Goal: Information Seeking & Learning: Learn about a topic

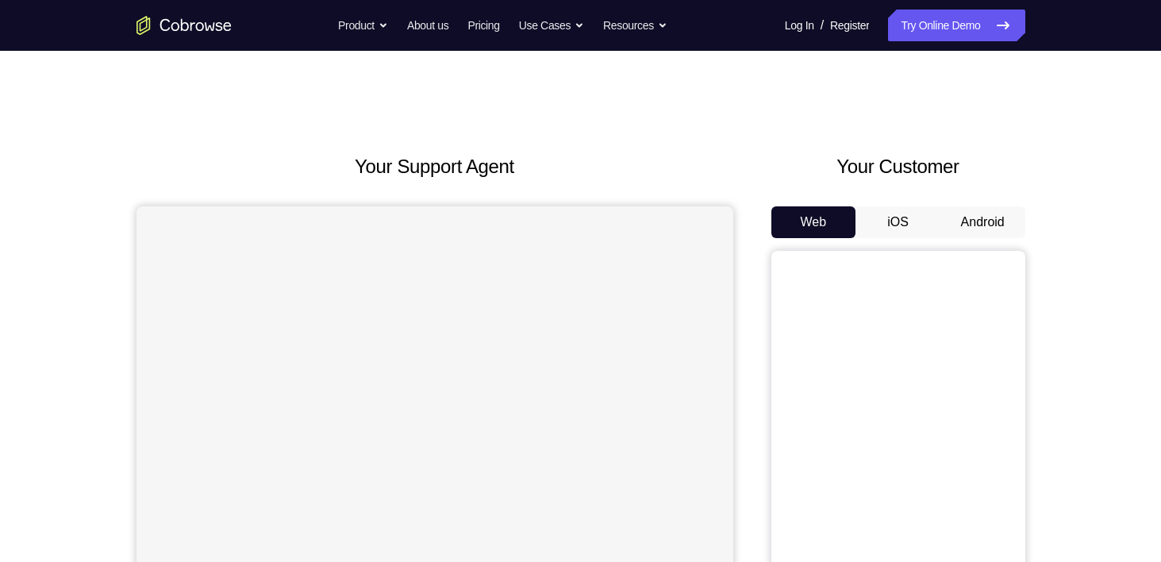
click at [977, 212] on button "Android" at bounding box center [983, 222] width 85 height 32
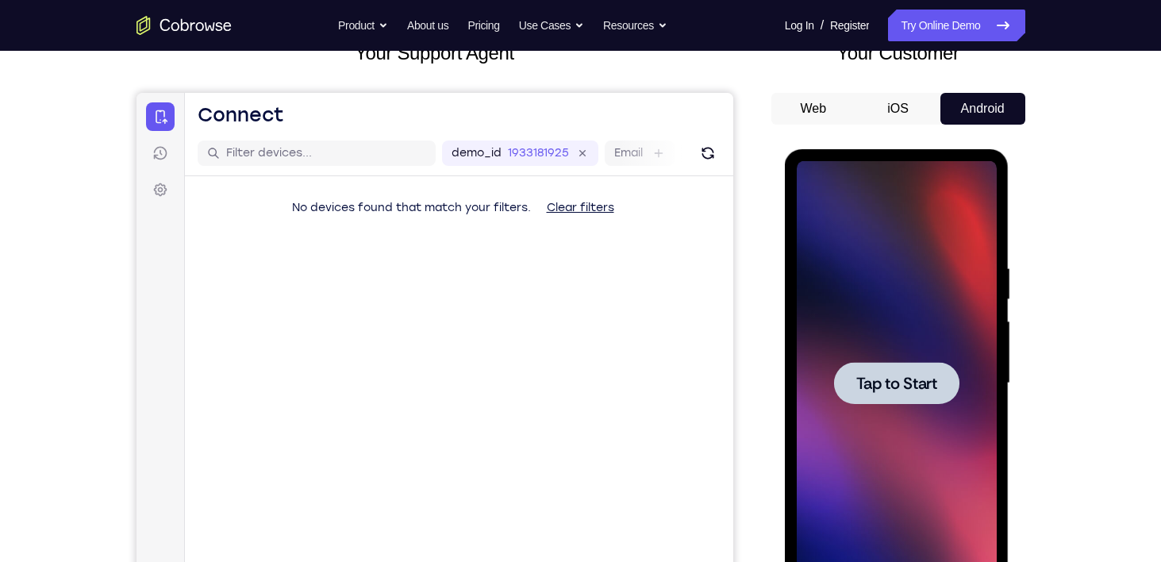
click at [893, 378] on span "Tap to Start" at bounding box center [897, 384] width 81 height 16
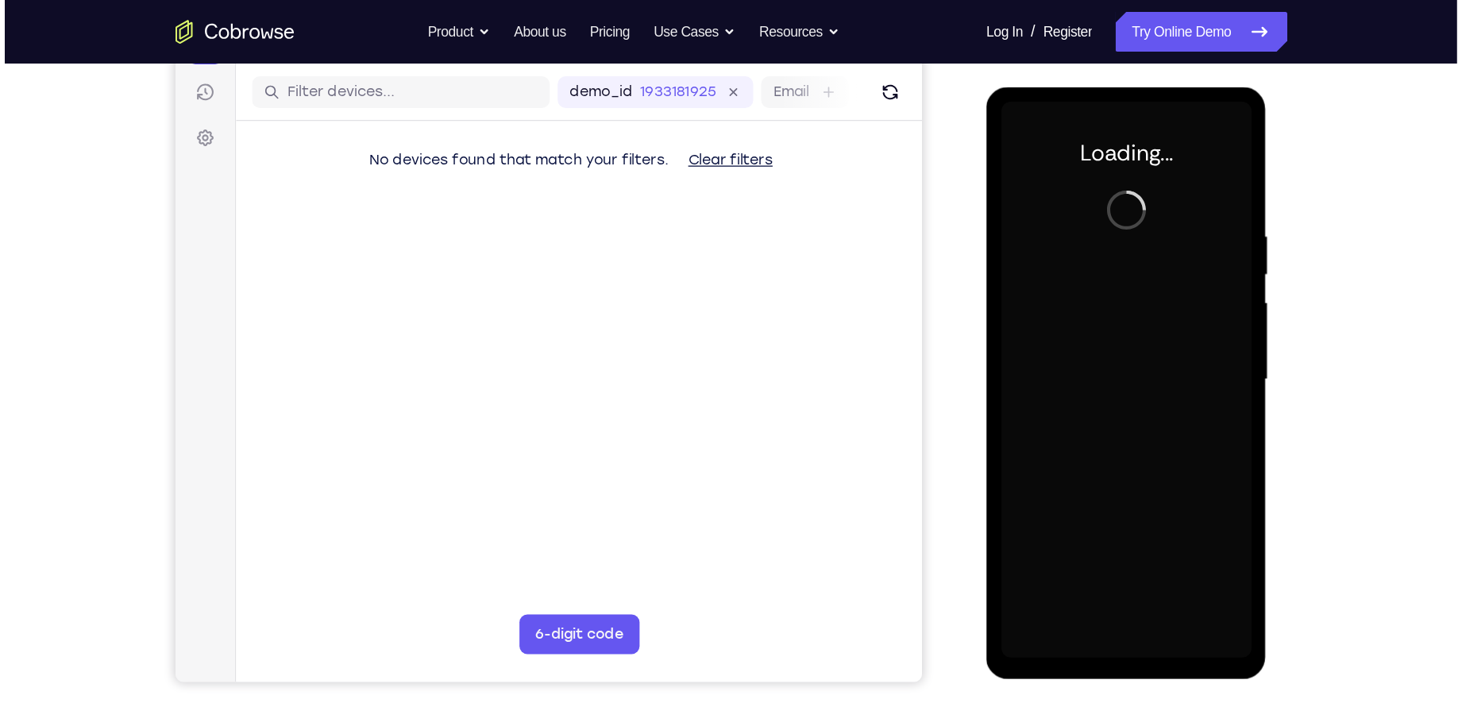
scroll to position [194, 0]
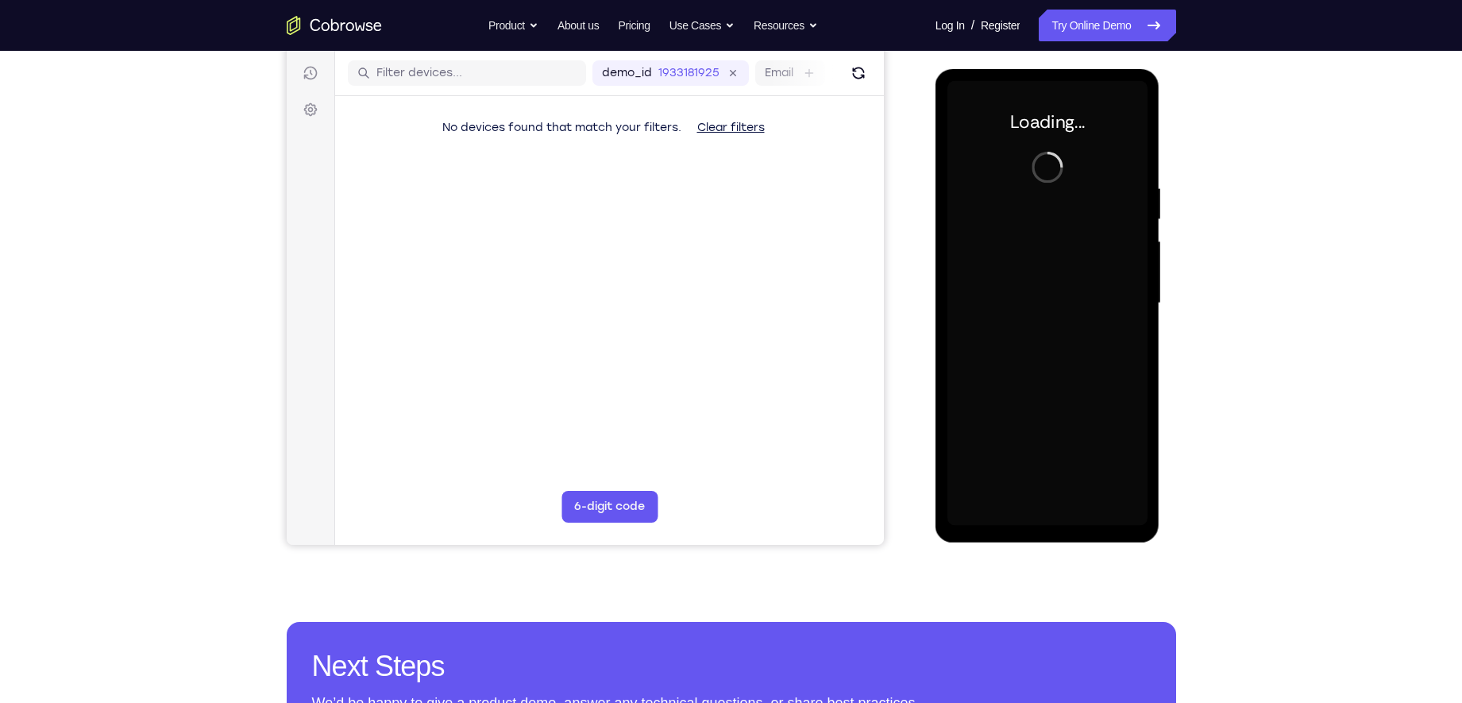
drag, startPoint x: 125, startPoint y: 104, endPoint x: 911, endPoint y: 195, distance: 791.3
click at [911, 195] on div "Your Support Agent Your Customer Web iOS Android" at bounding box center [731, 252] width 889 height 587
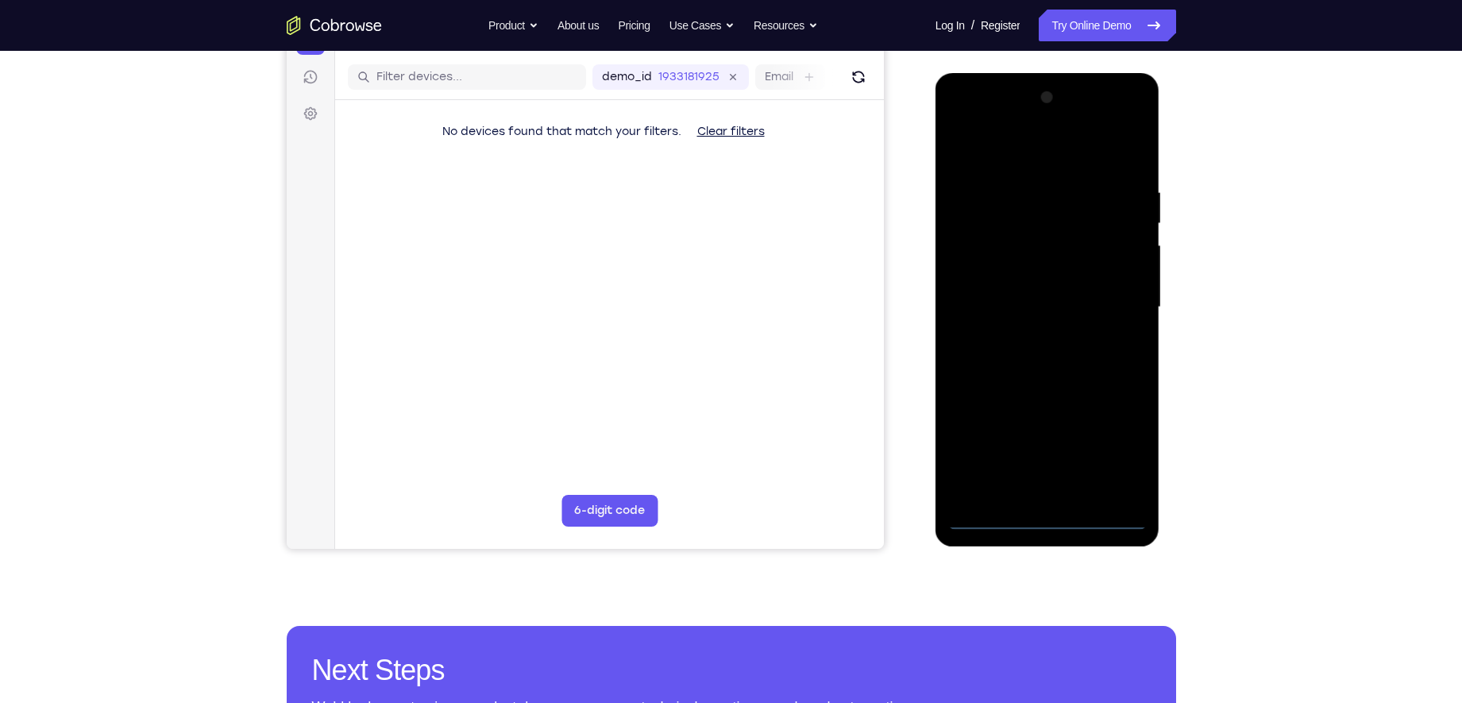
scroll to position [187, 0]
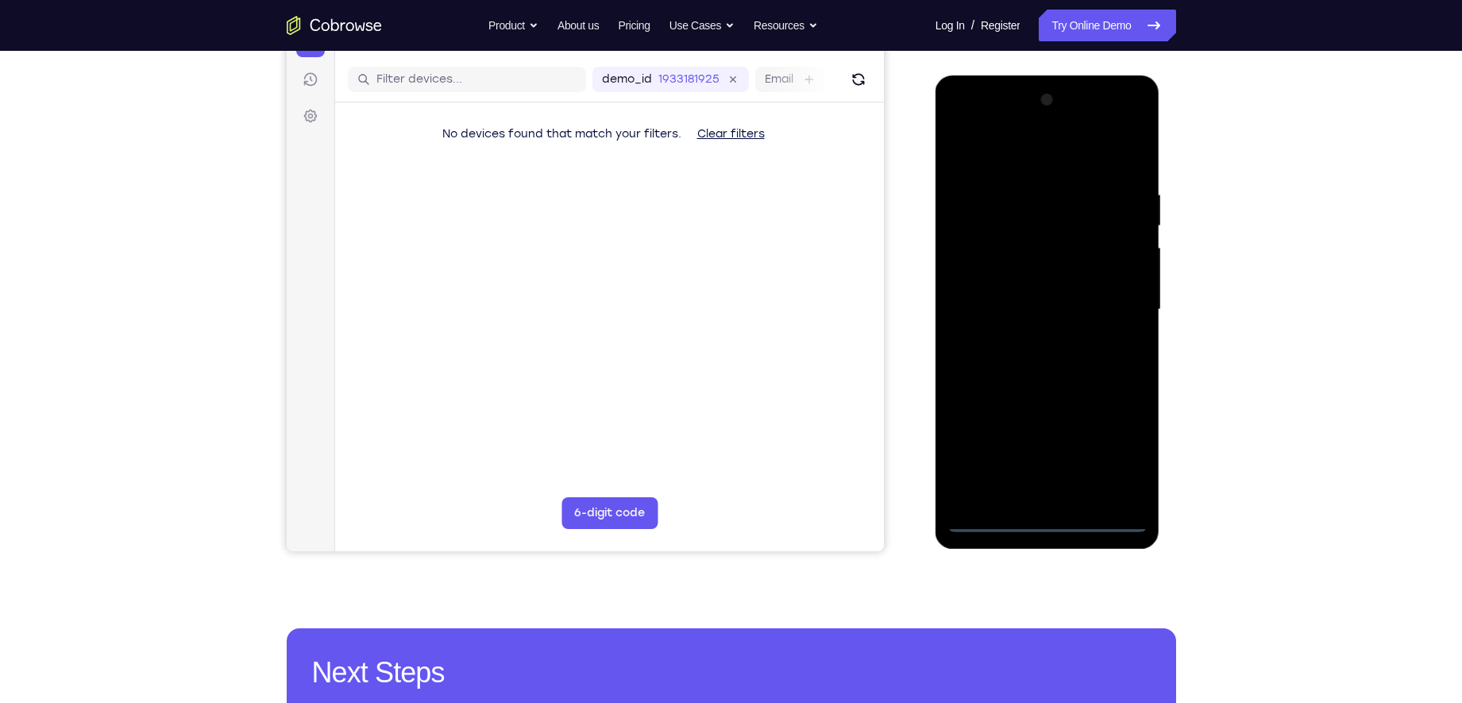
click at [1043, 522] on div at bounding box center [1047, 309] width 200 height 445
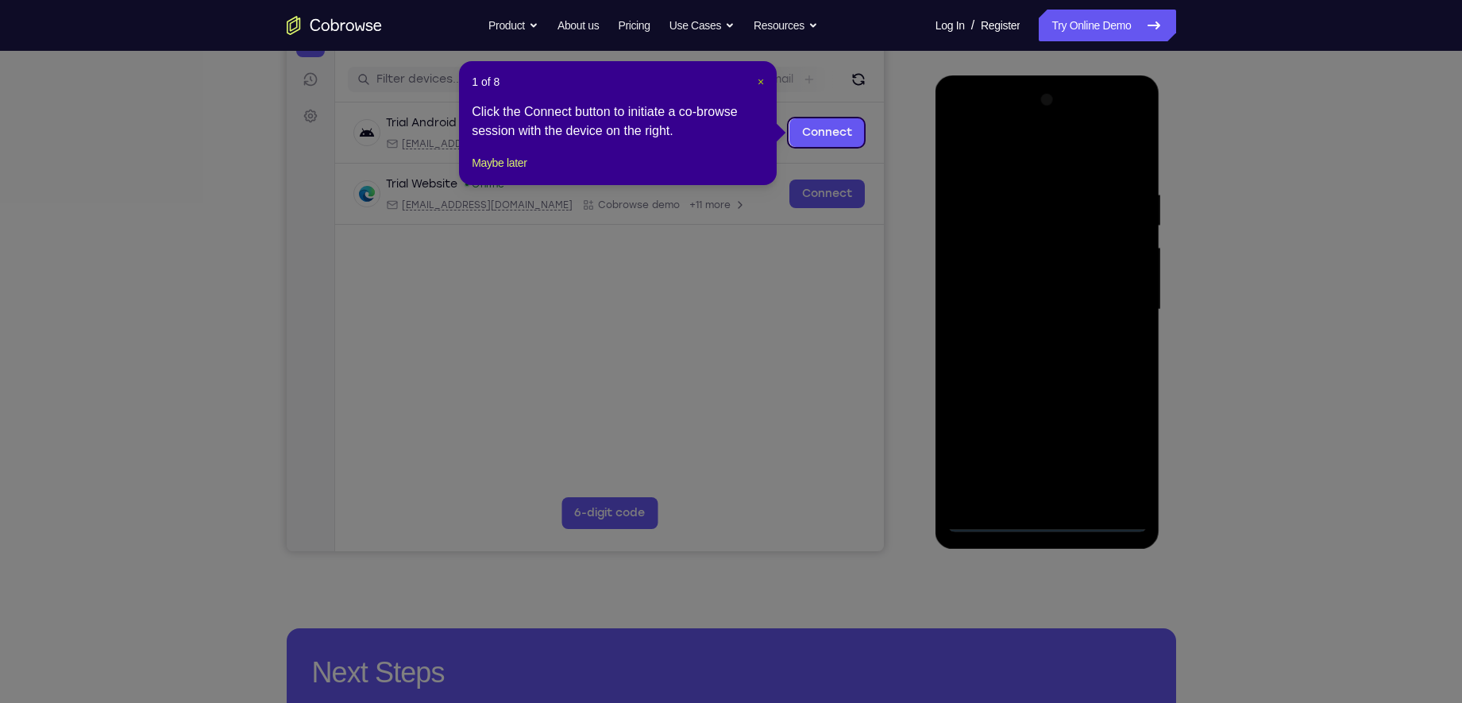
click at [761, 81] on span "×" at bounding box center [760, 81] width 6 height 13
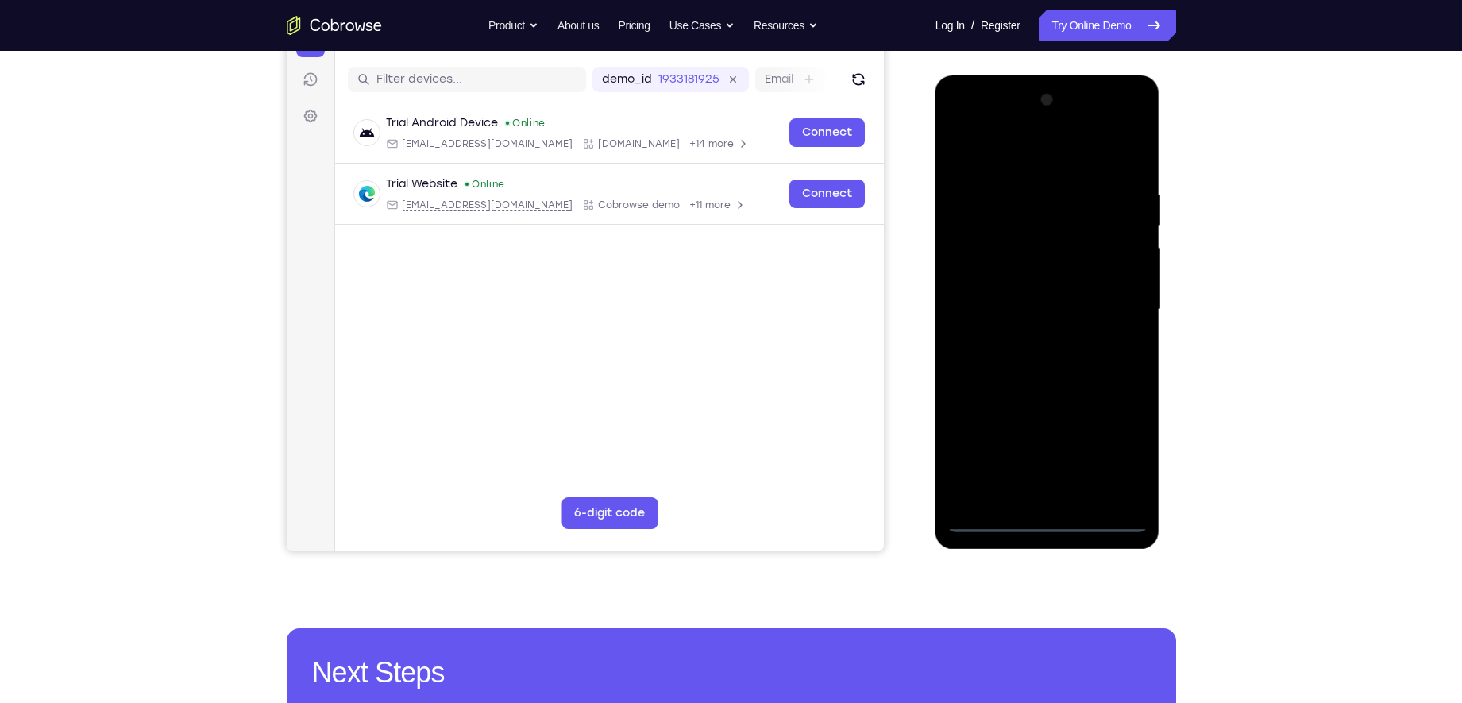
click at [1123, 448] on div at bounding box center [1047, 309] width 200 height 445
click at [992, 135] on div at bounding box center [1047, 309] width 200 height 445
click at [999, 166] on div at bounding box center [1047, 309] width 200 height 445
click at [1105, 303] on div at bounding box center [1047, 309] width 200 height 445
click at [1033, 337] on div at bounding box center [1047, 309] width 200 height 445
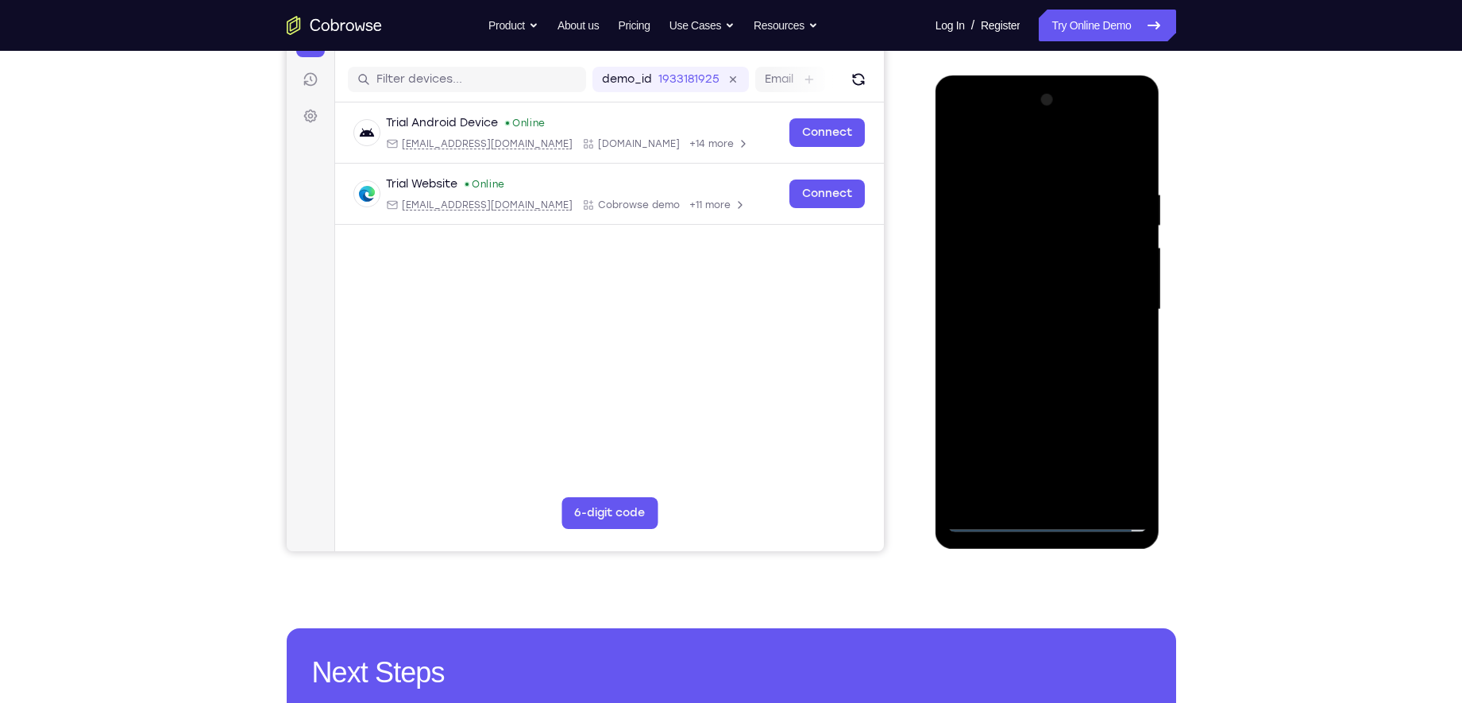
click at [1031, 291] on div at bounding box center [1047, 309] width 200 height 445
click at [1030, 283] on div at bounding box center [1047, 309] width 200 height 445
click at [1029, 315] on div at bounding box center [1047, 309] width 200 height 445
click at [1052, 364] on div at bounding box center [1047, 309] width 200 height 445
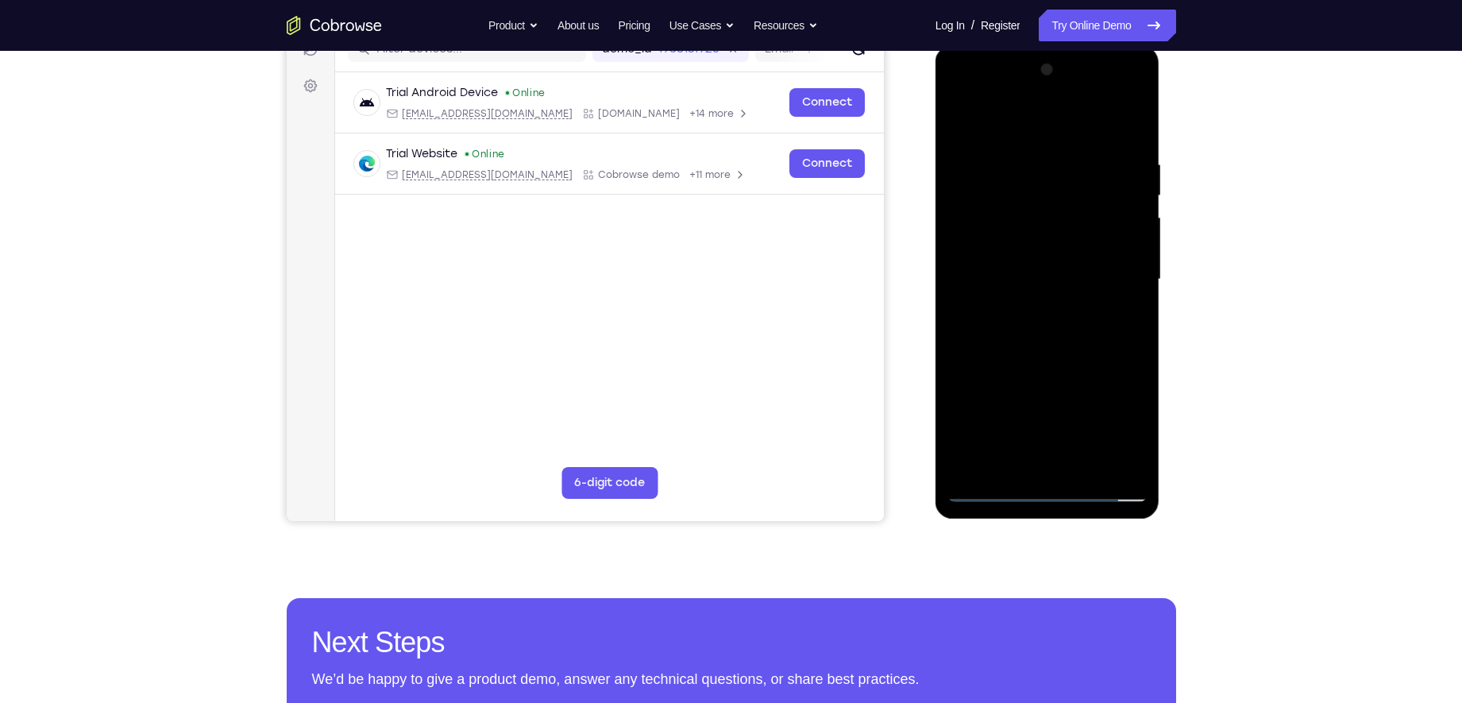
click at [1027, 330] on div at bounding box center [1047, 279] width 200 height 445
drag, startPoint x: 996, startPoint y: 125, endPoint x: 1273, endPoint y: 137, distance: 278.1
click at [1161, 137] on html "Online web based iOS Simulators and Android Emulators. Run iPhone, iPad, Mobile…" at bounding box center [1048, 283] width 226 height 476
click at [1053, 333] on div at bounding box center [1047, 279] width 200 height 445
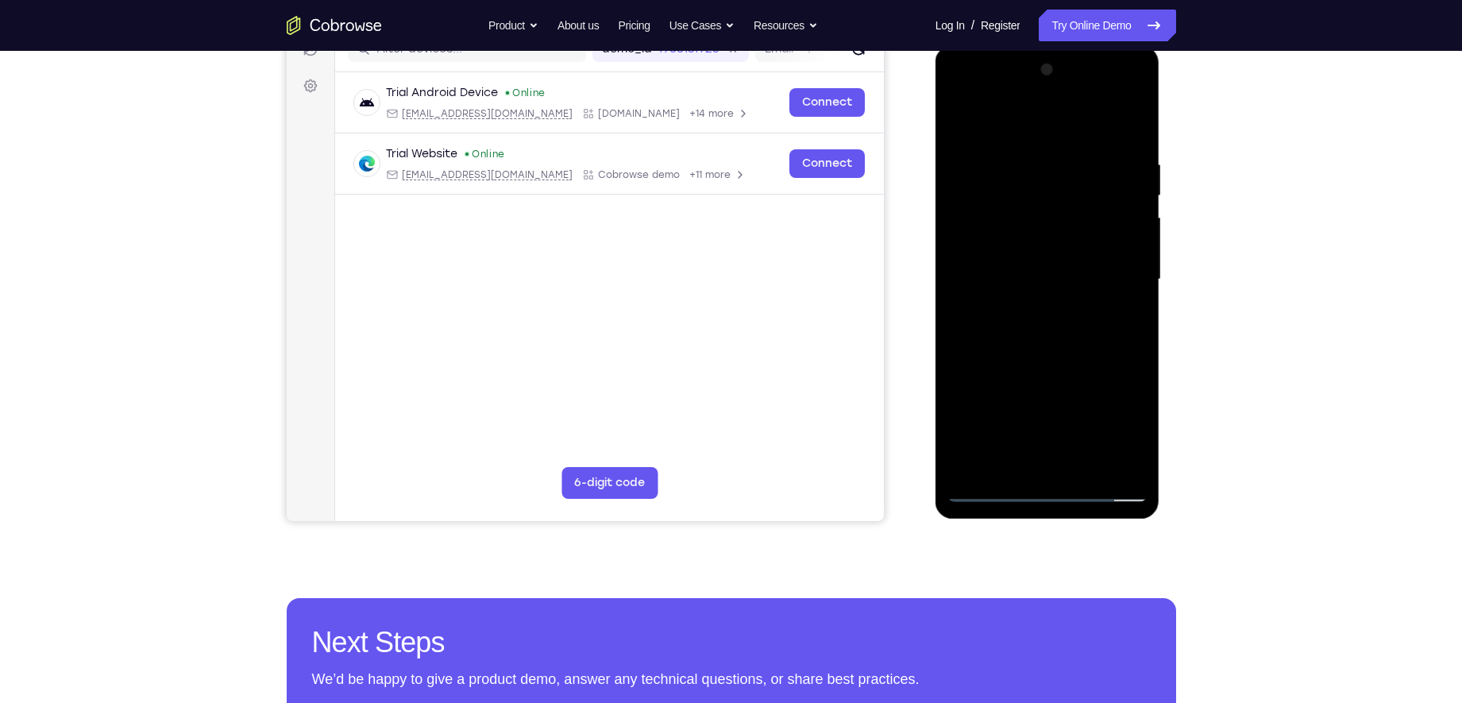
click at [1053, 333] on div at bounding box center [1047, 279] width 200 height 445
click at [1047, 351] on div at bounding box center [1047, 279] width 200 height 445
click at [1030, 156] on div at bounding box center [1047, 279] width 200 height 445
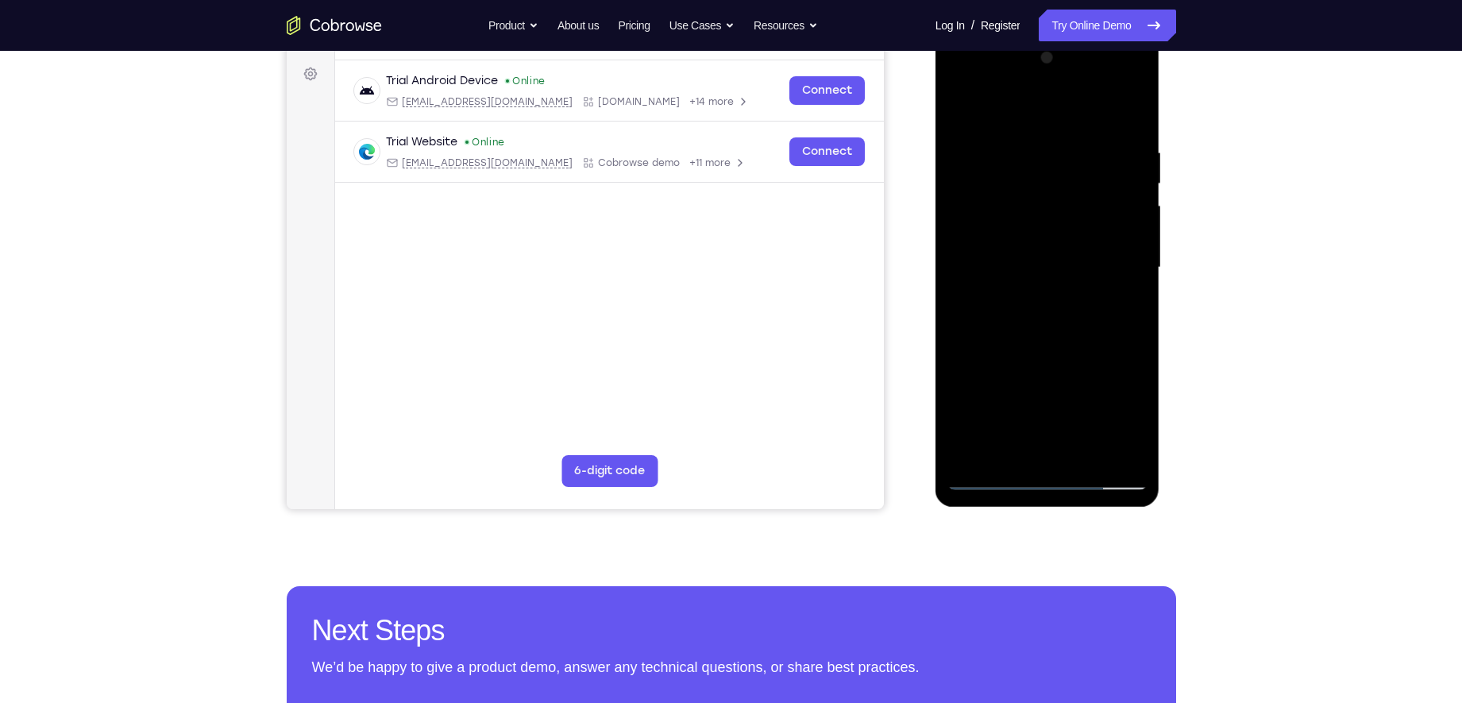
scroll to position [222, 0]
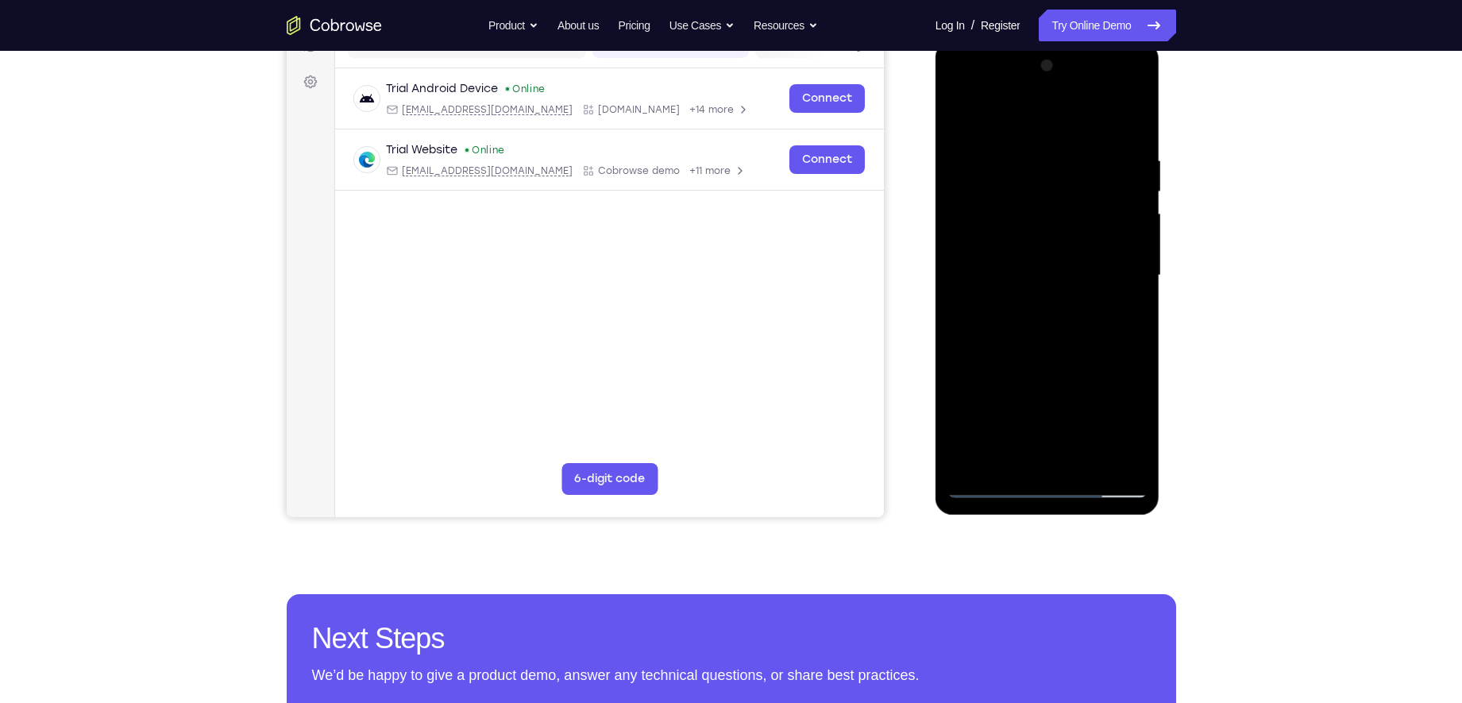
click at [1129, 243] on div at bounding box center [1047, 275] width 200 height 445
click at [1127, 119] on div at bounding box center [1047, 275] width 200 height 445
drag, startPoint x: 1057, startPoint y: 333, endPoint x: 1057, endPoint y: 191, distance: 142.1
click at [1057, 191] on div at bounding box center [1047, 275] width 200 height 445
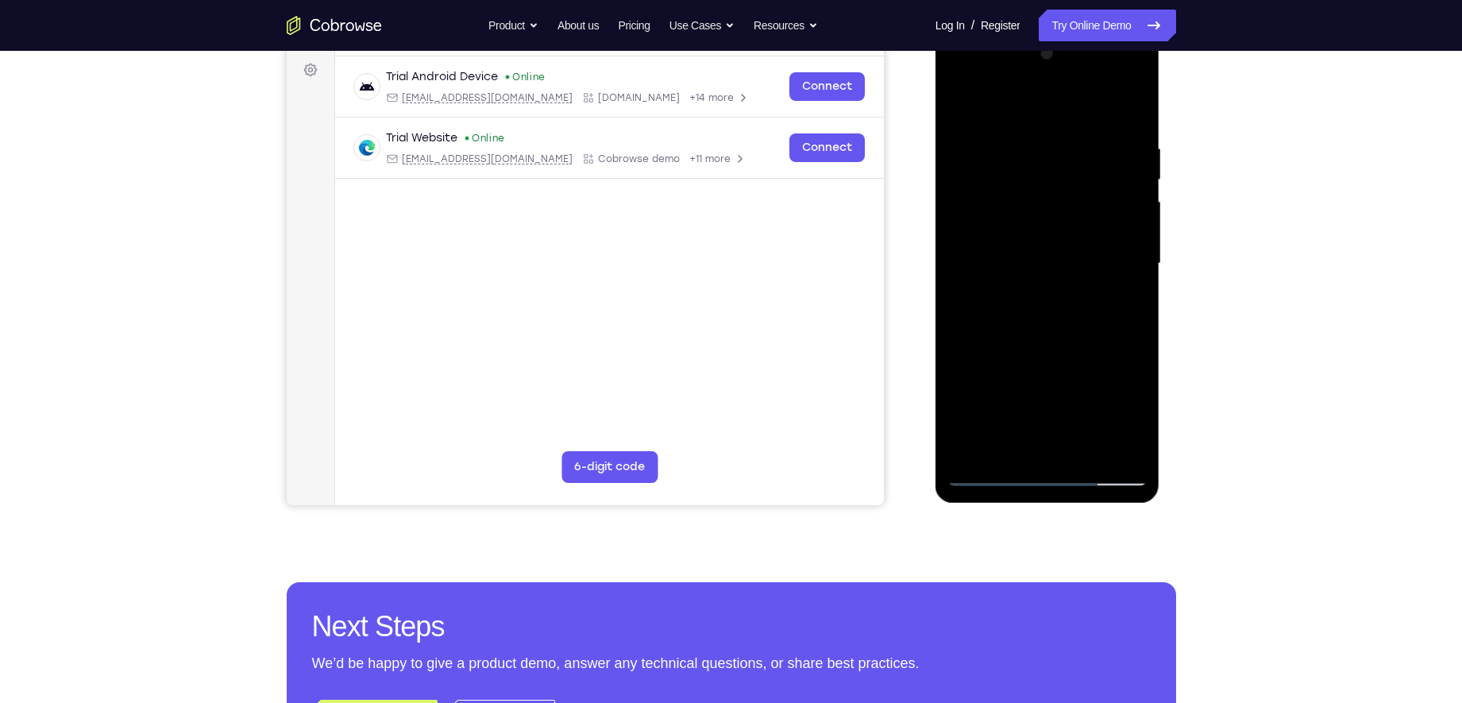
scroll to position [229, 0]
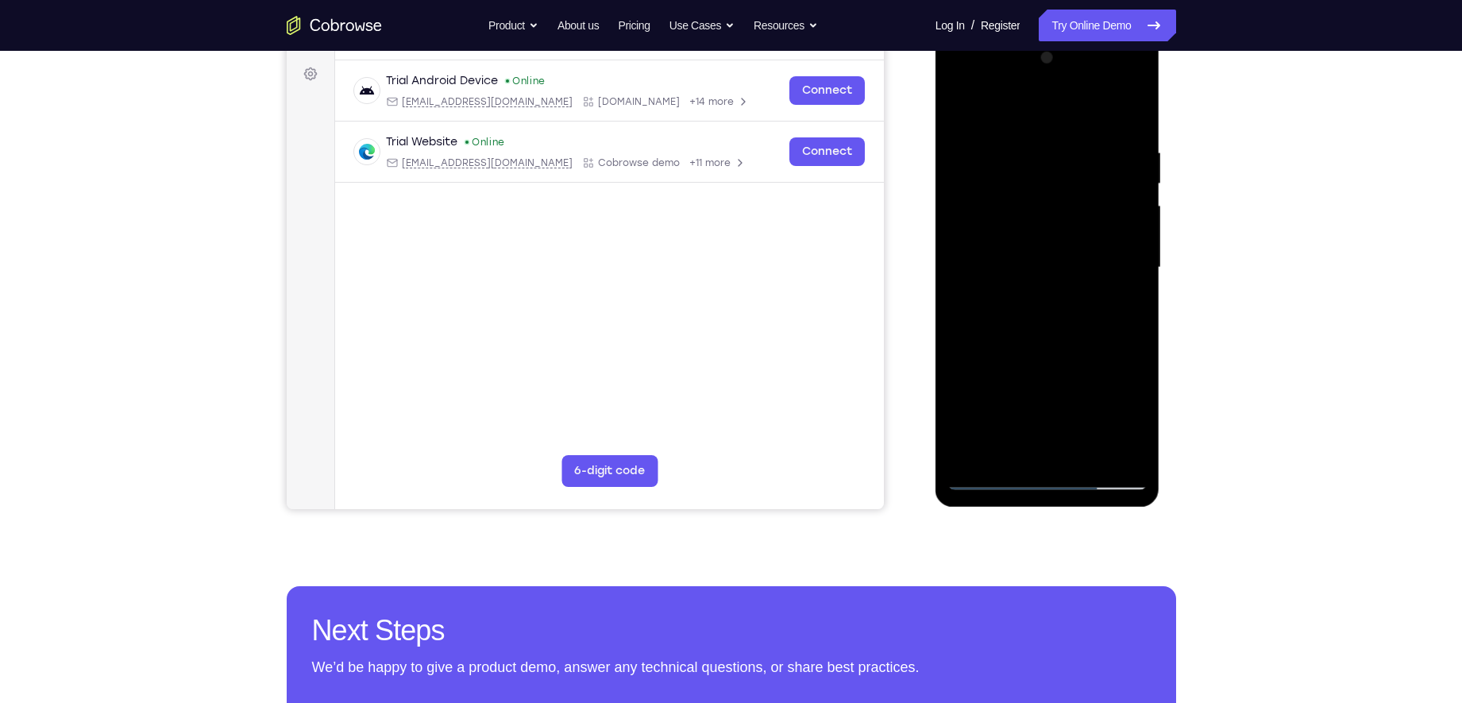
drag, startPoint x: 1050, startPoint y: 364, endPoint x: 1054, endPoint y: 200, distance: 163.6
click at [1054, 200] on div at bounding box center [1047, 267] width 200 height 445
drag, startPoint x: 1084, startPoint y: 298, endPoint x: 1085, endPoint y: 283, distance: 15.2
click at [1085, 283] on div at bounding box center [1047, 267] width 200 height 445
drag, startPoint x: 1085, startPoint y: 283, endPoint x: 1096, endPoint y: 242, distance: 41.8
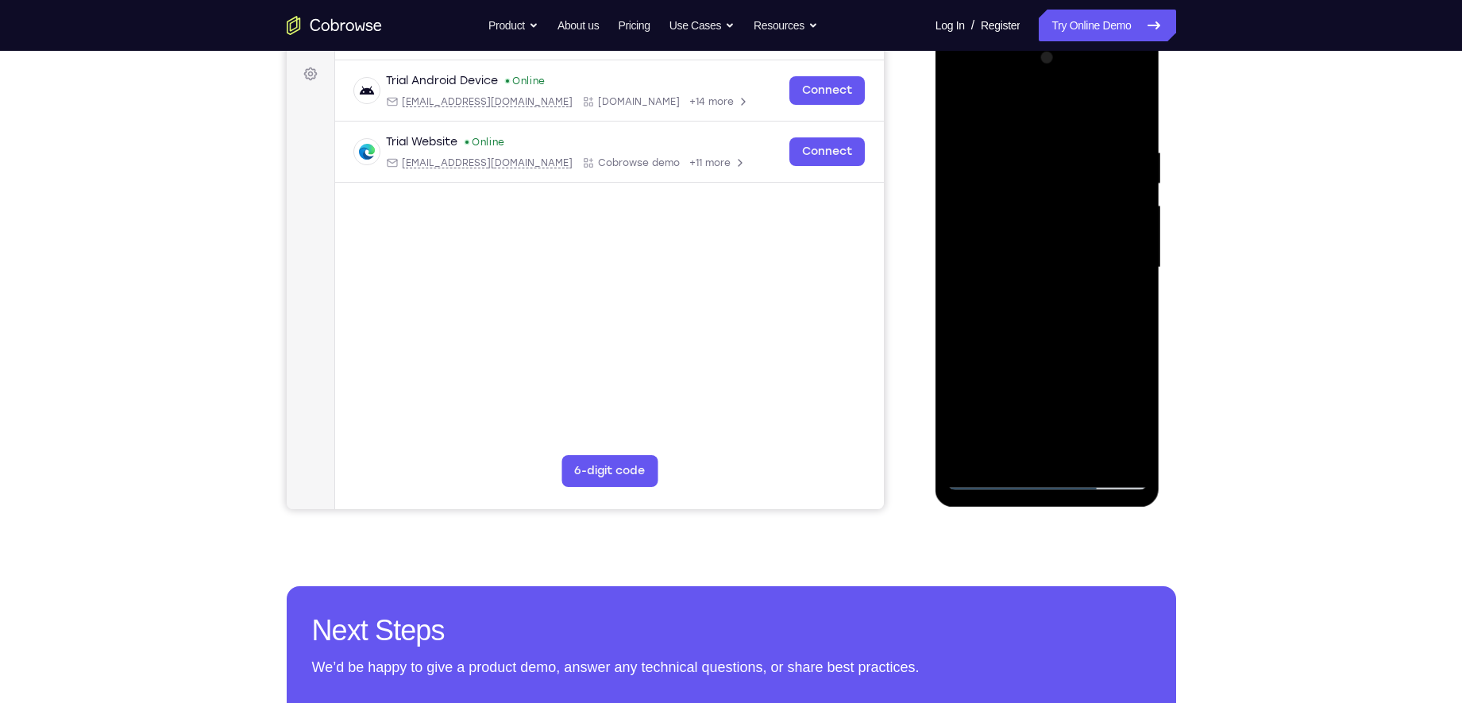
click at [1096, 242] on div at bounding box center [1047, 267] width 200 height 445
click at [1138, 258] on div at bounding box center [1047, 267] width 200 height 445
drag, startPoint x: 1073, startPoint y: 306, endPoint x: 1070, endPoint y: 153, distance: 153.2
click at [1070, 153] on div at bounding box center [1047, 267] width 200 height 445
drag, startPoint x: 1027, startPoint y: 310, endPoint x: 1053, endPoint y: 116, distance: 196.3
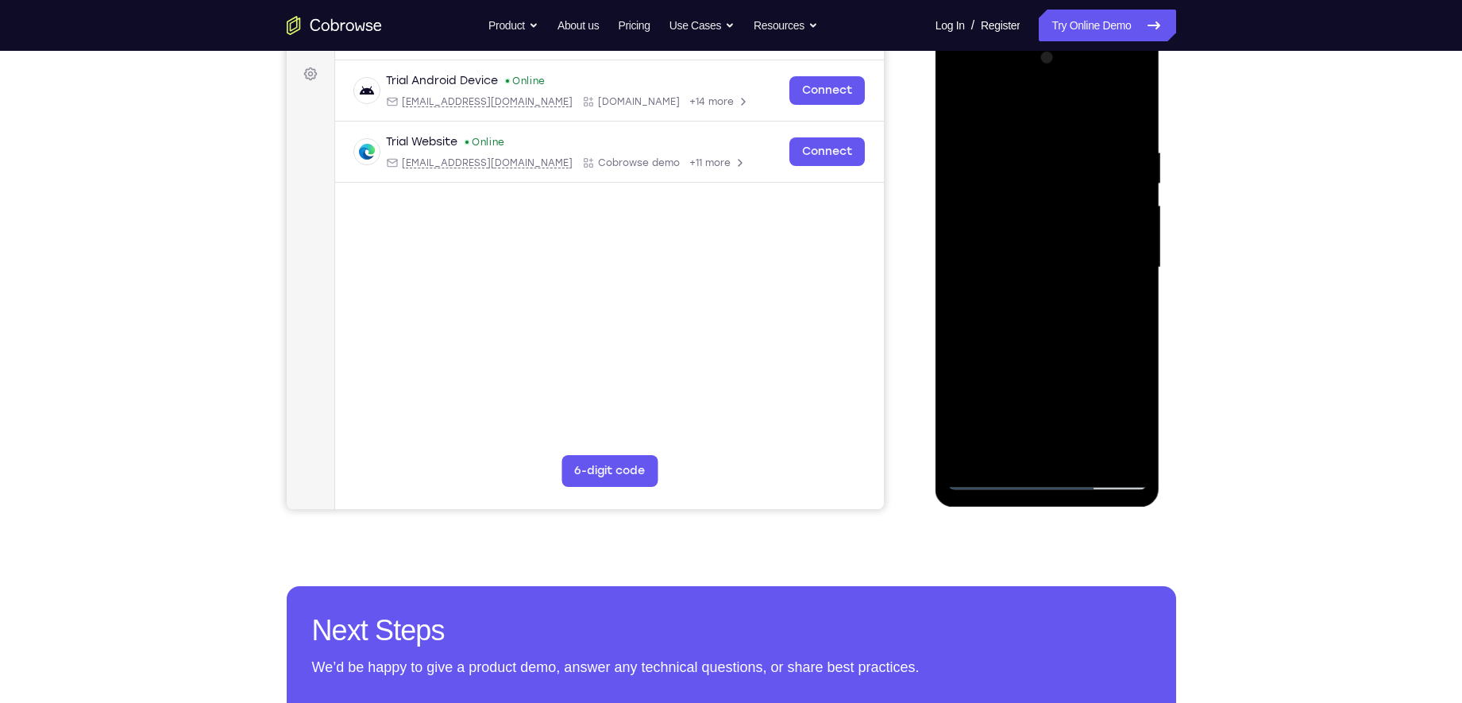
click at [1053, 116] on div at bounding box center [1047, 267] width 200 height 445
drag, startPoint x: 1054, startPoint y: 283, endPoint x: 1099, endPoint y: 88, distance: 199.5
click at [1099, 88] on div at bounding box center [1047, 267] width 200 height 445
drag, startPoint x: 1054, startPoint y: 326, endPoint x: 1092, endPoint y: 191, distance: 139.7
click at [1092, 191] on div at bounding box center [1047, 267] width 200 height 445
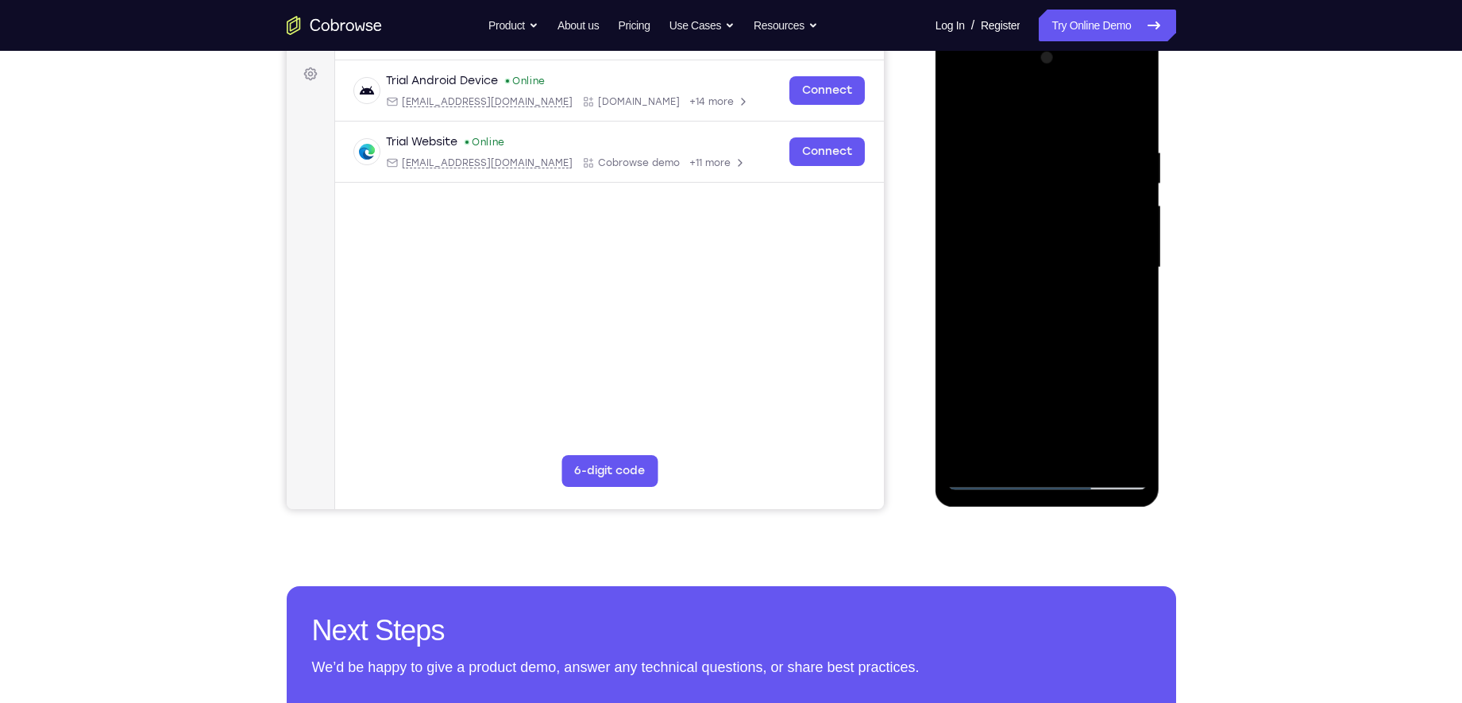
drag, startPoint x: 1062, startPoint y: 235, endPoint x: 1061, endPoint y: 225, distance: 10.4
click at [1061, 225] on div at bounding box center [1047, 267] width 200 height 445
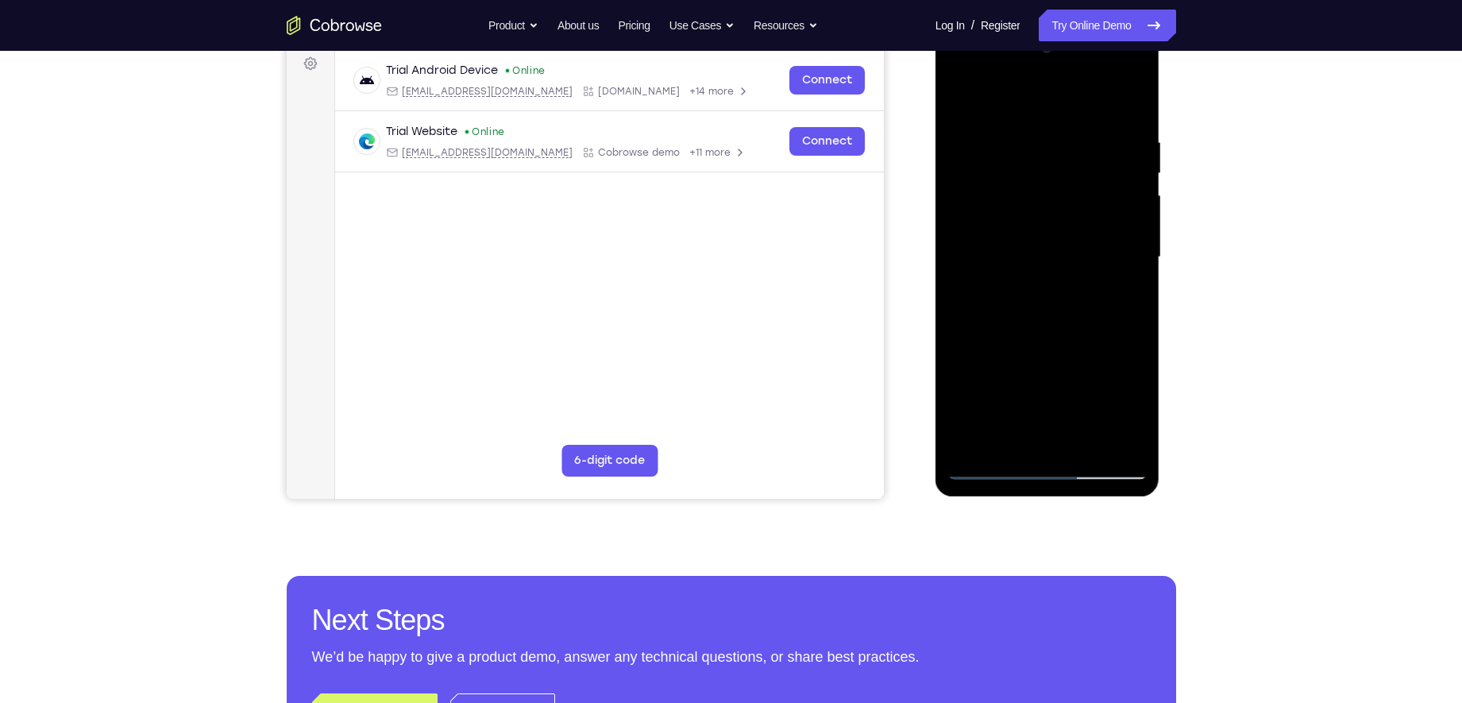
scroll to position [241, 0]
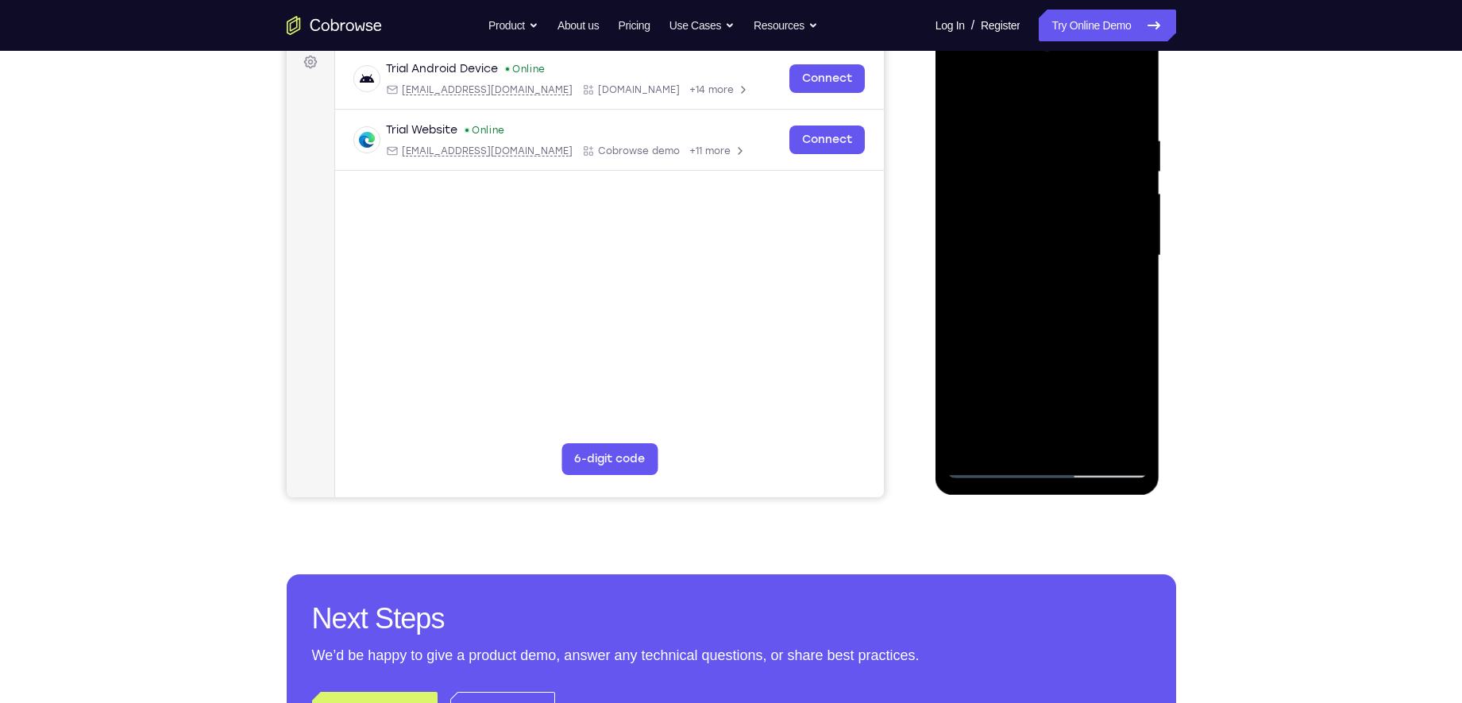
drag, startPoint x: 1038, startPoint y: 298, endPoint x: 1062, endPoint y: 125, distance: 173.9
click at [1062, 125] on div at bounding box center [1047, 255] width 200 height 445
drag, startPoint x: 1012, startPoint y: 395, endPoint x: 1048, endPoint y: 201, distance: 197.8
click at [1048, 201] on div at bounding box center [1047, 255] width 200 height 445
drag, startPoint x: 1042, startPoint y: 321, endPoint x: 1045, endPoint y: 200, distance: 120.7
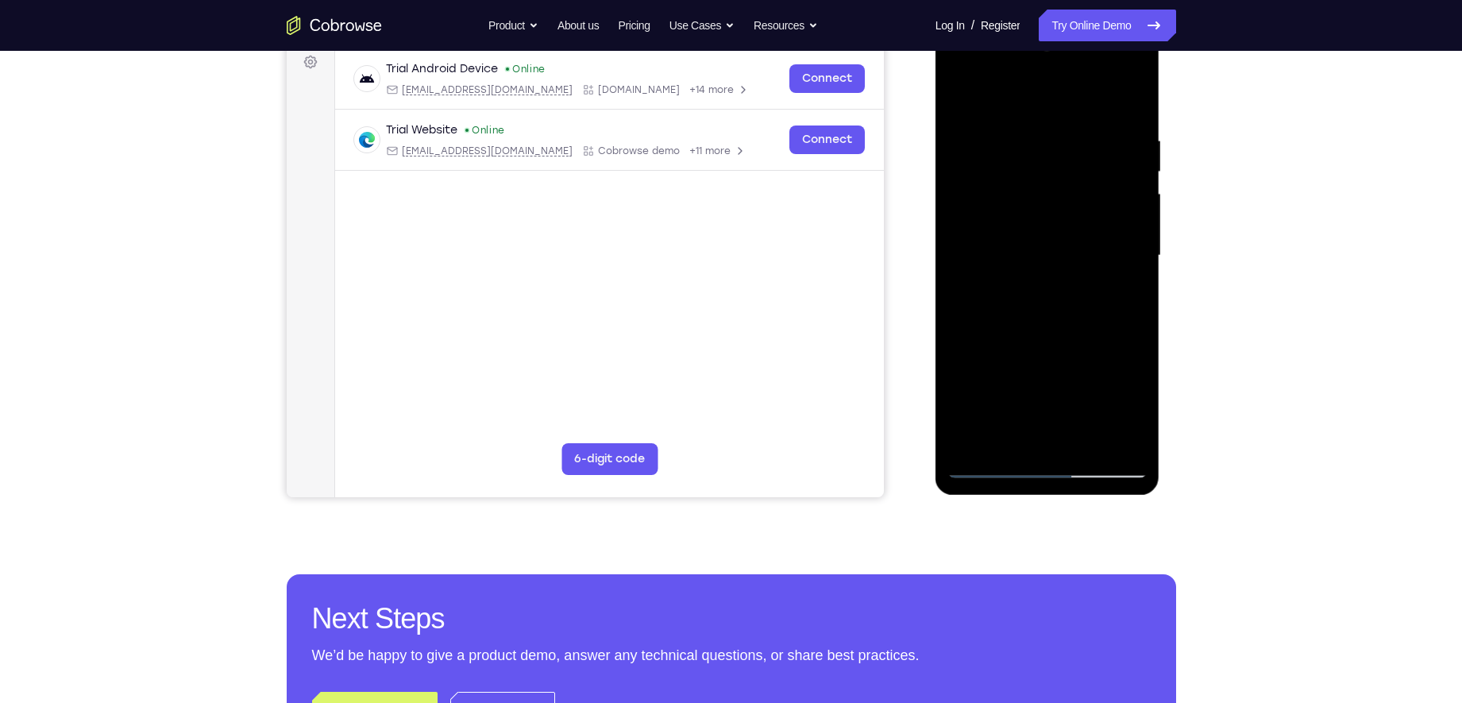
click at [1045, 200] on div at bounding box center [1047, 255] width 200 height 445
drag, startPoint x: 1045, startPoint y: 200, endPoint x: 1021, endPoint y: 326, distance: 128.5
click at [1021, 326] on div at bounding box center [1047, 255] width 200 height 445
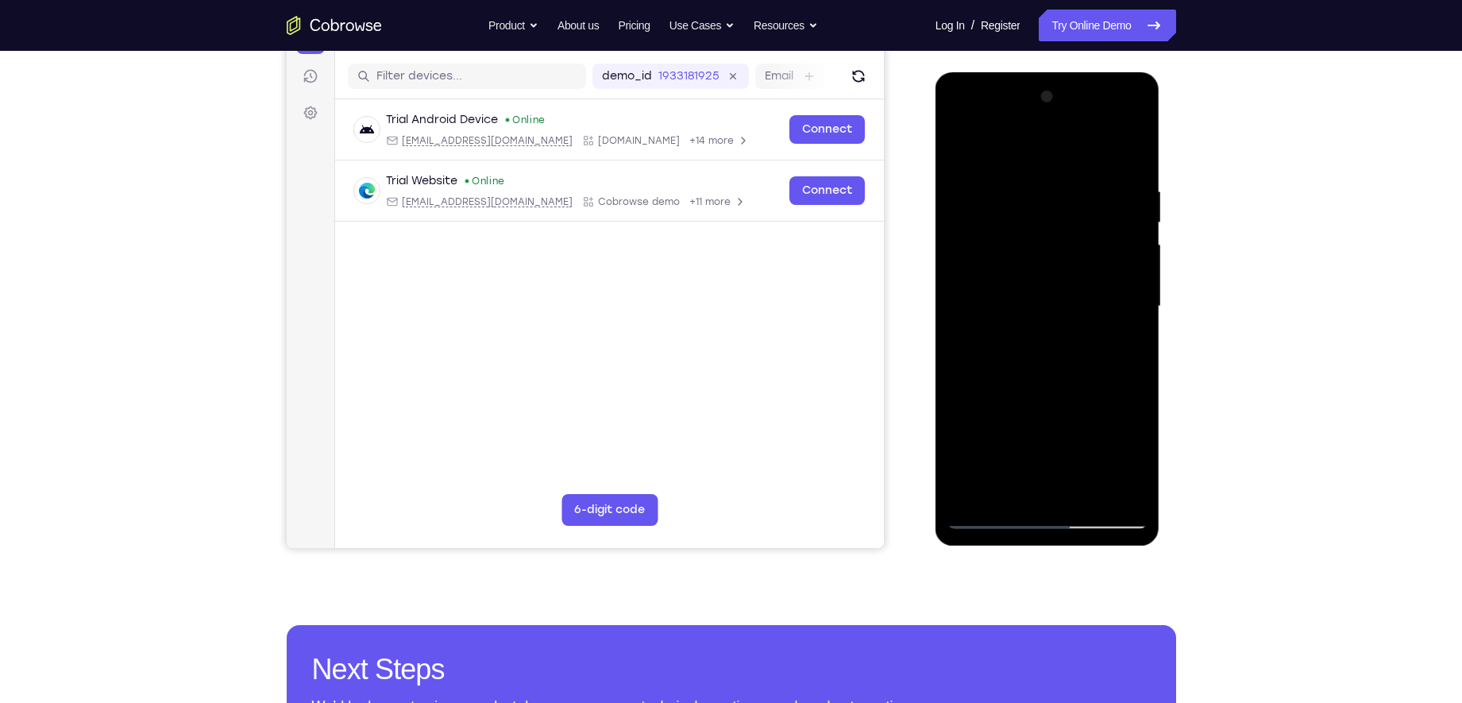
scroll to position [181, 0]
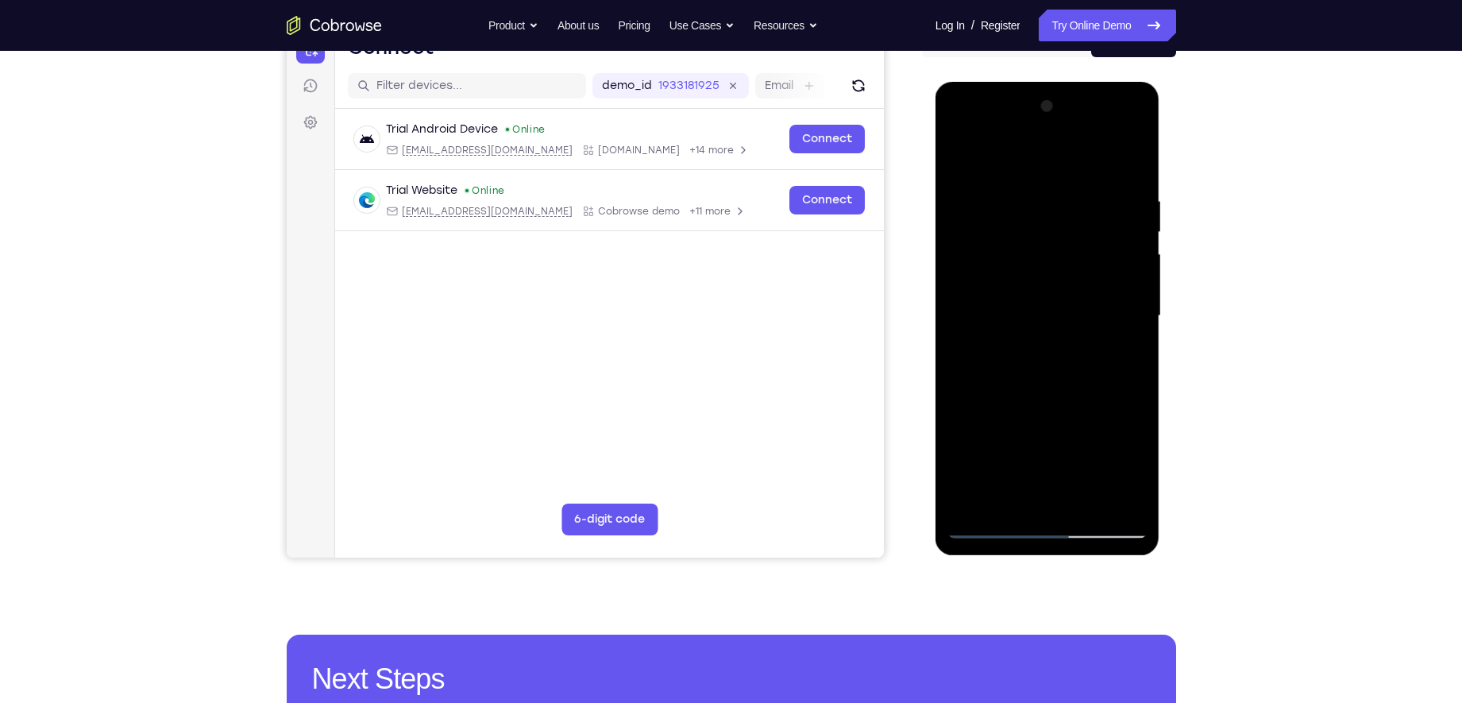
drag, startPoint x: 1016, startPoint y: 319, endPoint x: 1009, endPoint y: 346, distance: 27.9
click at [1009, 346] on div at bounding box center [1047, 316] width 200 height 445
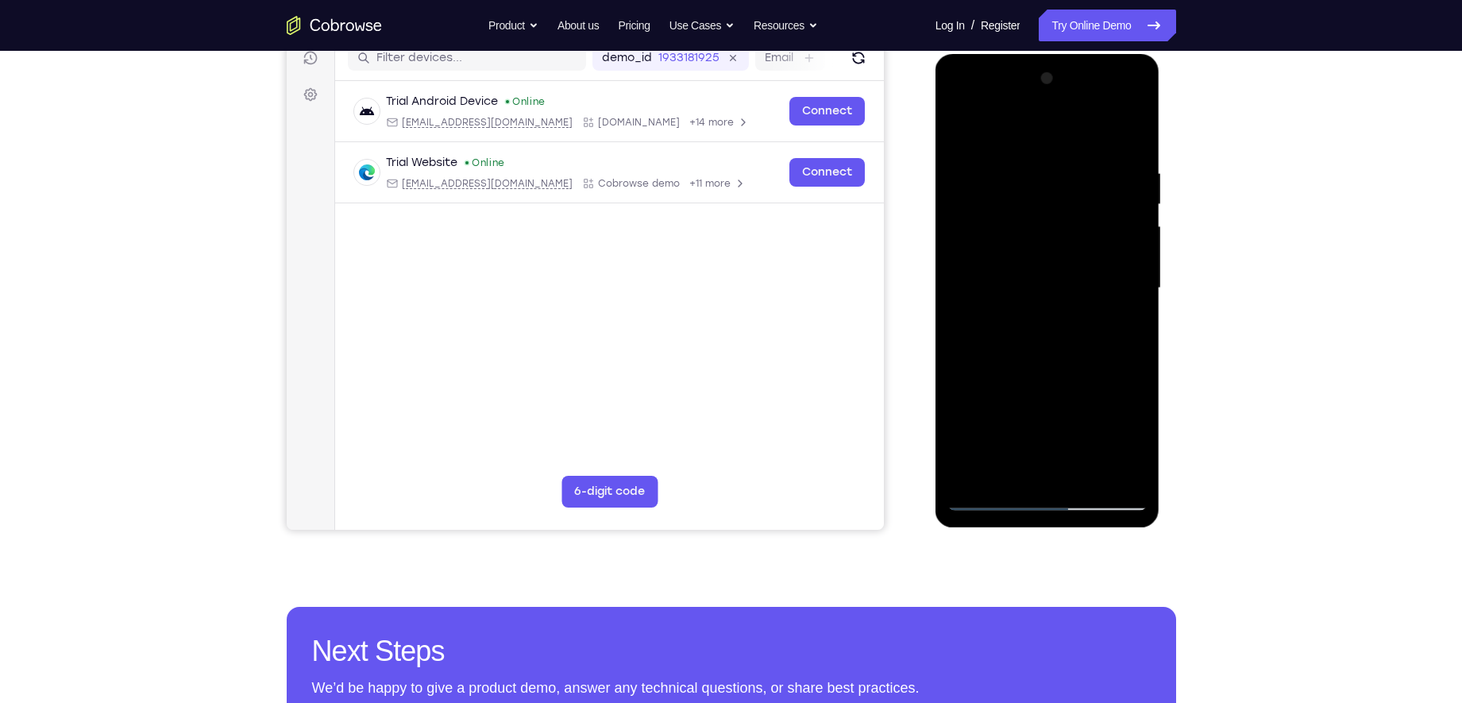
scroll to position [269, 0]
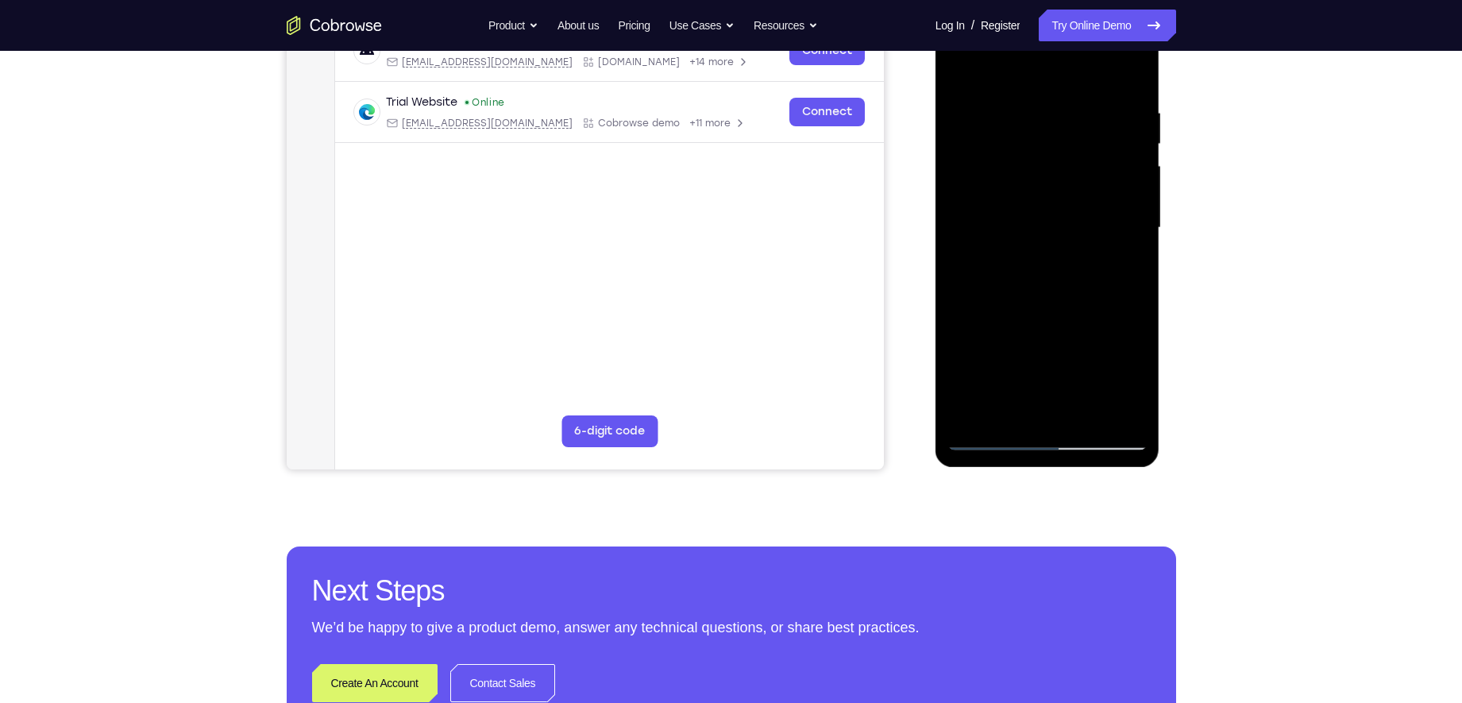
drag, startPoint x: 1032, startPoint y: 360, endPoint x: 1068, endPoint y: 129, distance: 233.0
click at [1068, 129] on div at bounding box center [1047, 228] width 200 height 445
drag, startPoint x: 1019, startPoint y: 351, endPoint x: 1054, endPoint y: 195, distance: 160.3
click at [1054, 195] on div at bounding box center [1047, 228] width 200 height 445
drag, startPoint x: 1040, startPoint y: 258, endPoint x: 1019, endPoint y: 370, distance: 113.8
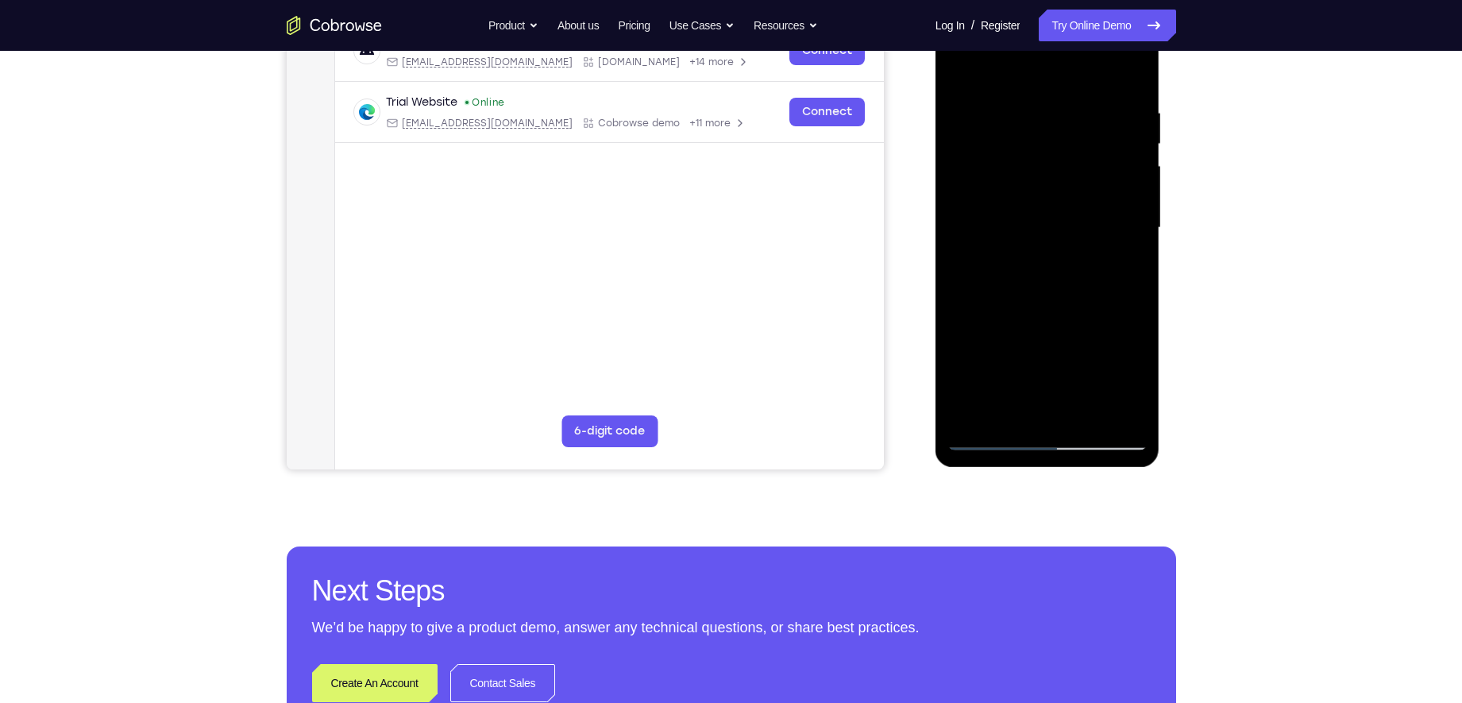
click at [1019, 370] on div at bounding box center [1047, 228] width 200 height 445
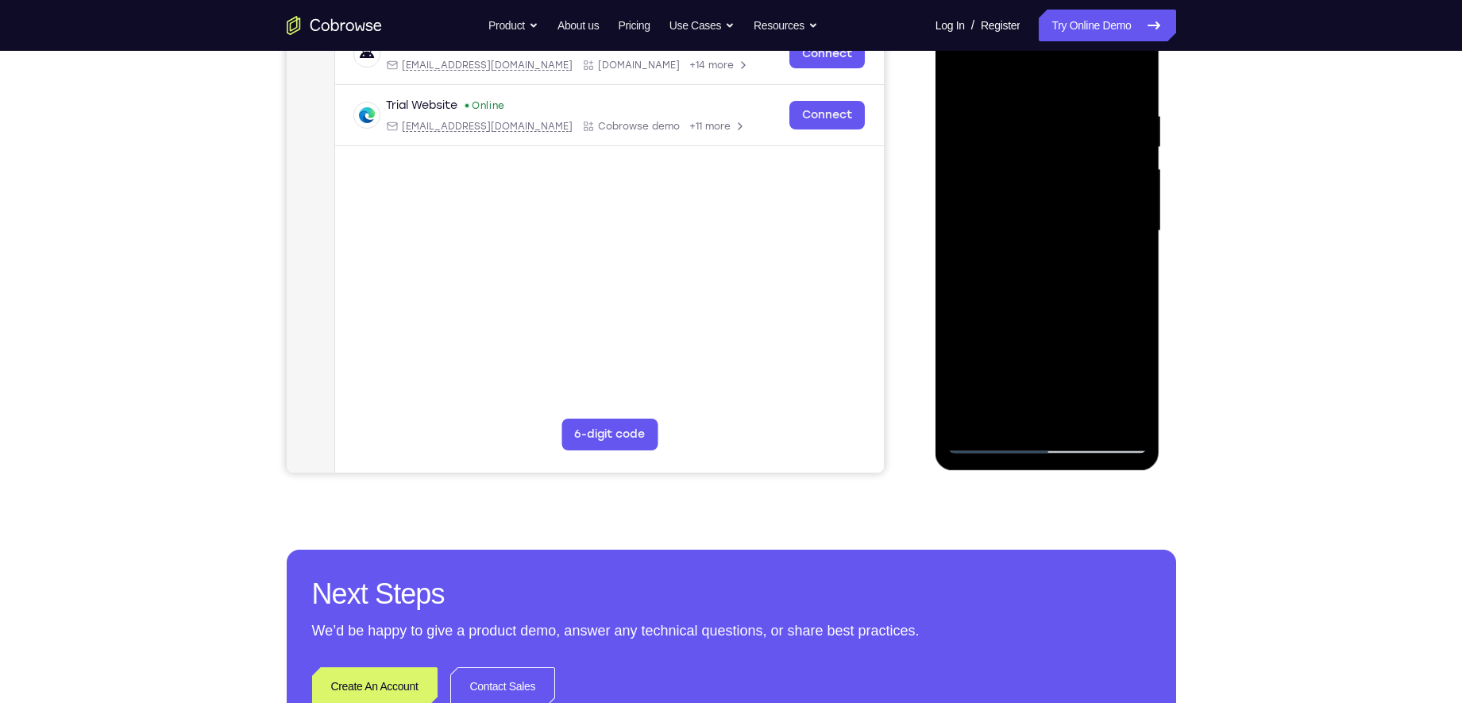
scroll to position [264, 0]
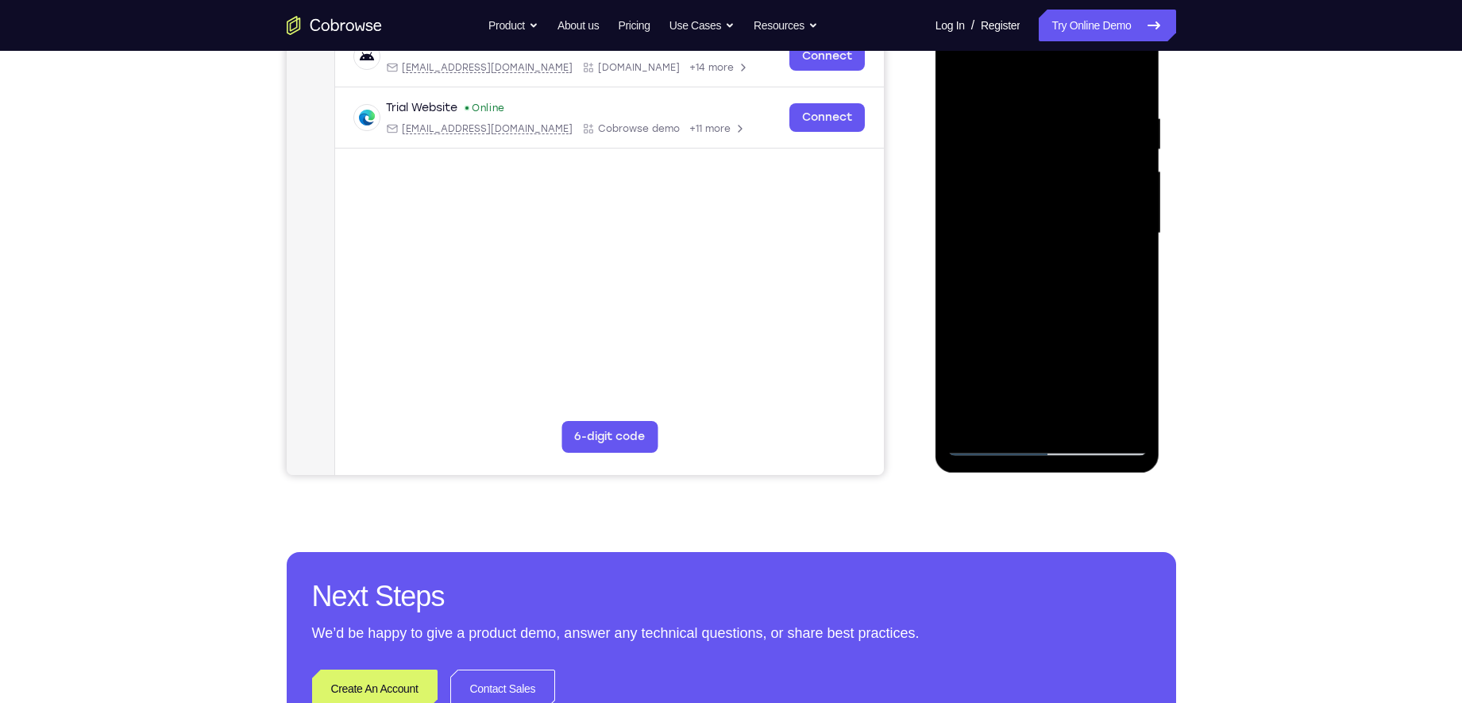
drag, startPoint x: 1030, startPoint y: 270, endPoint x: 1045, endPoint y: 137, distance: 133.4
click at [1045, 137] on div at bounding box center [1047, 233] width 200 height 445
drag, startPoint x: 1037, startPoint y: 301, endPoint x: 1057, endPoint y: 167, distance: 135.6
click at [1057, 167] on div at bounding box center [1047, 233] width 200 height 445
drag, startPoint x: 1049, startPoint y: 278, endPoint x: 1074, endPoint y: 205, distance: 77.3
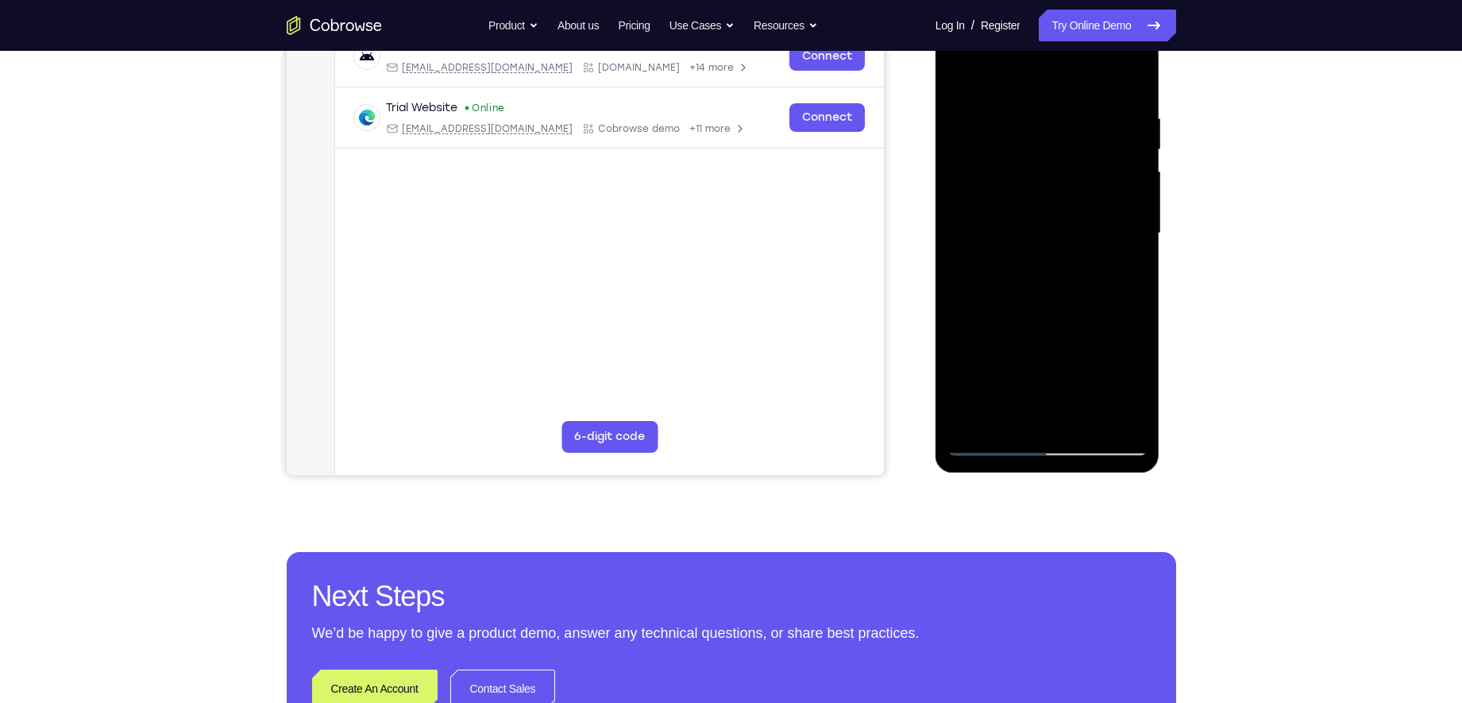
click at [1074, 205] on div at bounding box center [1047, 233] width 200 height 445
click at [1138, 190] on div at bounding box center [1047, 233] width 200 height 445
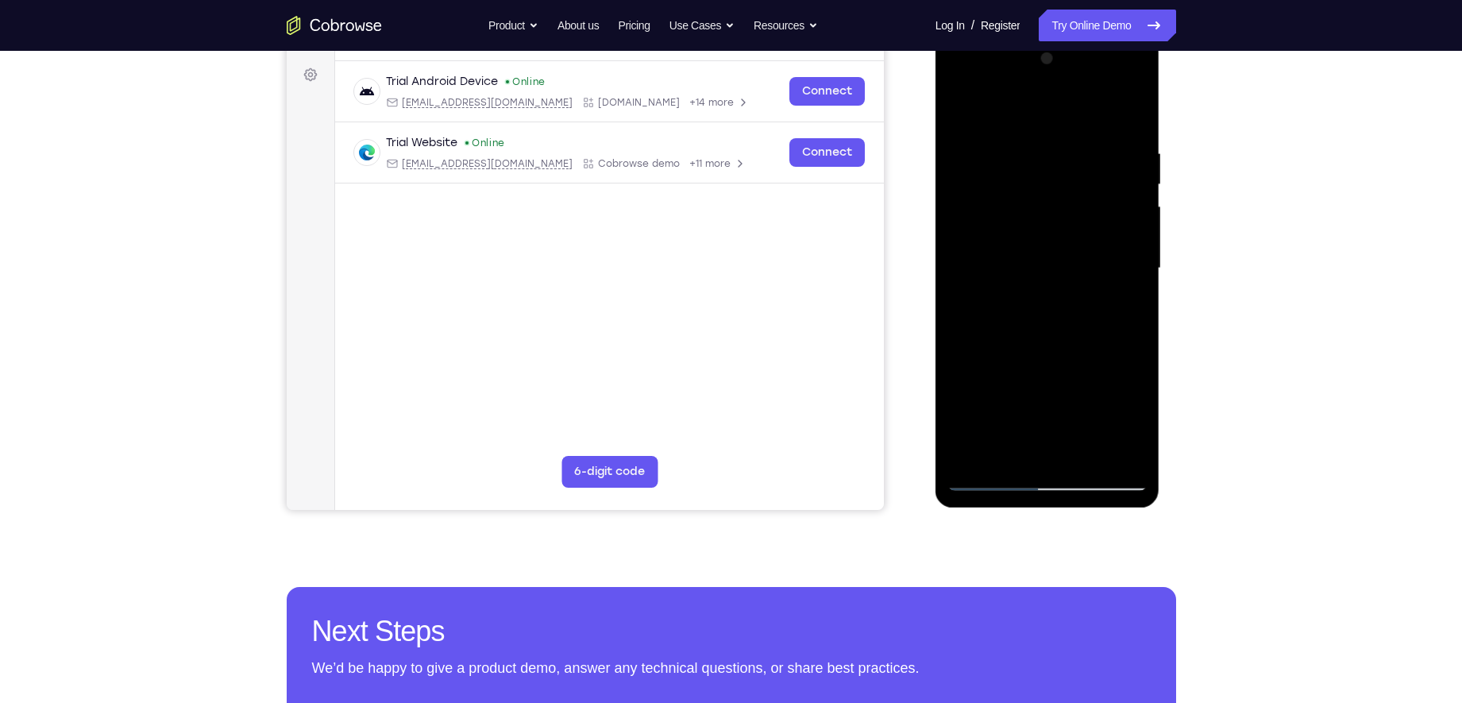
drag, startPoint x: 1084, startPoint y: 312, endPoint x: 1090, endPoint y: 159, distance: 153.3
click at [1090, 159] on div at bounding box center [1047, 268] width 200 height 445
drag, startPoint x: 1034, startPoint y: 364, endPoint x: 1064, endPoint y: 152, distance: 214.1
click at [1064, 152] on div at bounding box center [1047, 268] width 200 height 445
drag, startPoint x: 1050, startPoint y: 276, endPoint x: 1072, endPoint y: 185, distance: 94.0
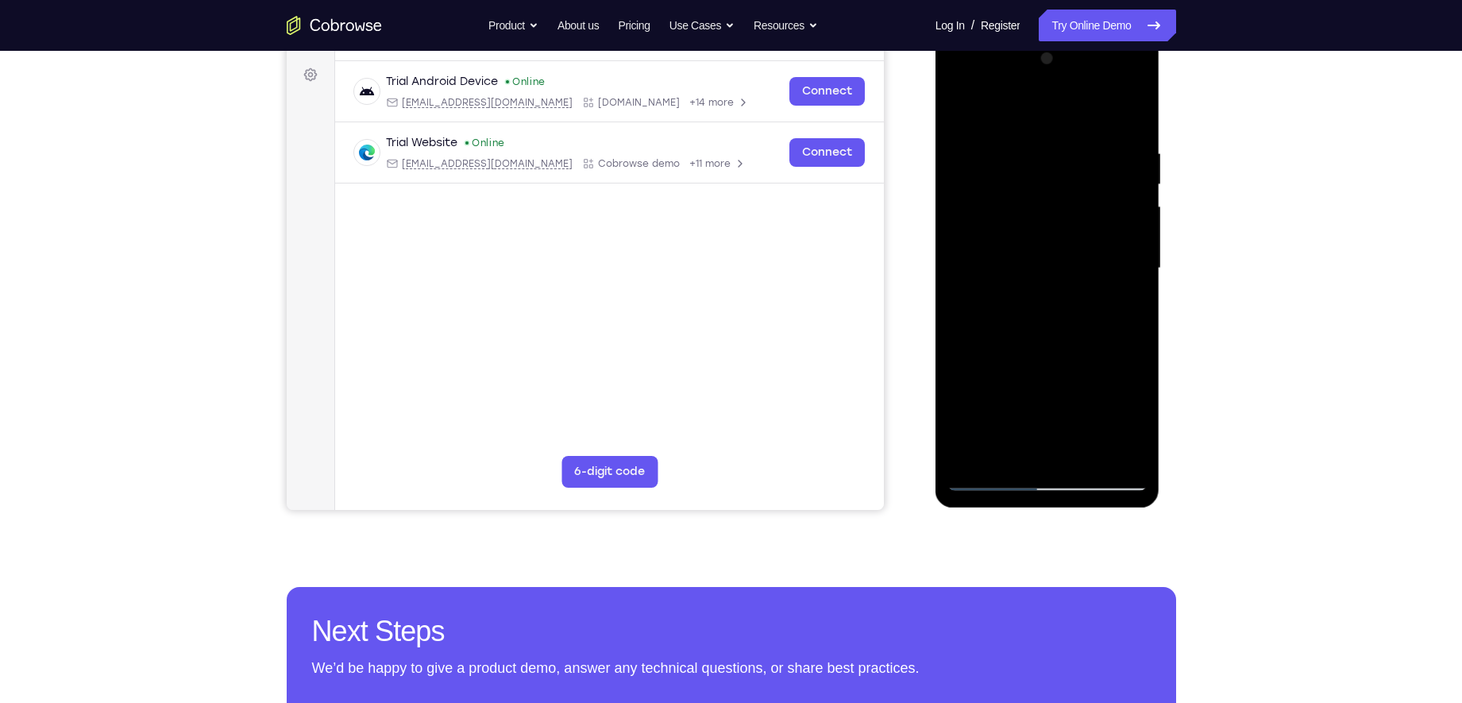
click at [1072, 185] on div at bounding box center [1047, 268] width 200 height 445
drag, startPoint x: 1046, startPoint y: 337, endPoint x: 1087, endPoint y: 237, distance: 107.9
click at [1087, 237] on div at bounding box center [1047, 268] width 200 height 445
drag, startPoint x: 1027, startPoint y: 372, endPoint x: 1026, endPoint y: 312, distance: 60.3
click at [1026, 312] on div at bounding box center [1047, 268] width 200 height 445
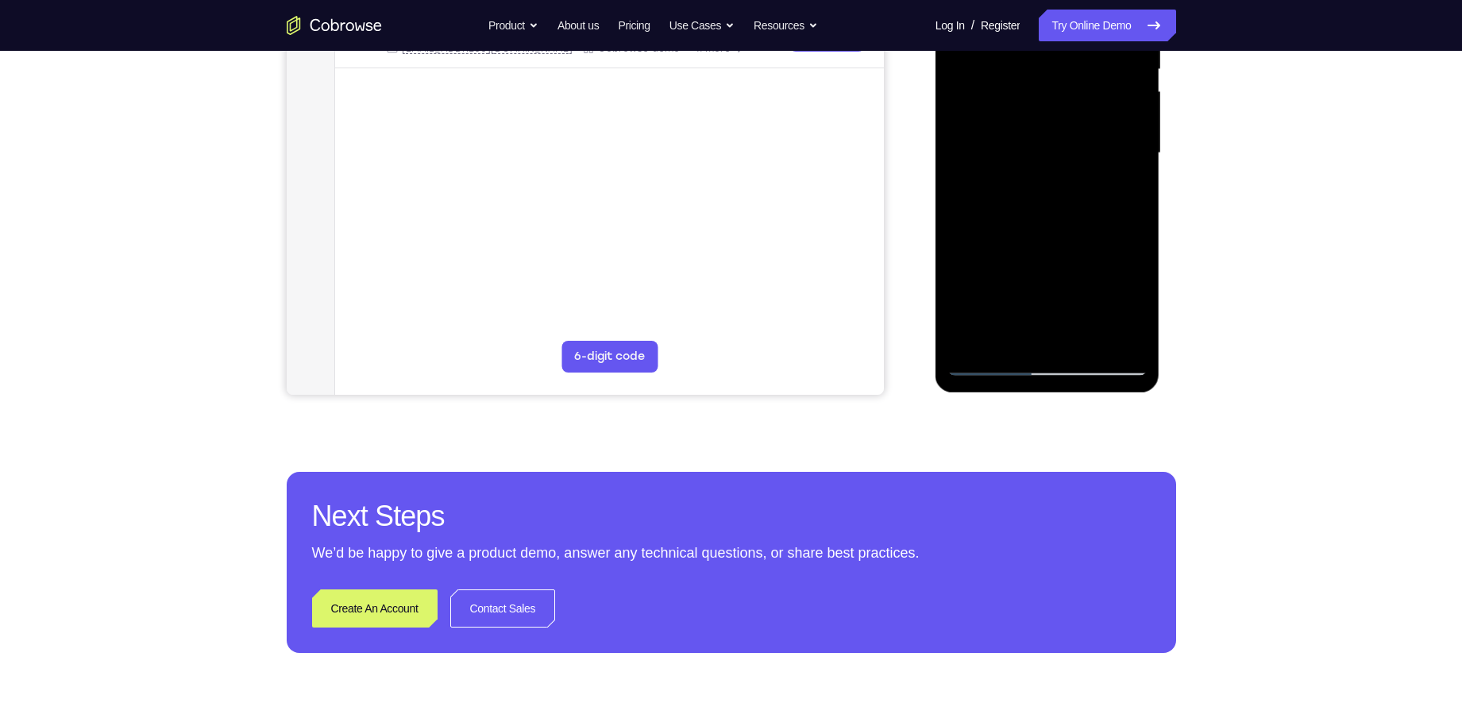
scroll to position [321, 0]
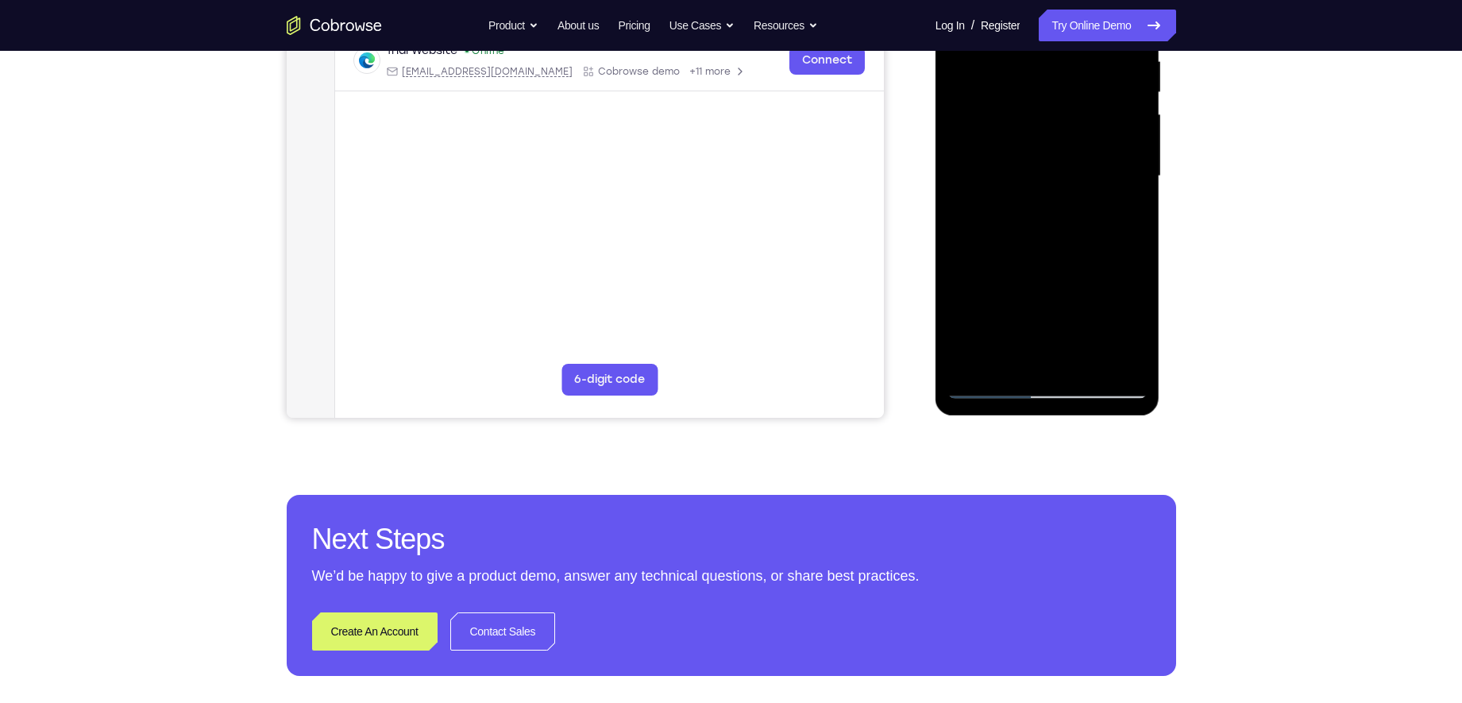
click at [1007, 363] on div at bounding box center [1047, 176] width 200 height 445
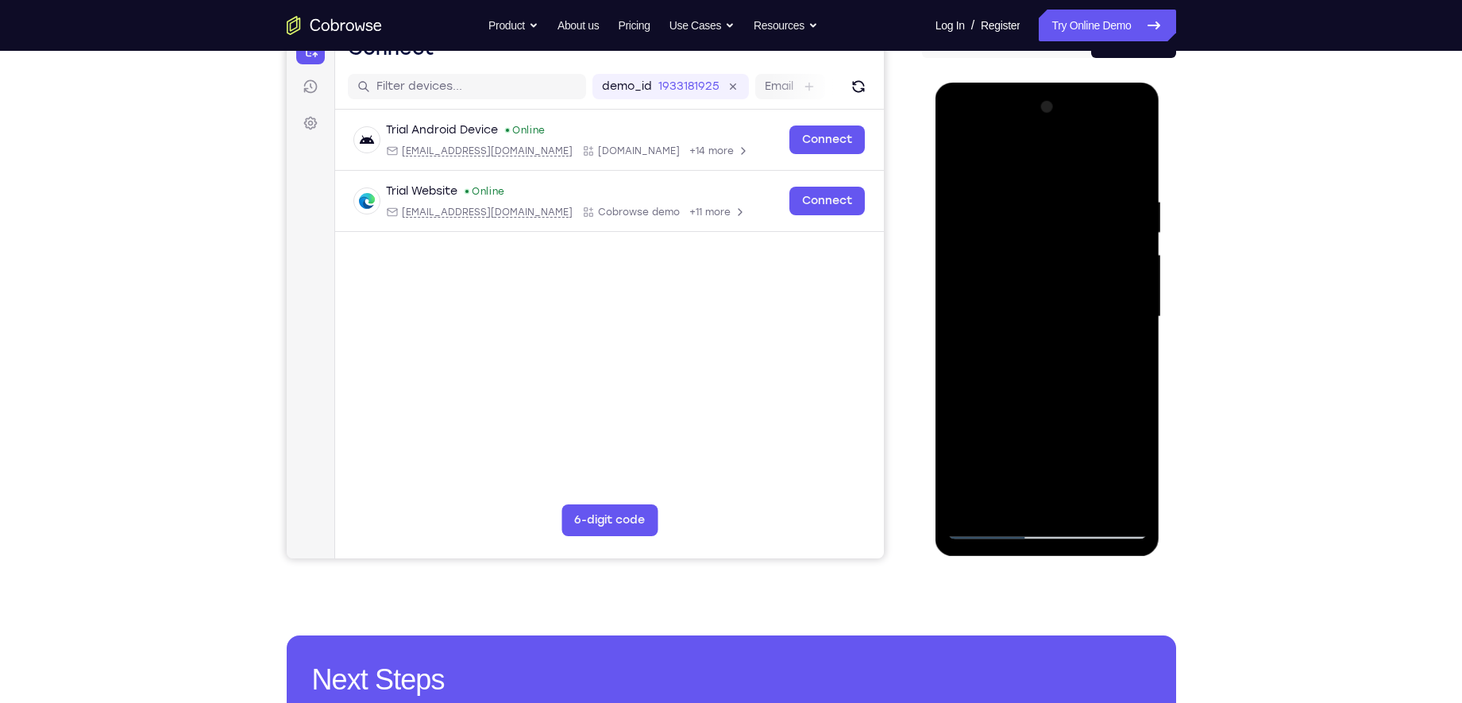
scroll to position [173, 0]
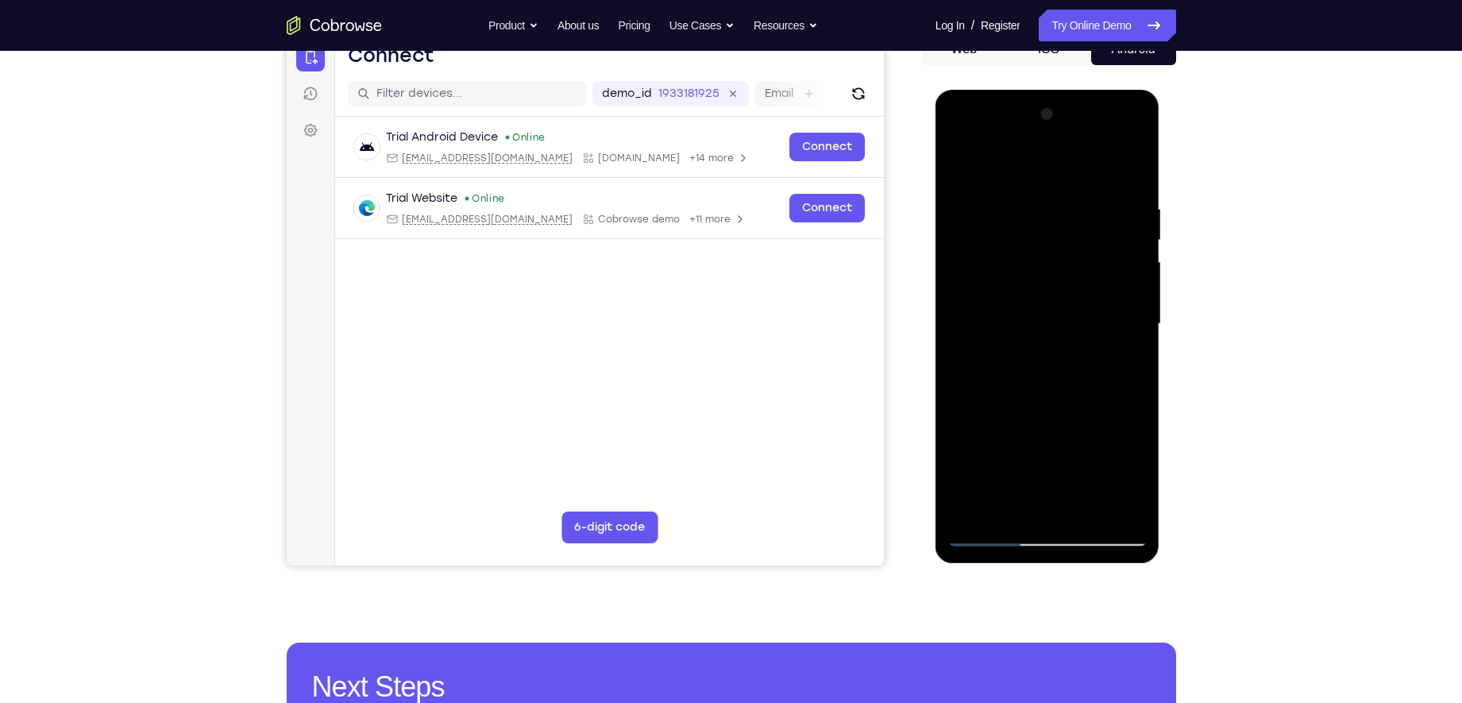
click at [999, 168] on div at bounding box center [1047, 324] width 200 height 445
drag, startPoint x: 1011, startPoint y: 241, endPoint x: 992, endPoint y: 336, distance: 96.4
click at [992, 336] on div at bounding box center [1047, 324] width 200 height 445
drag, startPoint x: 1047, startPoint y: 195, endPoint x: 1029, endPoint y: 305, distance: 111.9
click at [1029, 305] on div at bounding box center [1047, 324] width 200 height 445
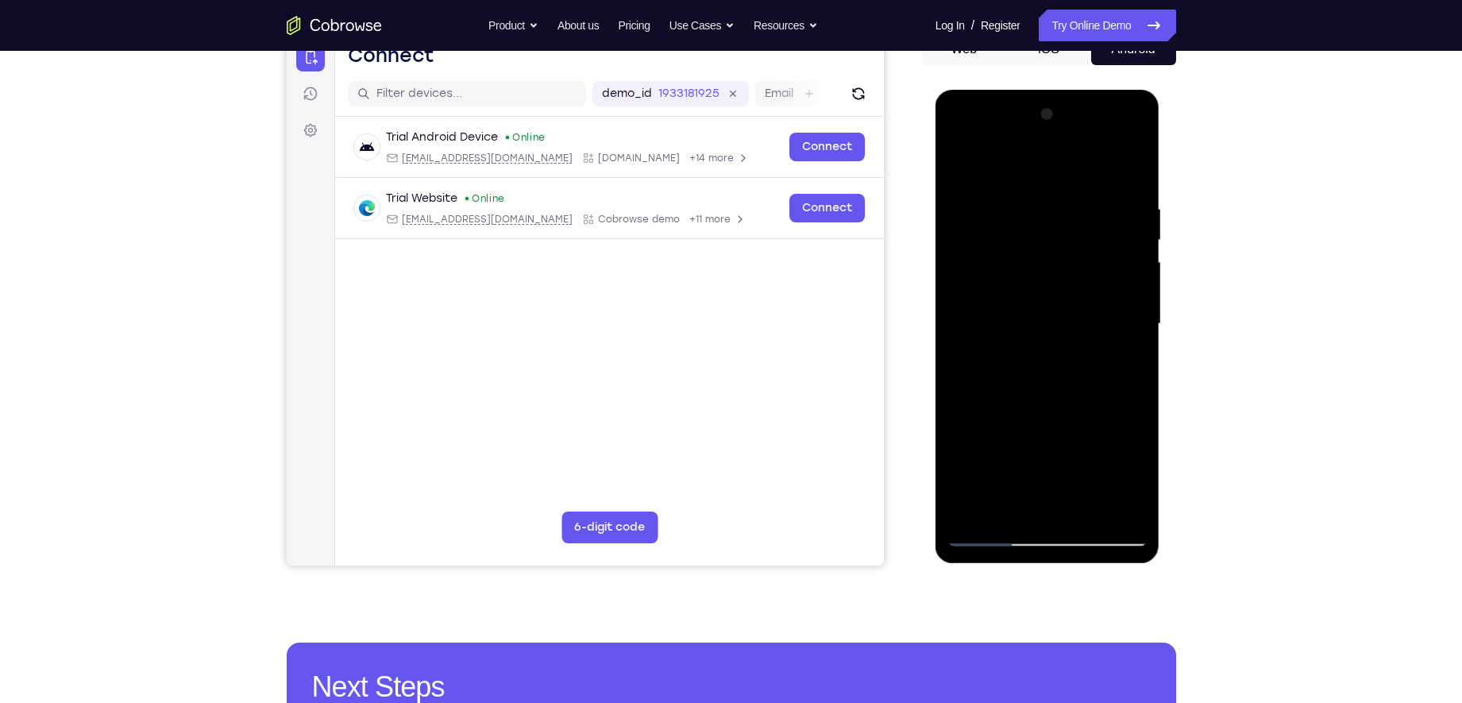
click at [965, 210] on div at bounding box center [1047, 324] width 200 height 445
click at [982, 257] on div at bounding box center [1047, 324] width 200 height 445
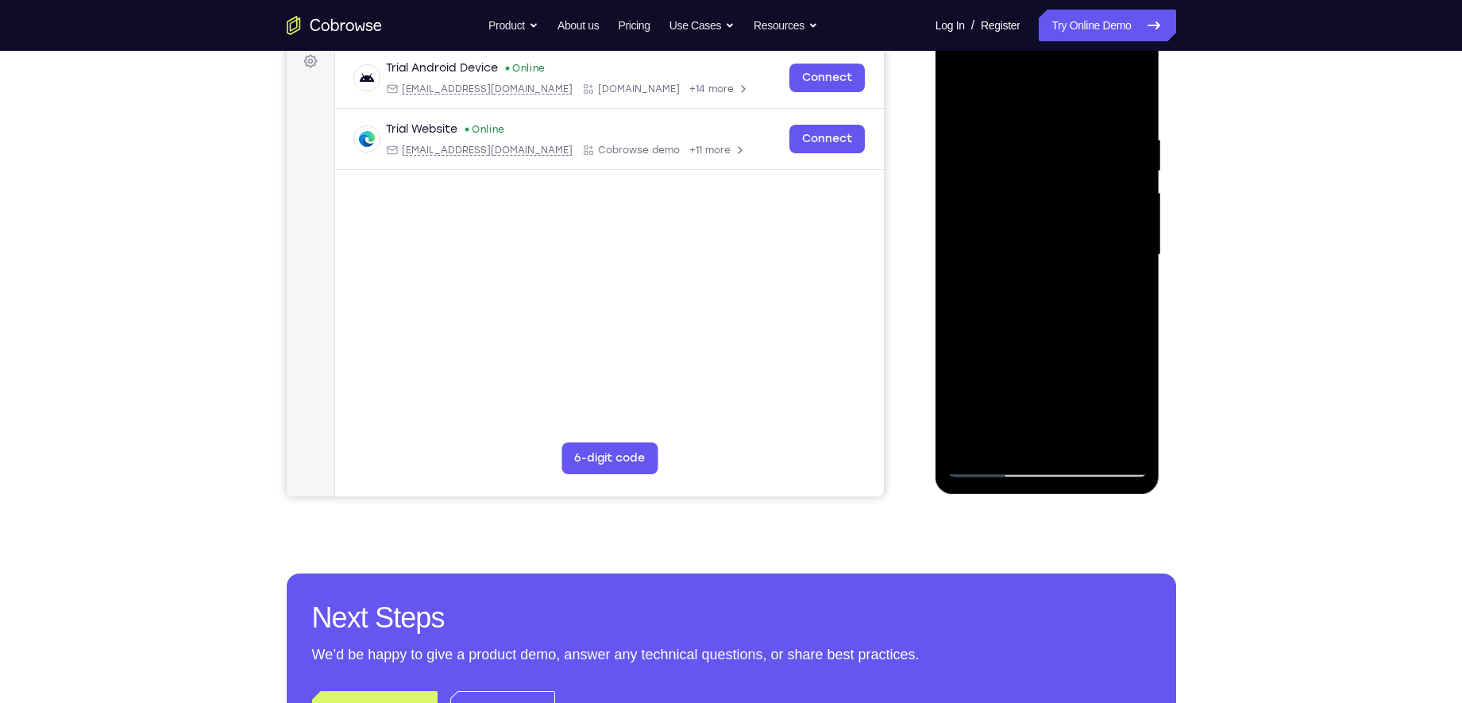
scroll to position [241, 0]
click at [1017, 344] on div at bounding box center [1047, 255] width 200 height 445
click at [1023, 337] on div at bounding box center [1047, 255] width 200 height 445
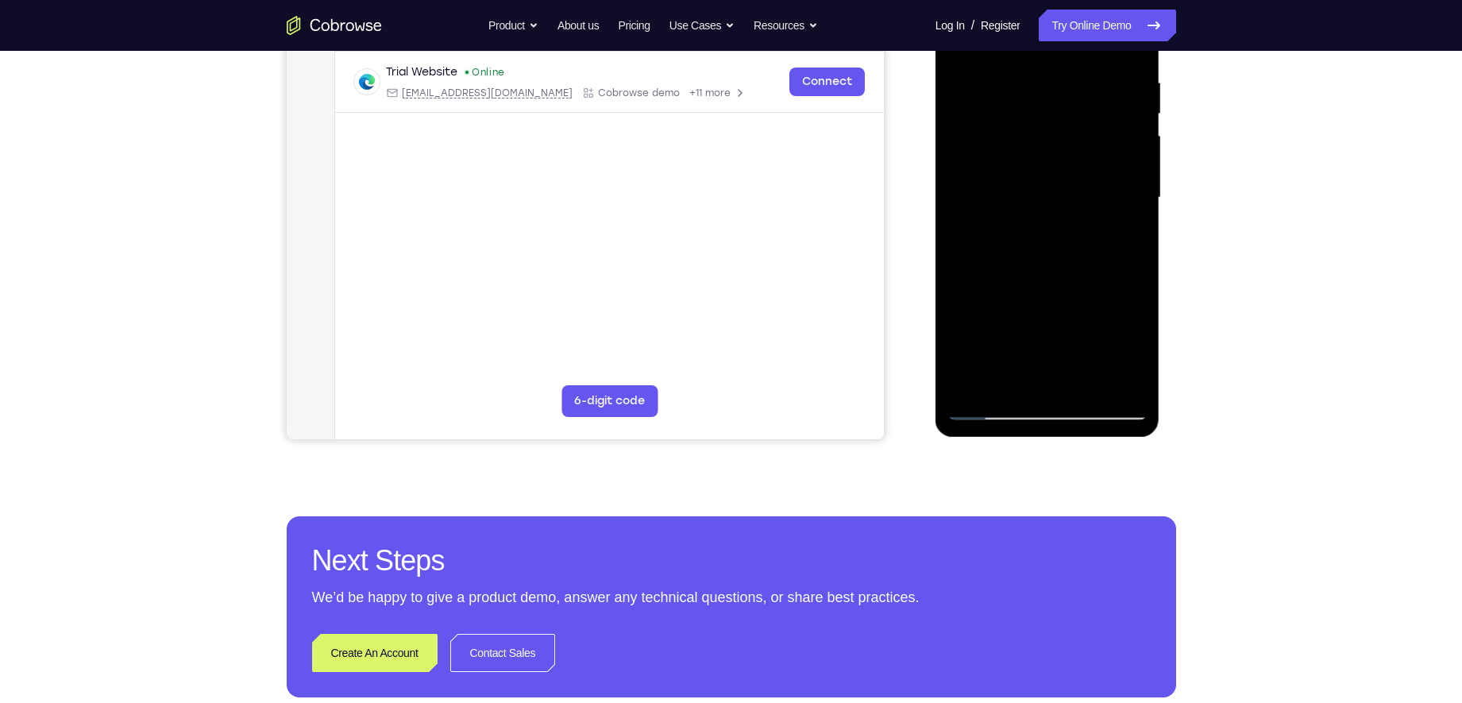
scroll to position [301, 0]
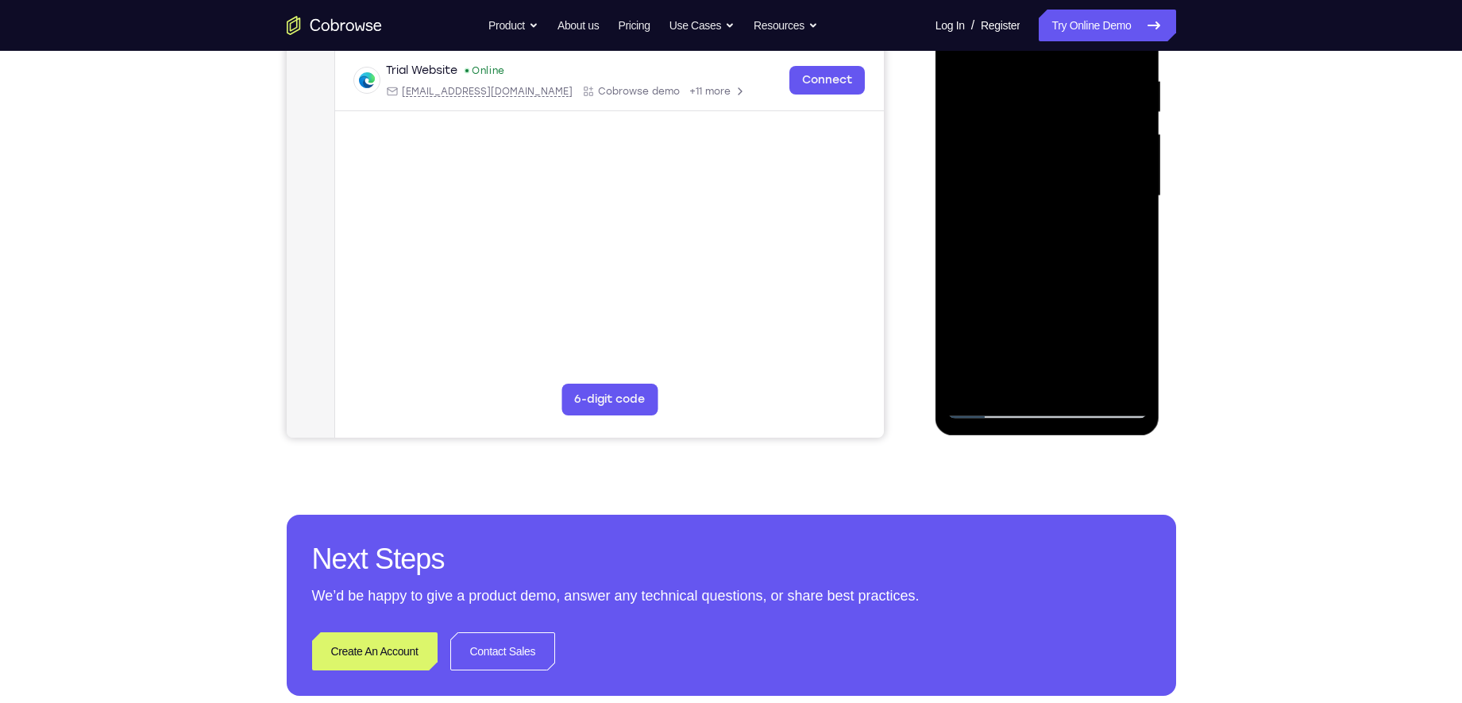
click at [1049, 416] on div at bounding box center [1047, 196] width 200 height 445
drag, startPoint x: 399, startPoint y: 352, endPoint x: 879, endPoint y: 374, distance: 480.8
click at [879, 374] on main "demo_id 1933181925 1933181925 Email User ID Device ID Device name 6-digit code …" at bounding box center [608, 210] width 549 height 532
click at [1048, 403] on div at bounding box center [1047, 196] width 200 height 445
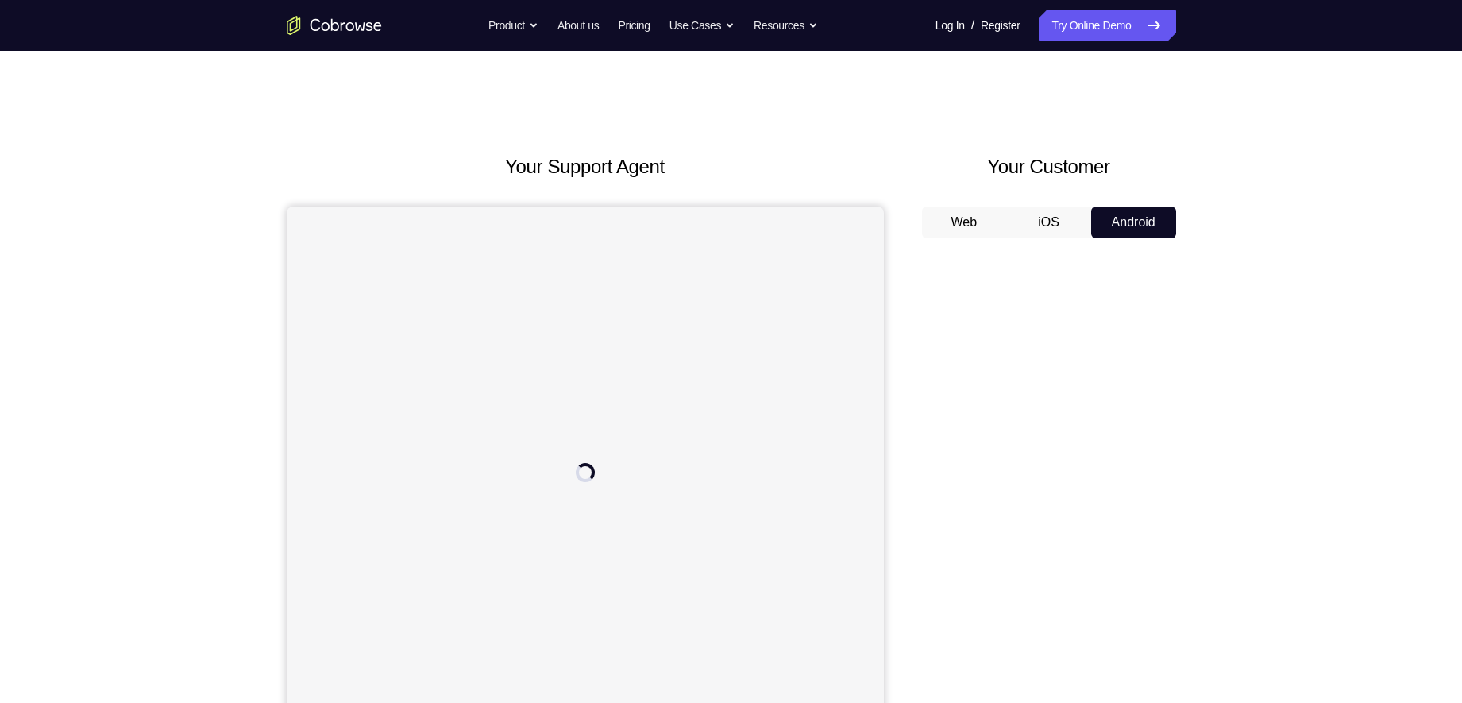
scroll to position [103, 0]
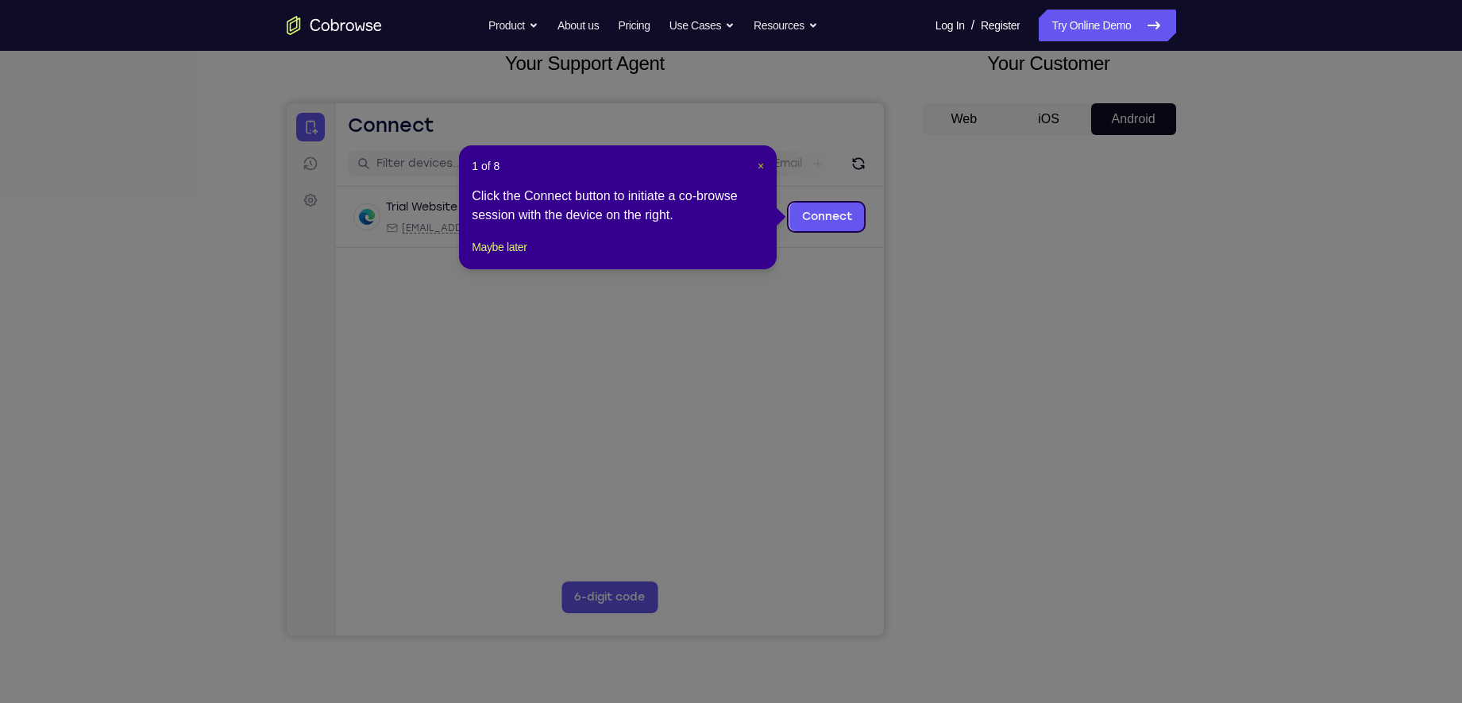
click at [757, 165] on span "×" at bounding box center [760, 166] width 6 height 13
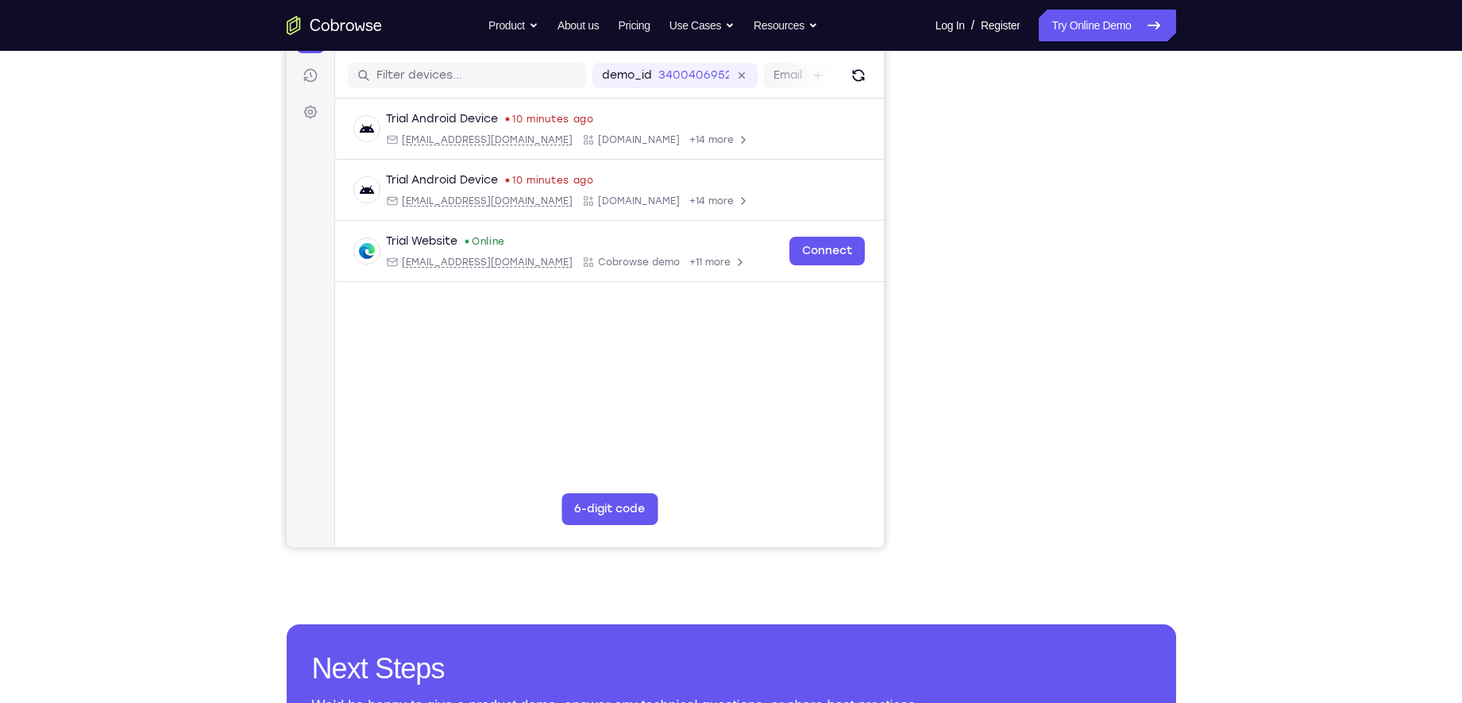
scroll to position [193, 0]
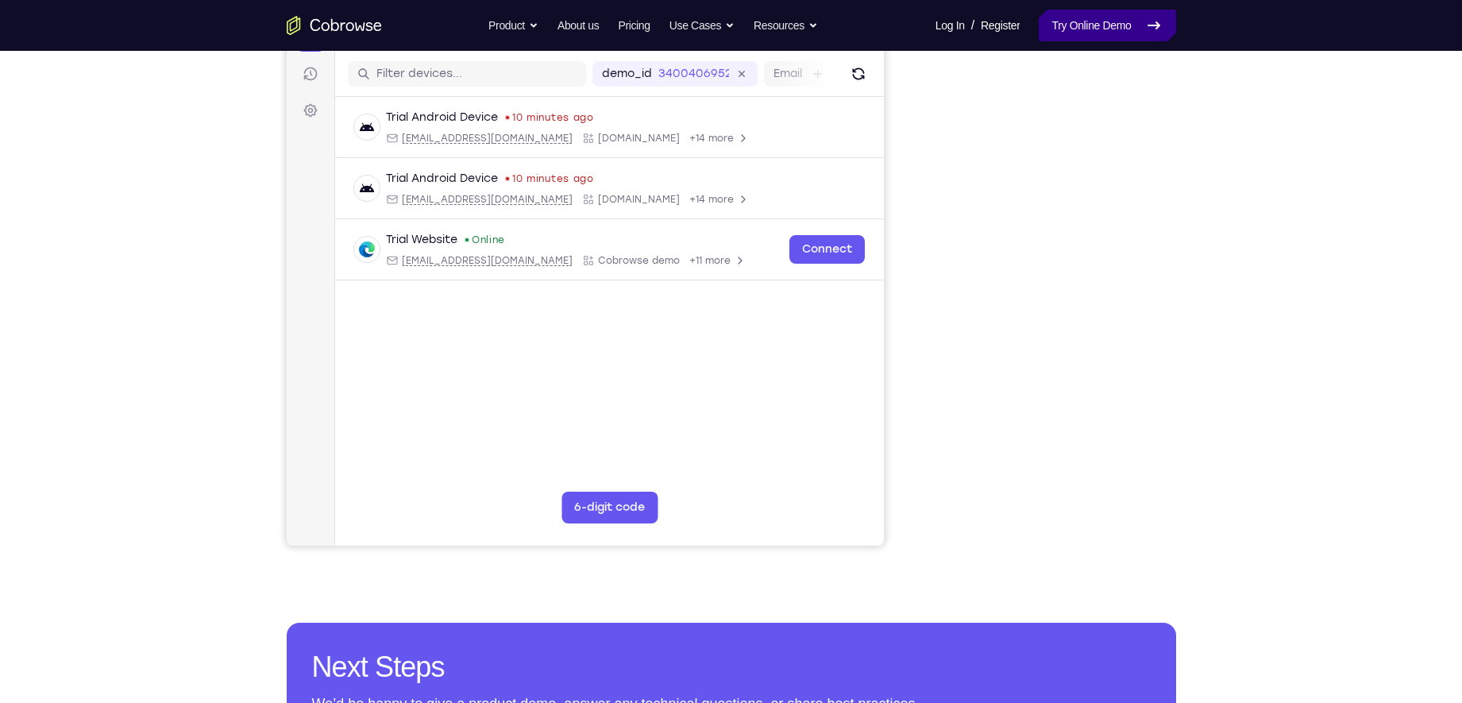
click at [1114, 22] on link "Try Online Demo" at bounding box center [1106, 26] width 137 height 32
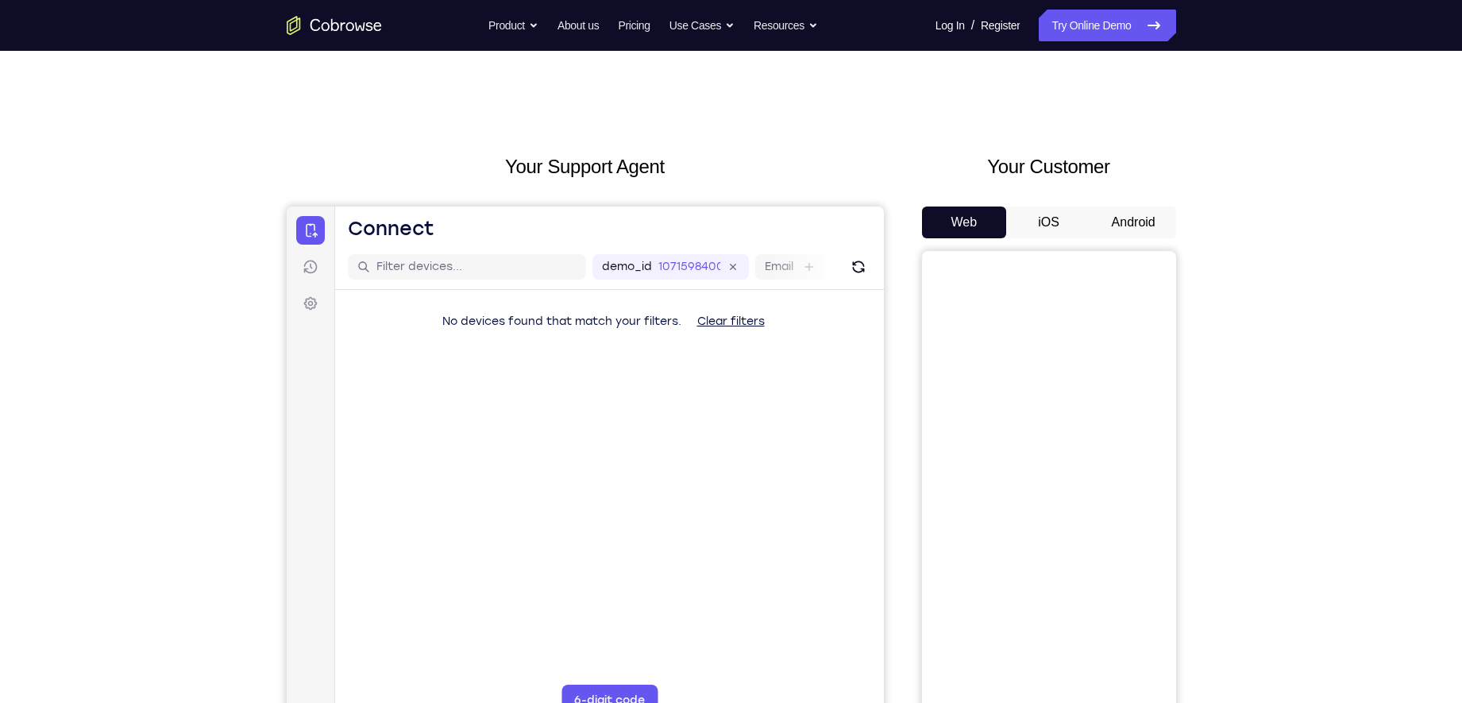
click at [1132, 214] on button "Android" at bounding box center [1133, 222] width 85 height 32
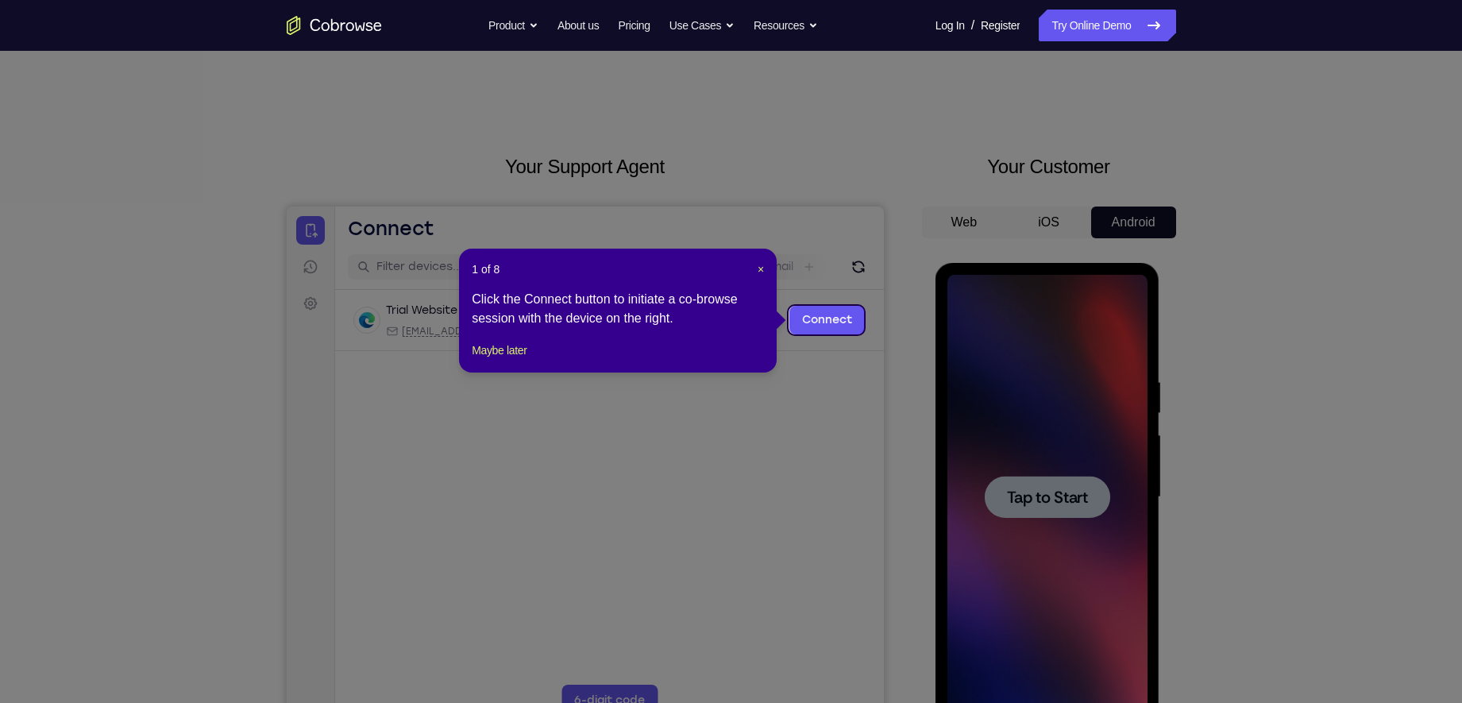
click at [765, 268] on div "1 of 8 × Click the Connect button to initiate a co-browse session with the devi…" at bounding box center [618, 310] width 318 height 124
click at [1031, 510] on icon at bounding box center [738, 351] width 1477 height 703
click at [762, 271] on span "×" at bounding box center [760, 269] width 6 height 13
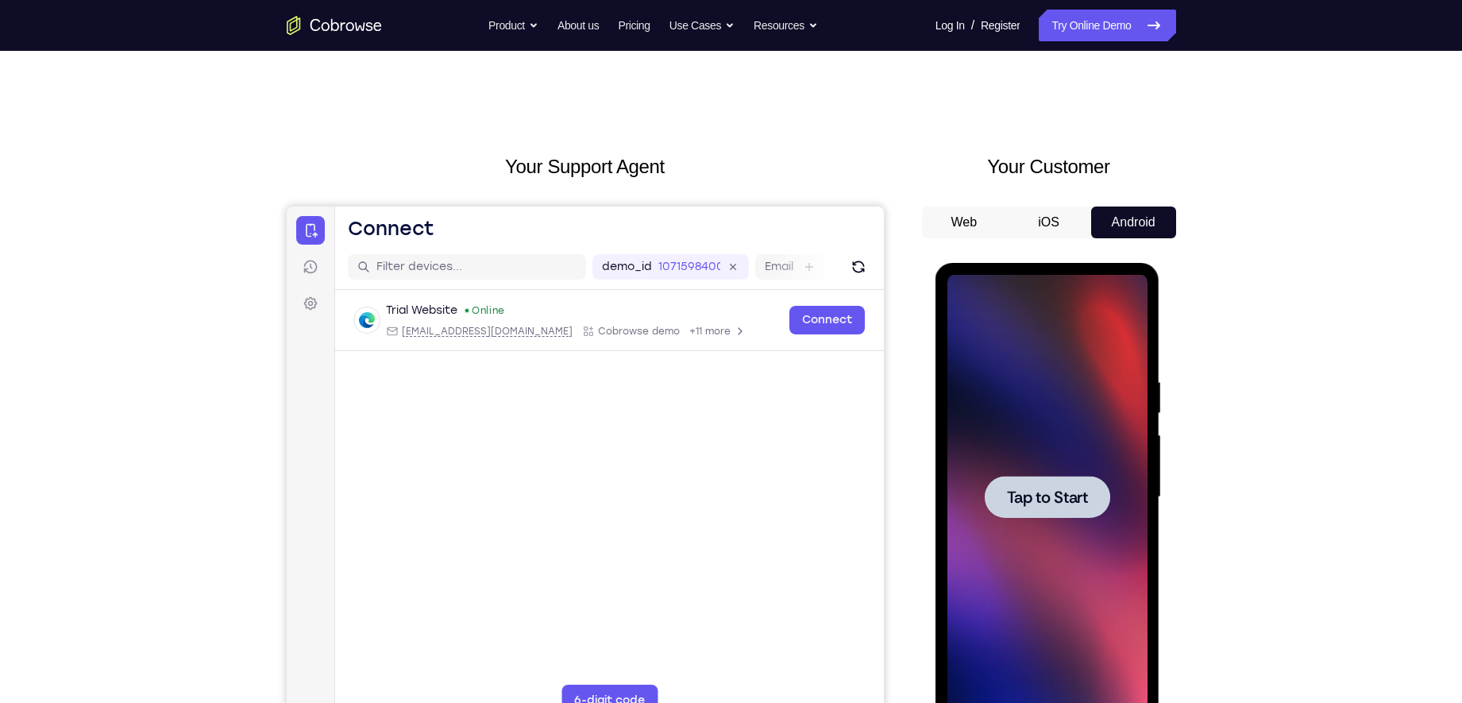
click at [1046, 493] on span "Tap to Start" at bounding box center [1047, 497] width 81 height 16
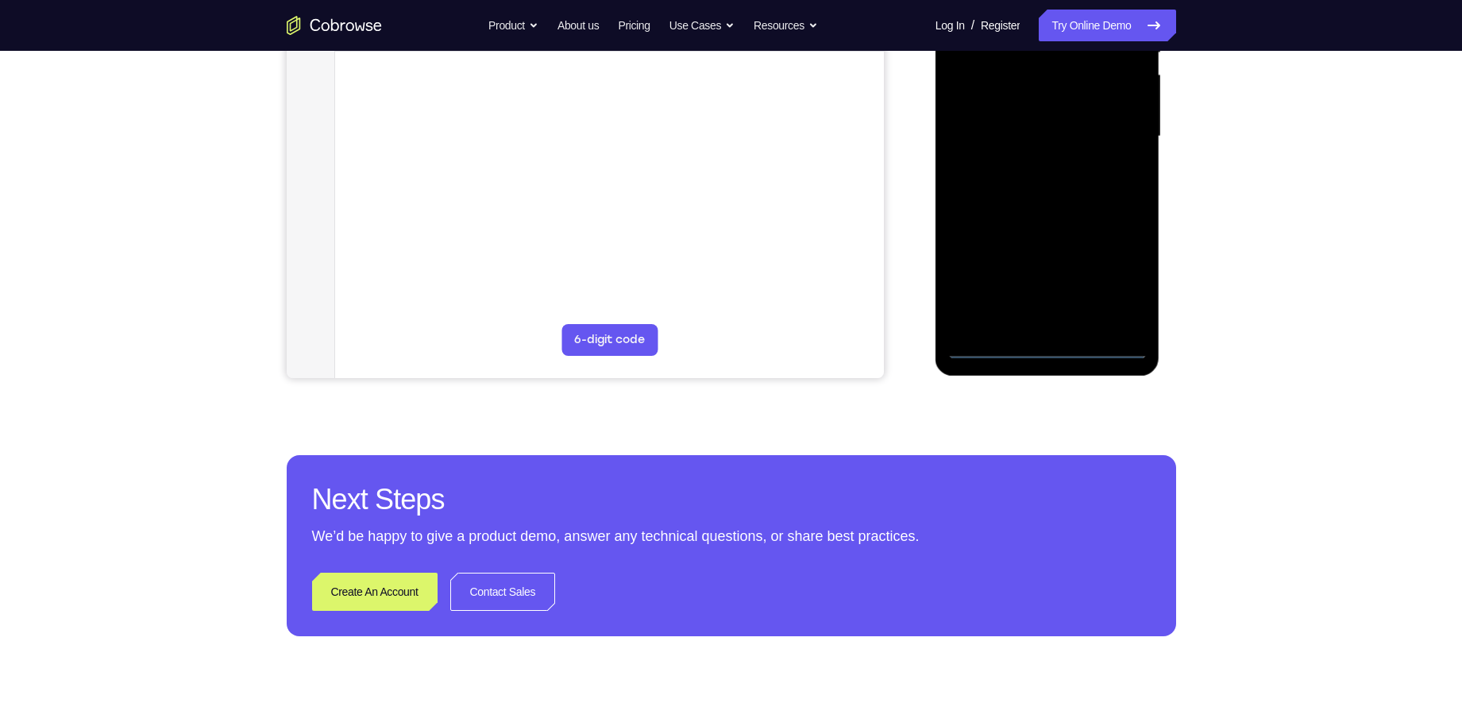
scroll to position [390, 0]
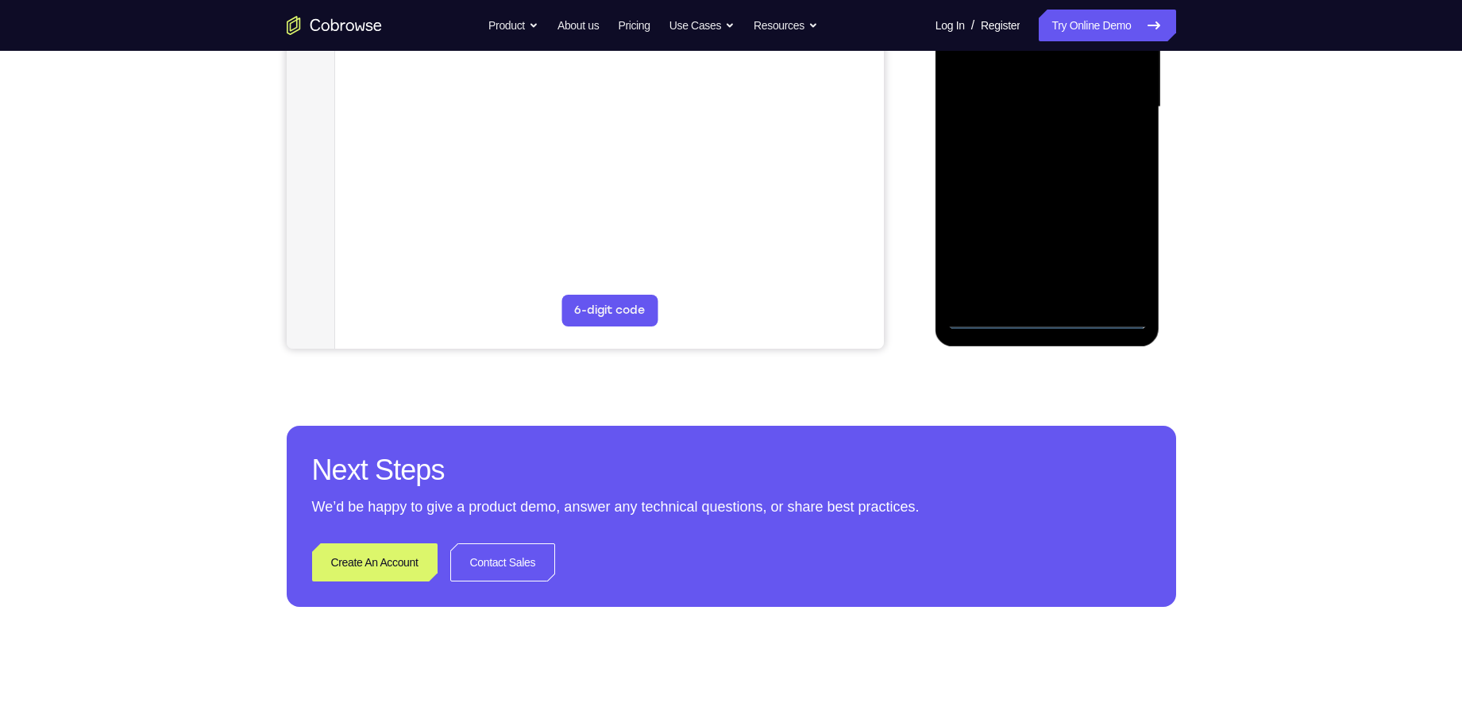
click at [1057, 317] on div at bounding box center [1047, 107] width 200 height 445
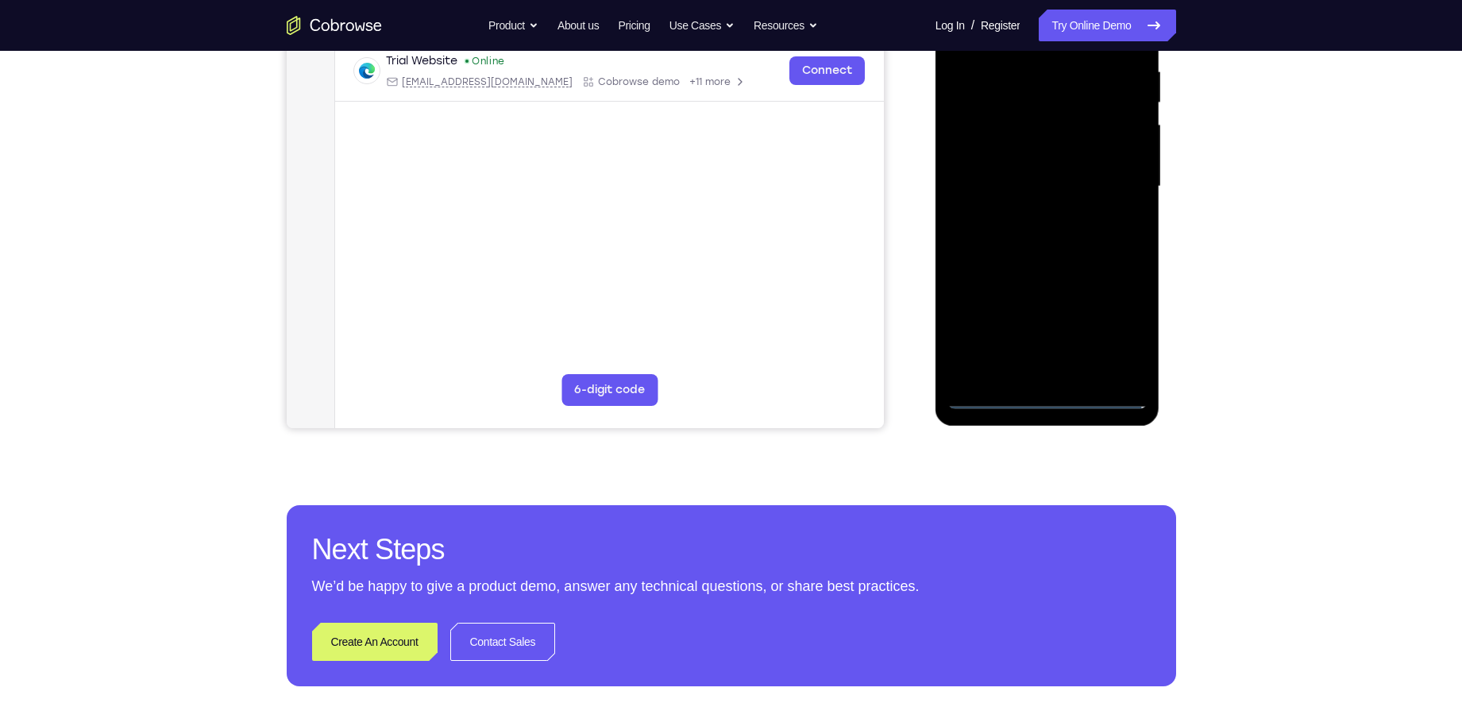
scroll to position [299, 0]
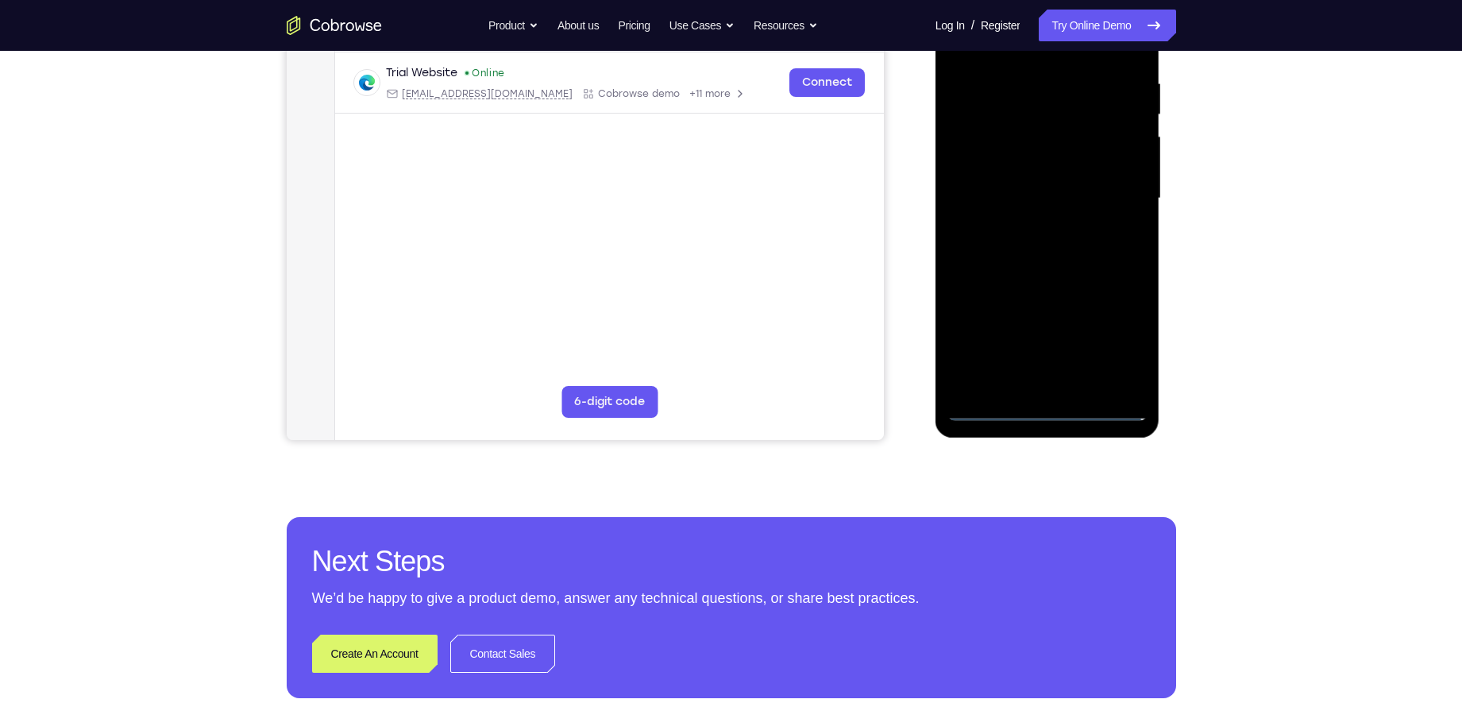
click at [1116, 332] on div at bounding box center [1047, 198] width 200 height 445
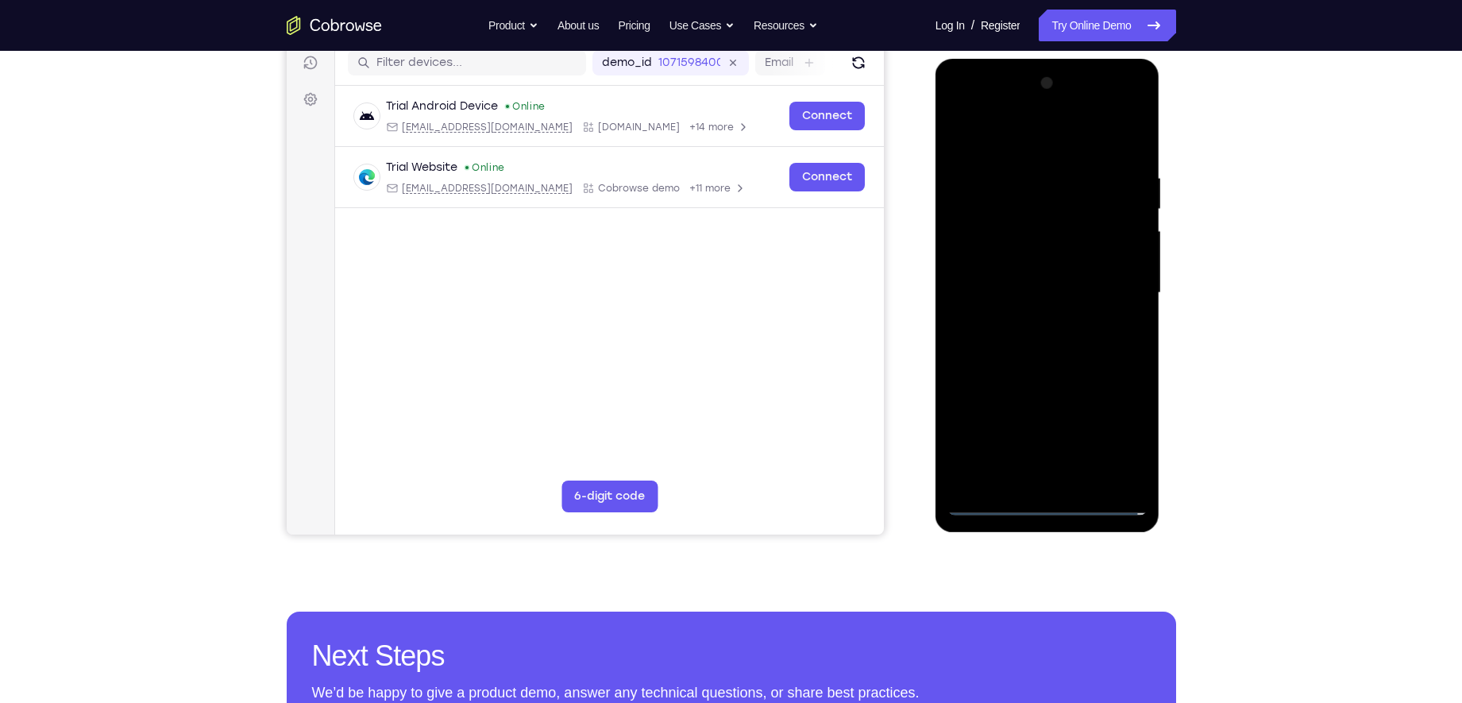
scroll to position [190, 0]
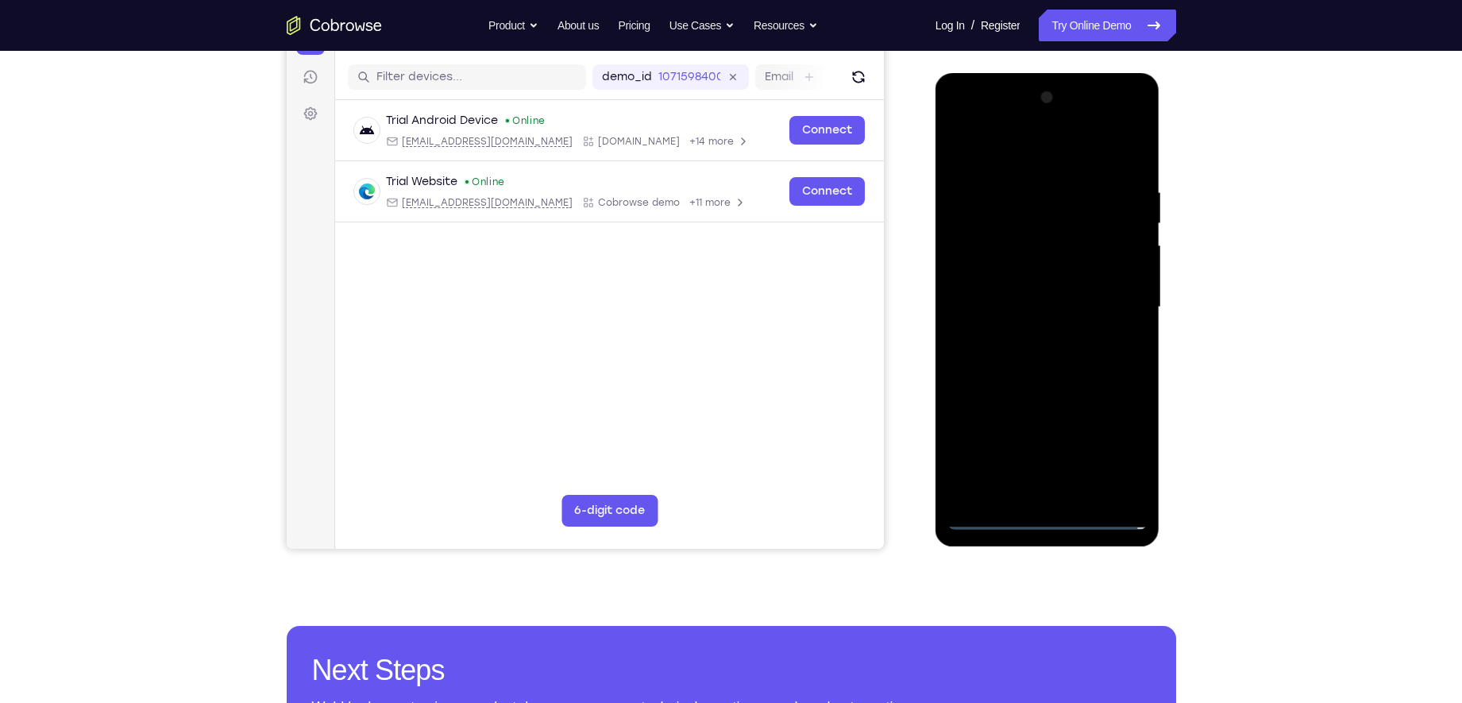
click at [1011, 160] on div at bounding box center [1047, 307] width 200 height 445
click at [986, 156] on div at bounding box center [1047, 307] width 200 height 445
click at [1111, 305] on div at bounding box center [1047, 307] width 200 height 445
click at [1033, 337] on div at bounding box center [1047, 307] width 200 height 445
click at [1015, 289] on div at bounding box center [1047, 307] width 200 height 445
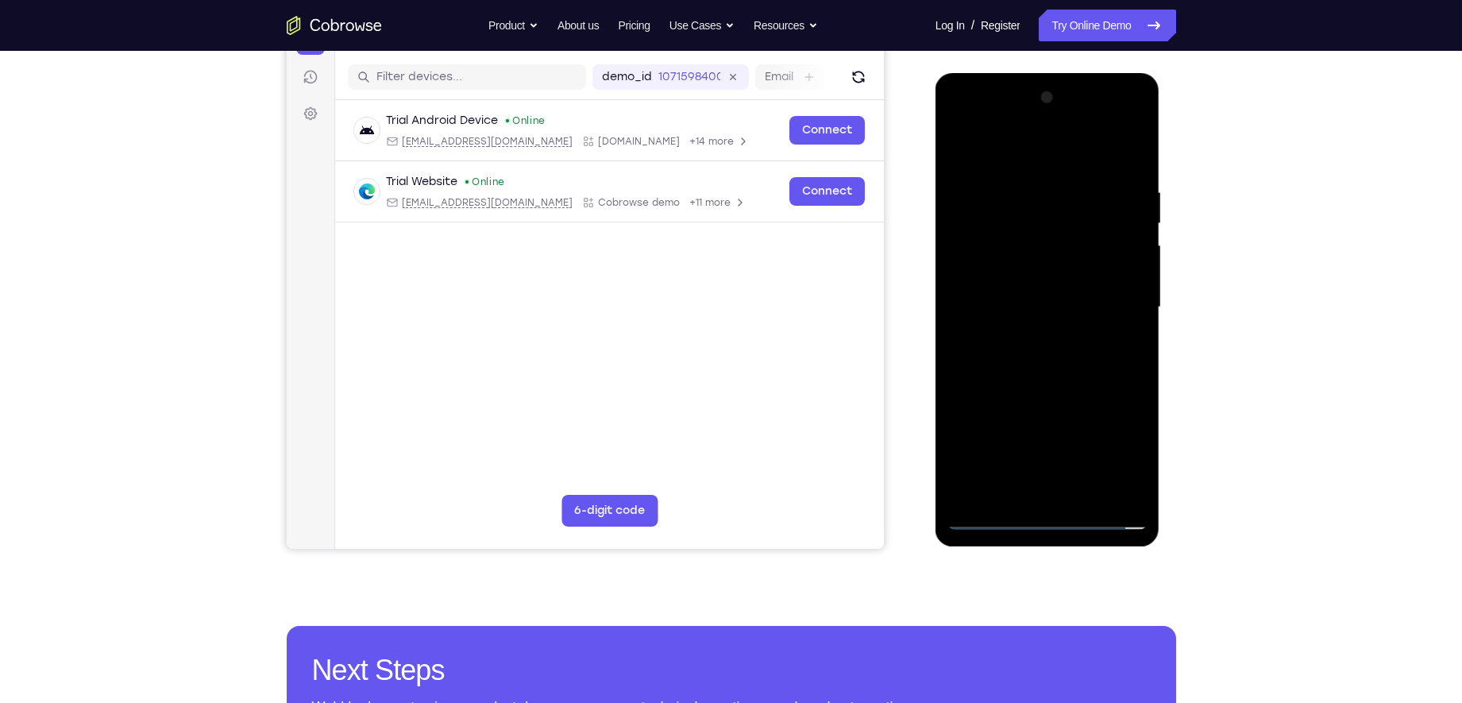
click at [1016, 270] on div at bounding box center [1047, 307] width 200 height 445
click at [1015, 305] on div at bounding box center [1047, 307] width 200 height 445
click at [1040, 379] on div at bounding box center [1047, 307] width 200 height 445
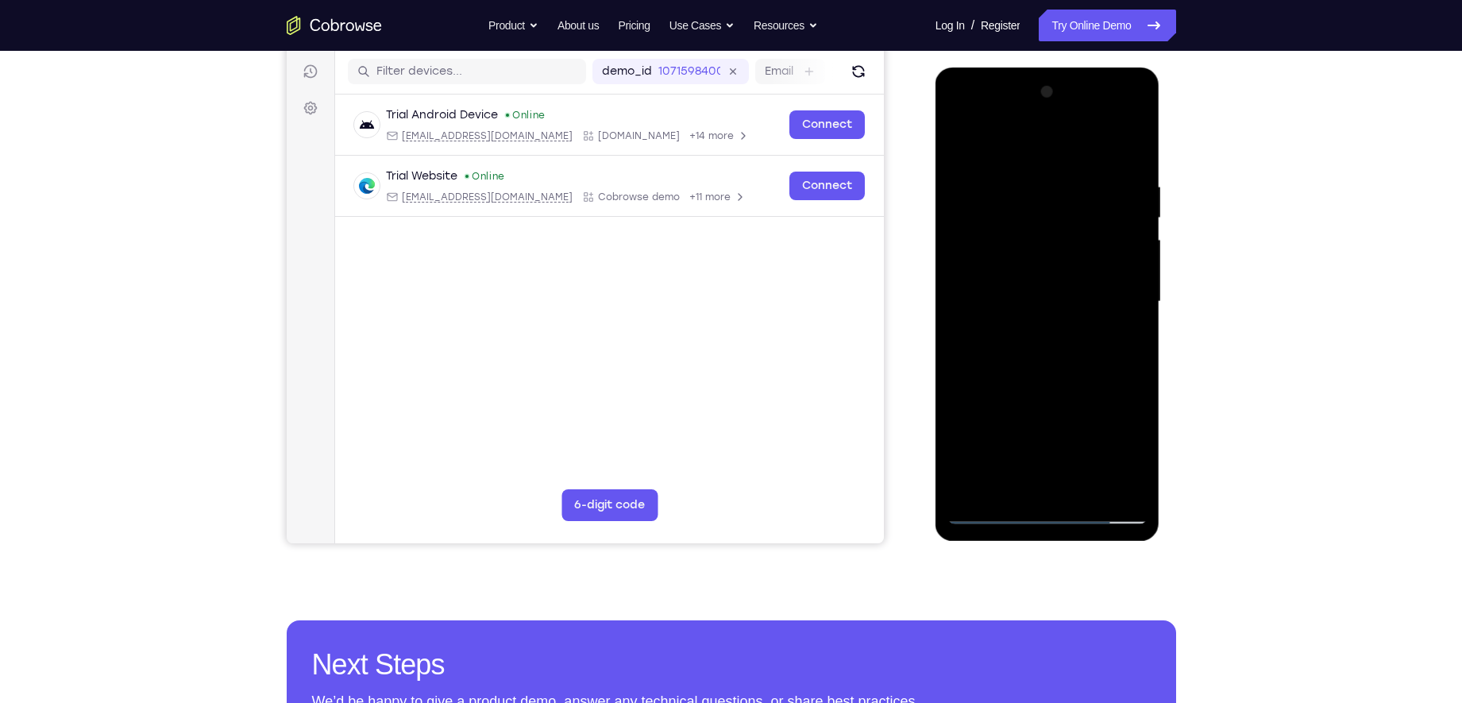
scroll to position [195, 0]
drag, startPoint x: 972, startPoint y: 152, endPoint x: 1215, endPoint y: 133, distance: 243.6
click at [1161, 133] on html "Online web based iOS Simulators and Android Emulators. Run iPhone, iPad, Mobile…" at bounding box center [1048, 306] width 226 height 476
click at [1027, 171] on div at bounding box center [1047, 302] width 200 height 445
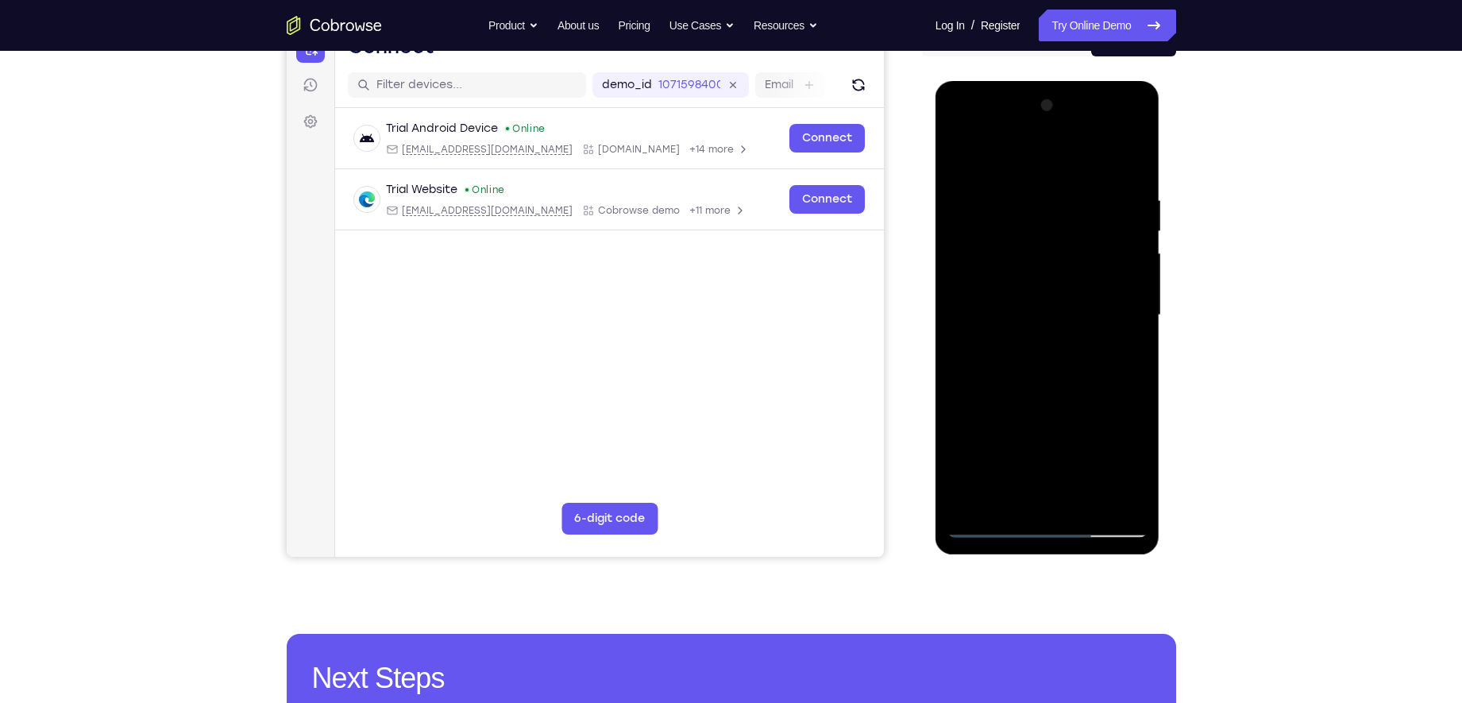
scroll to position [179, 0]
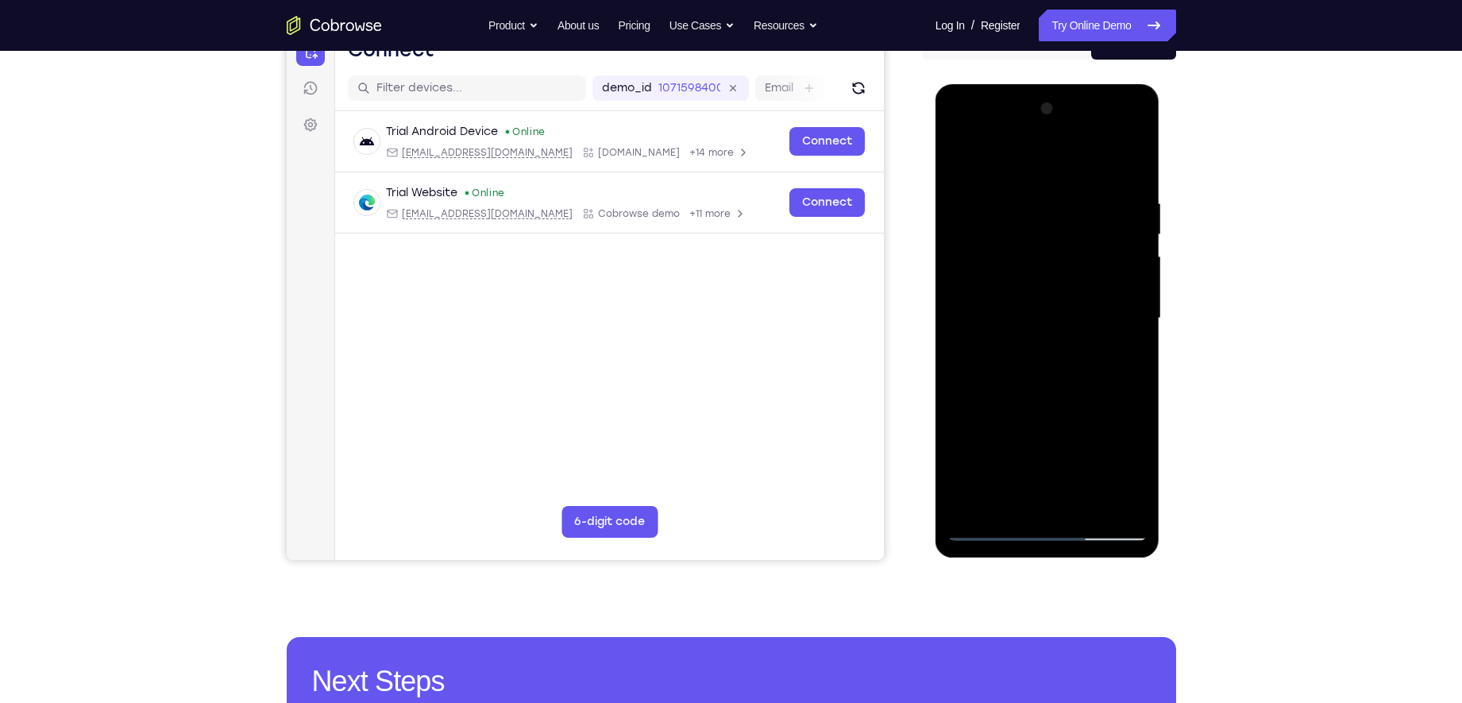
click at [1054, 245] on div at bounding box center [1047, 318] width 200 height 445
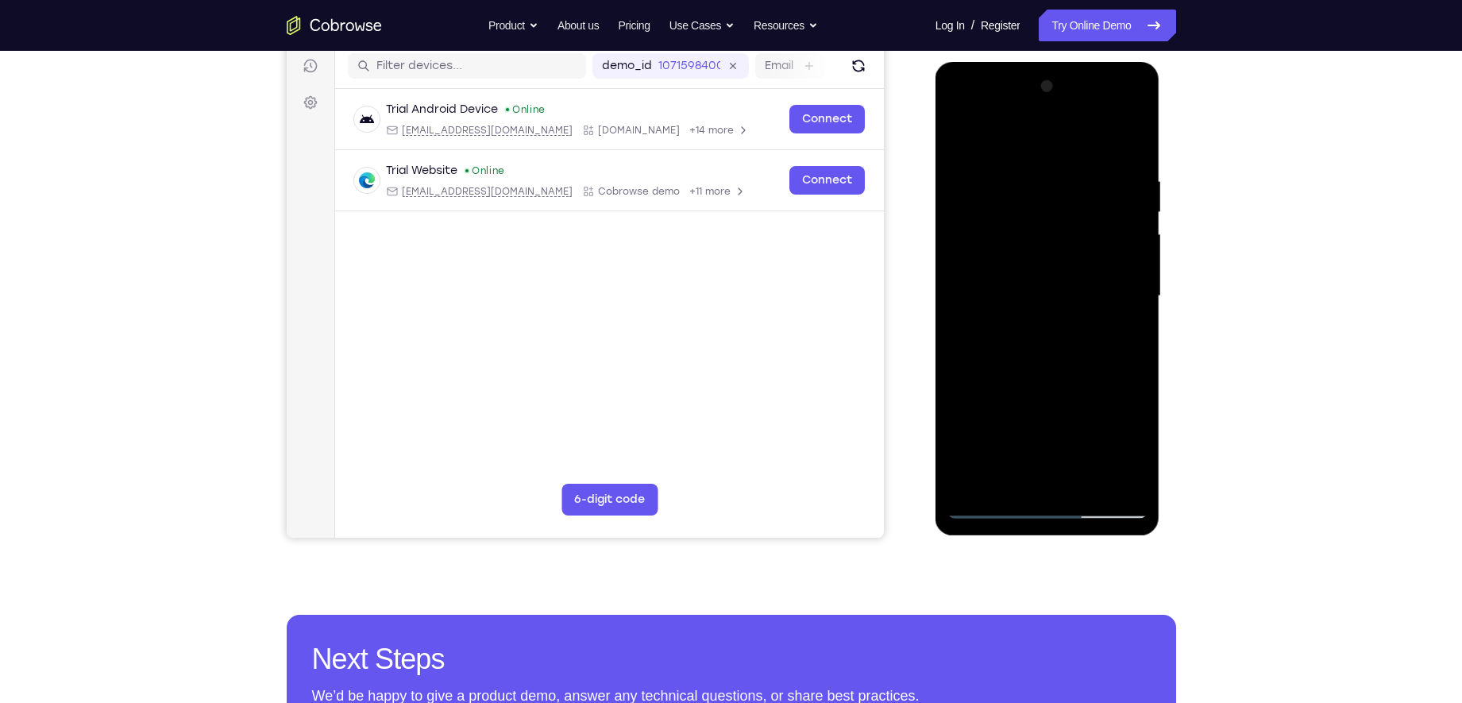
scroll to position [202, 0]
click at [1054, 245] on div at bounding box center [1047, 295] width 200 height 445
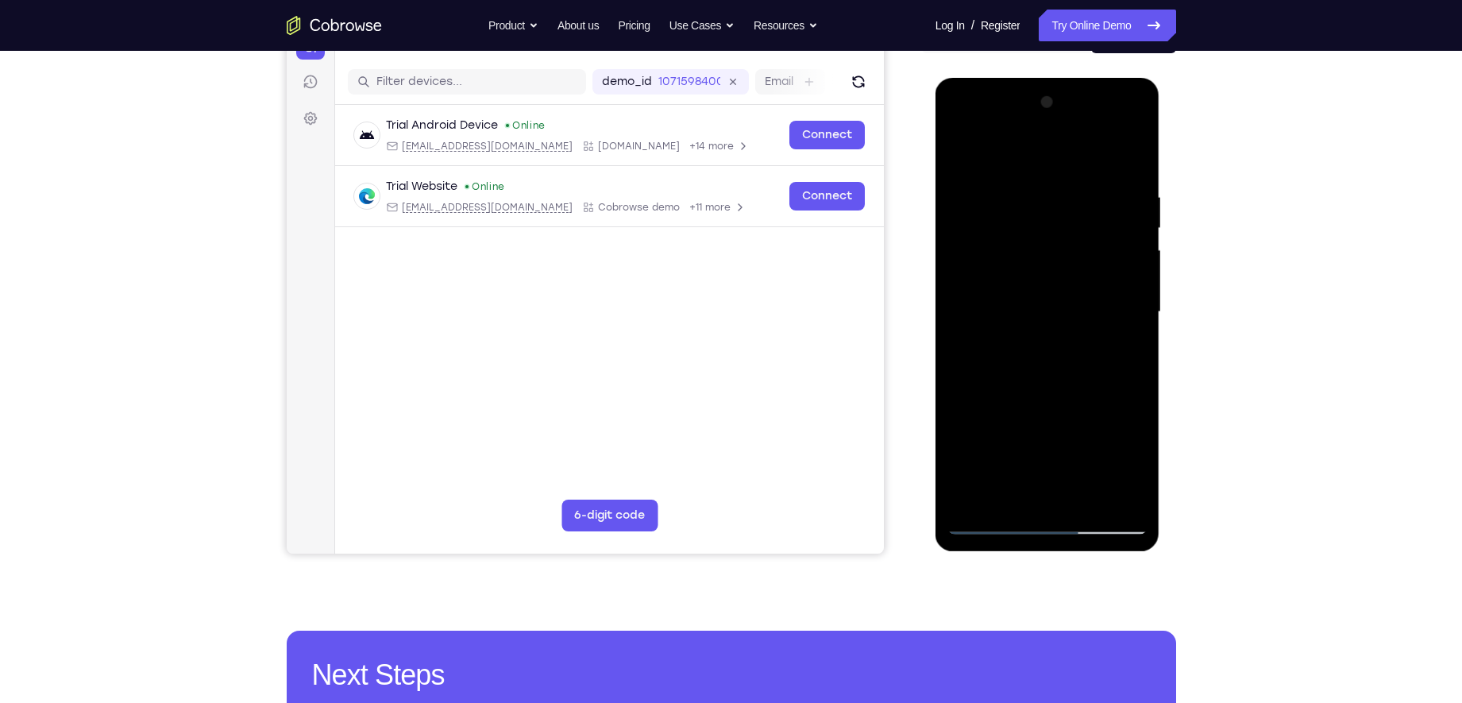
scroll to position [157, 0]
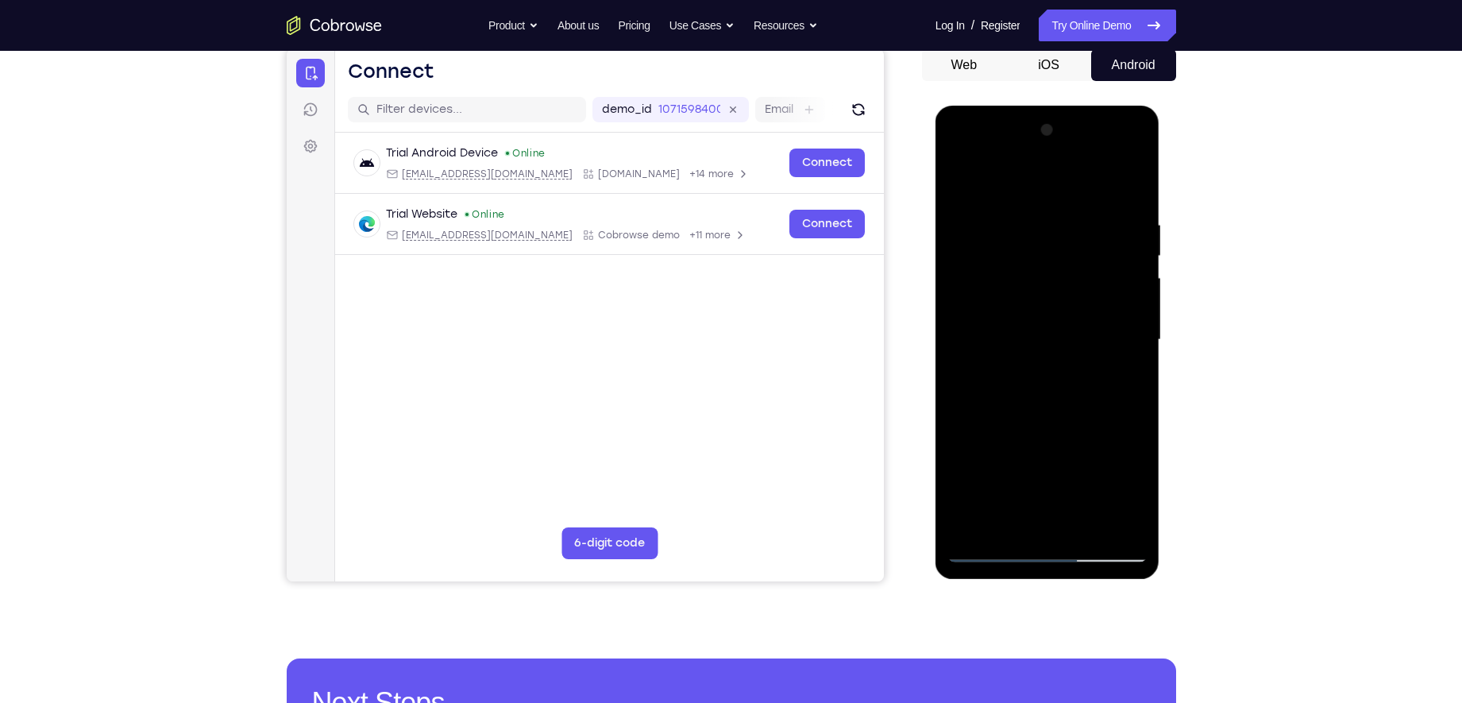
click at [1127, 185] on div at bounding box center [1047, 339] width 200 height 445
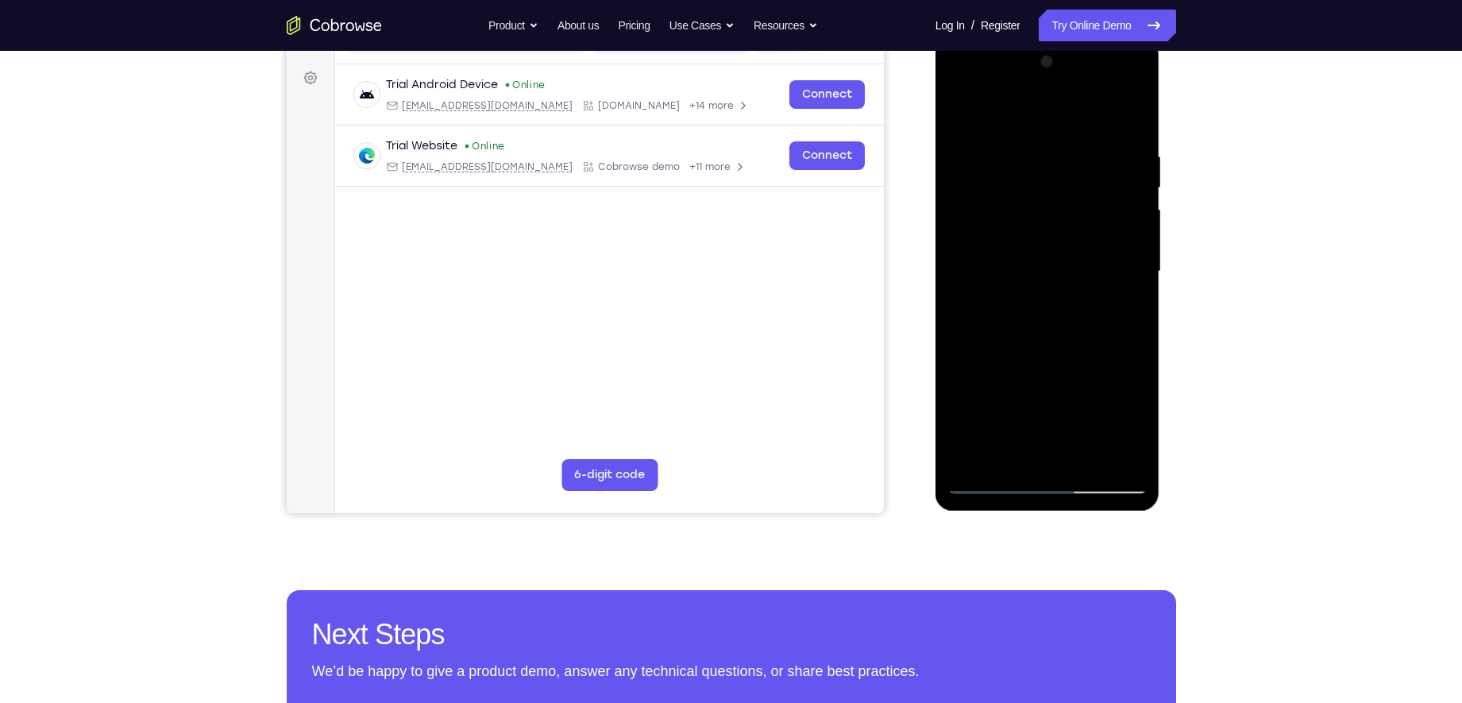
scroll to position [202, 0]
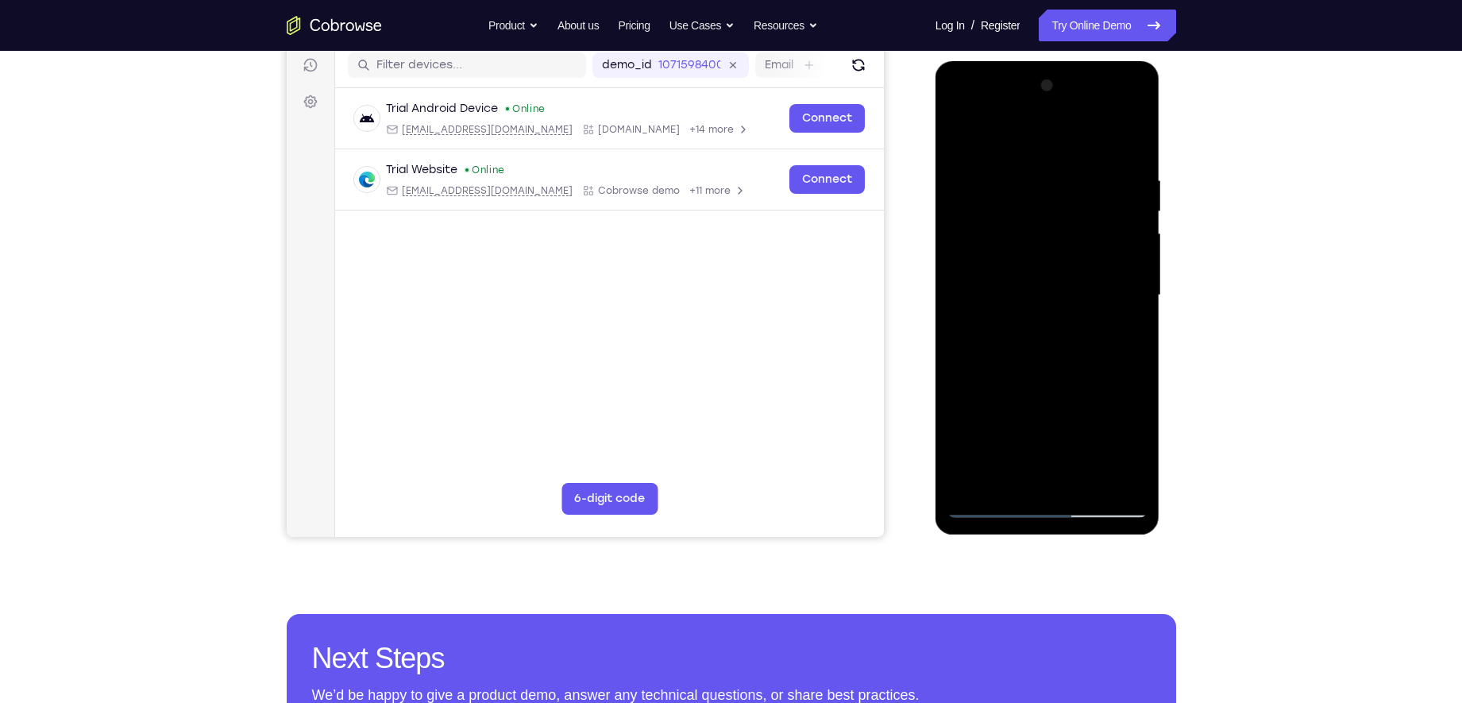
click at [1128, 141] on div at bounding box center [1047, 295] width 200 height 445
drag, startPoint x: 1131, startPoint y: 141, endPoint x: 1092, endPoint y: 307, distance: 170.4
click at [1092, 307] on div at bounding box center [1047, 295] width 200 height 445
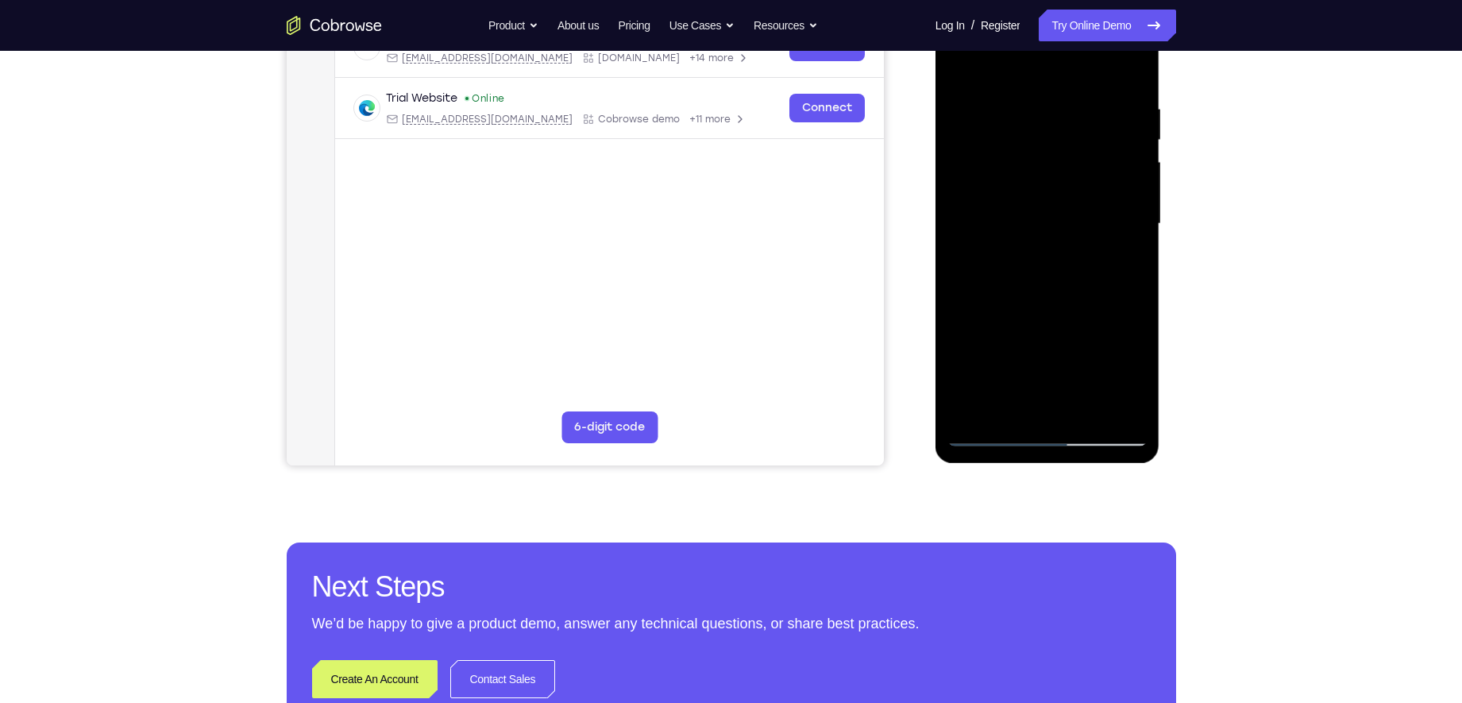
scroll to position [279, 0]
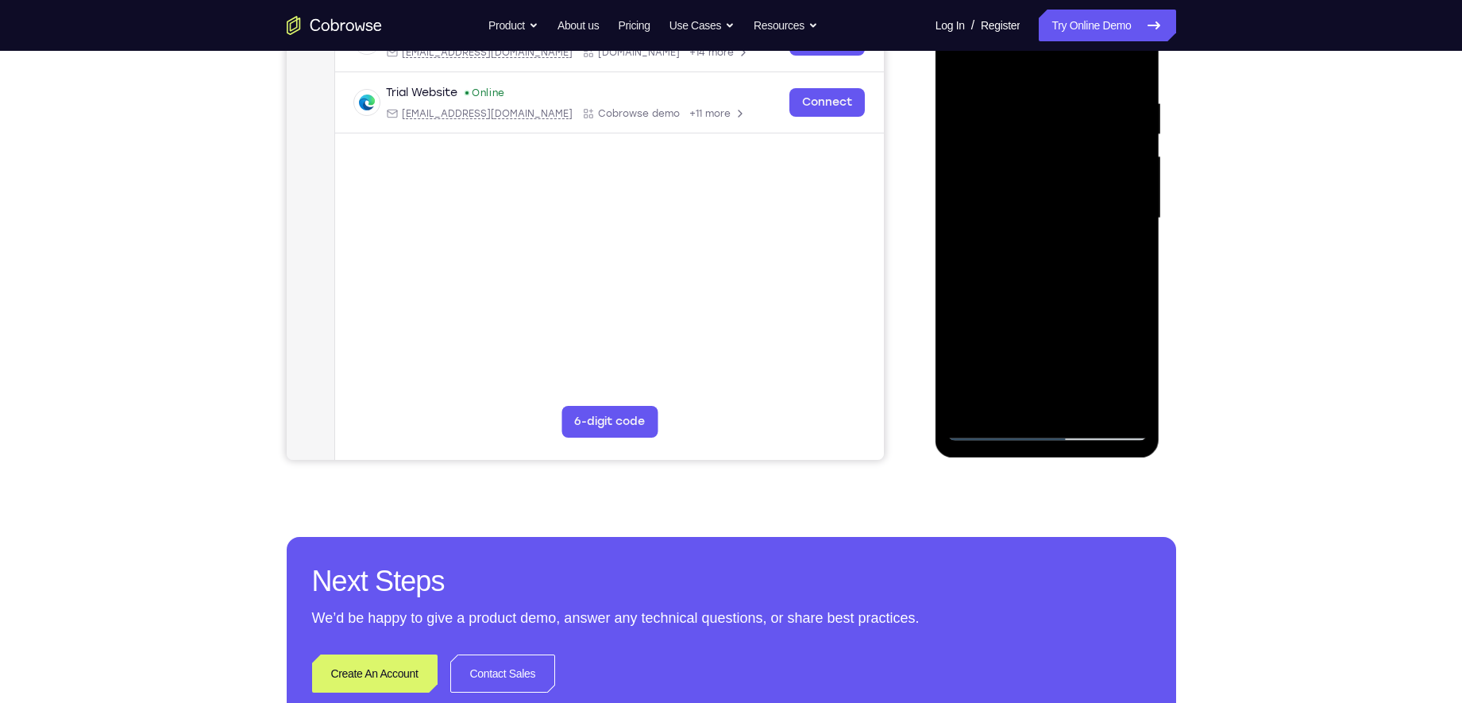
click at [1083, 407] on div at bounding box center [1047, 218] width 200 height 445
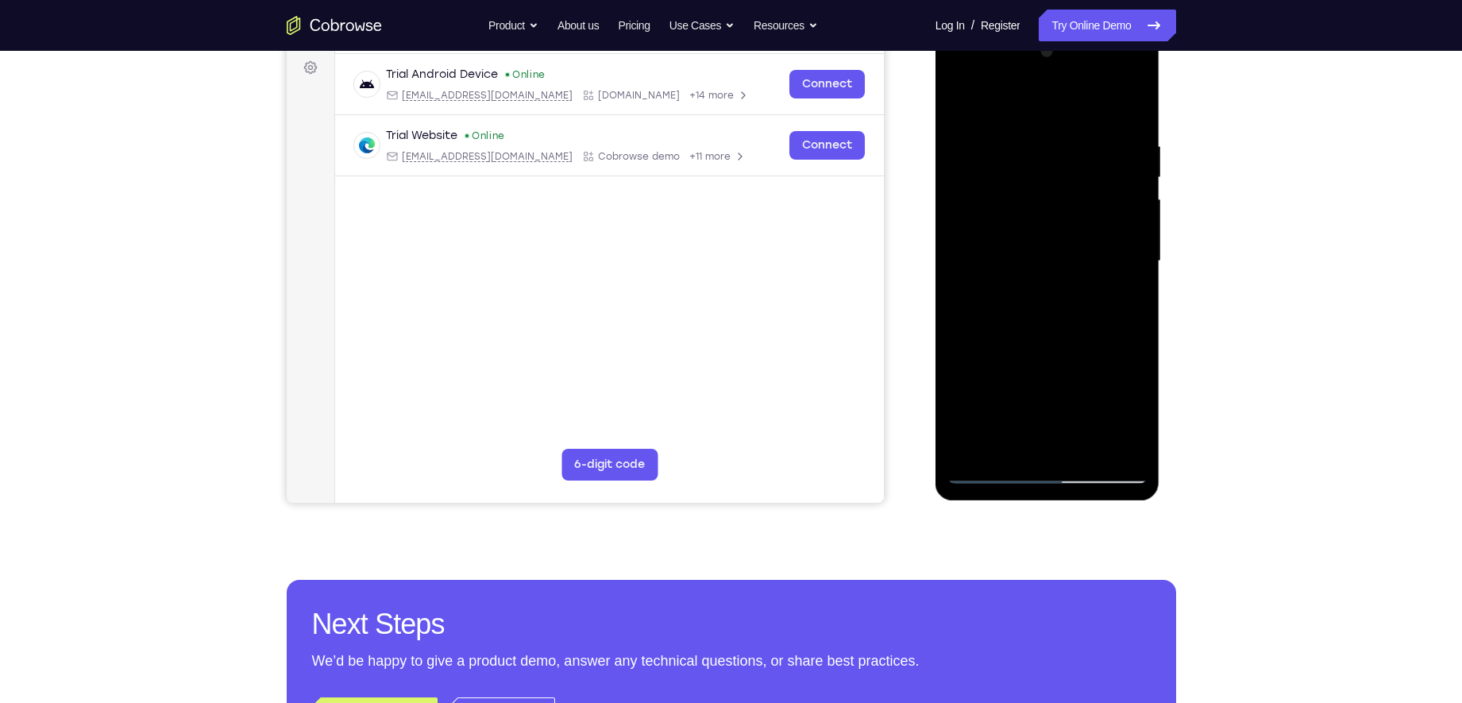
scroll to position [241, 0]
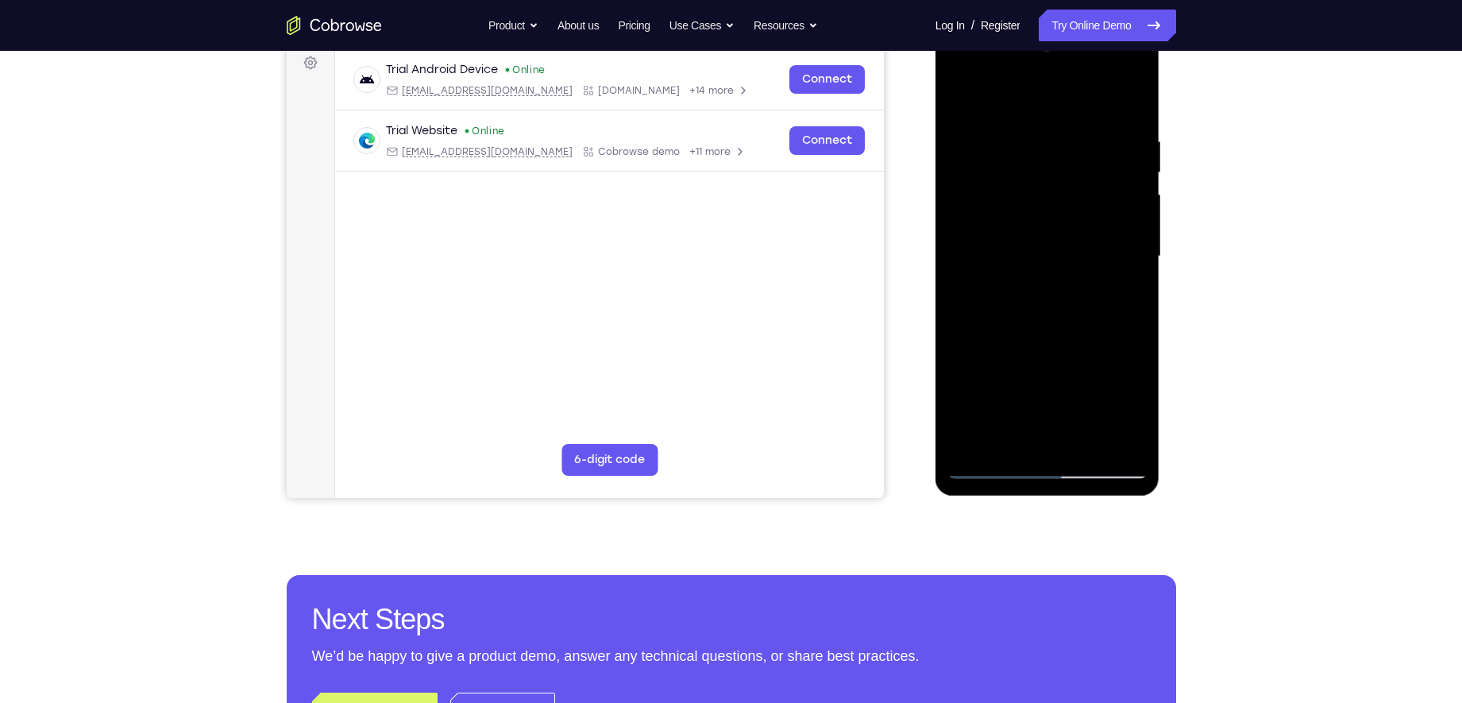
click at [1050, 349] on div at bounding box center [1047, 256] width 200 height 445
click at [1050, 341] on div at bounding box center [1047, 256] width 200 height 445
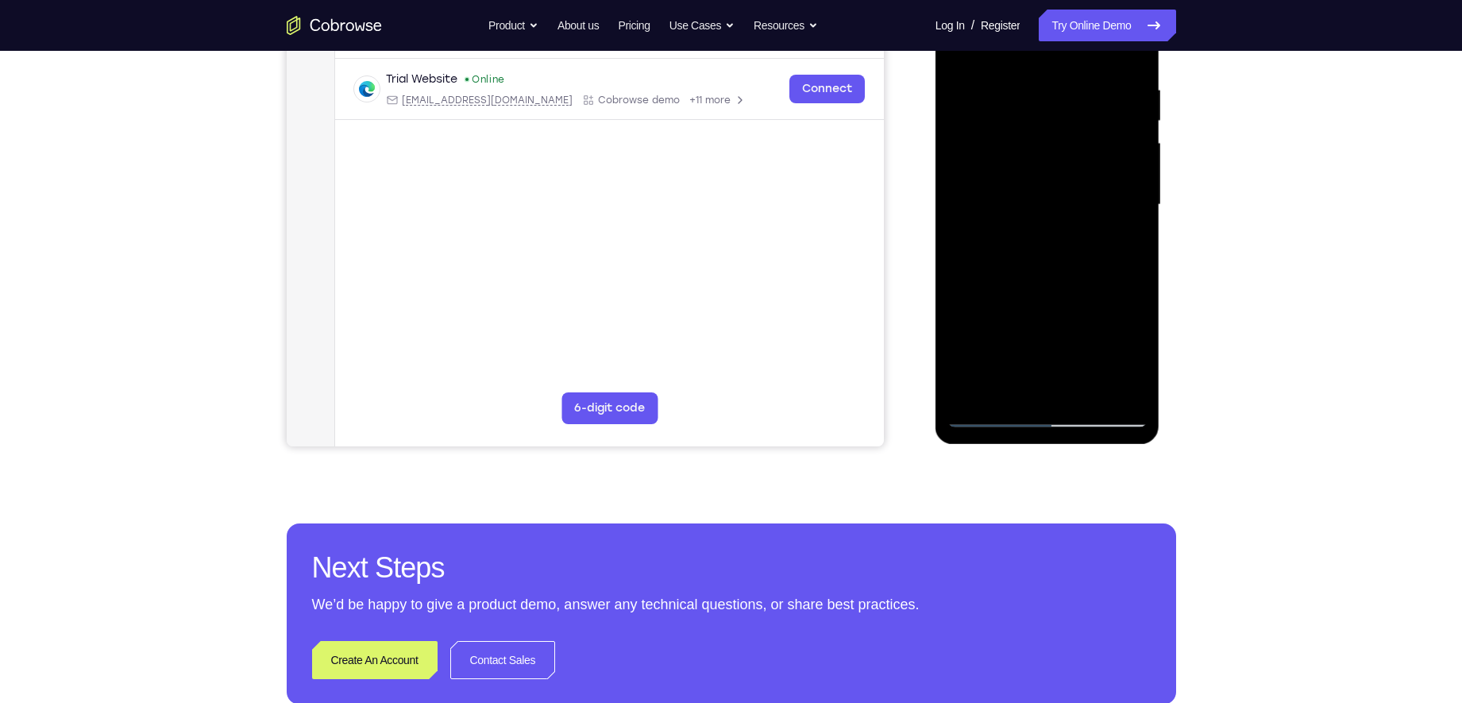
click at [1043, 415] on div at bounding box center [1047, 205] width 200 height 445
click at [1076, 210] on span "Tap to Start" at bounding box center [1047, 205] width 81 height 16
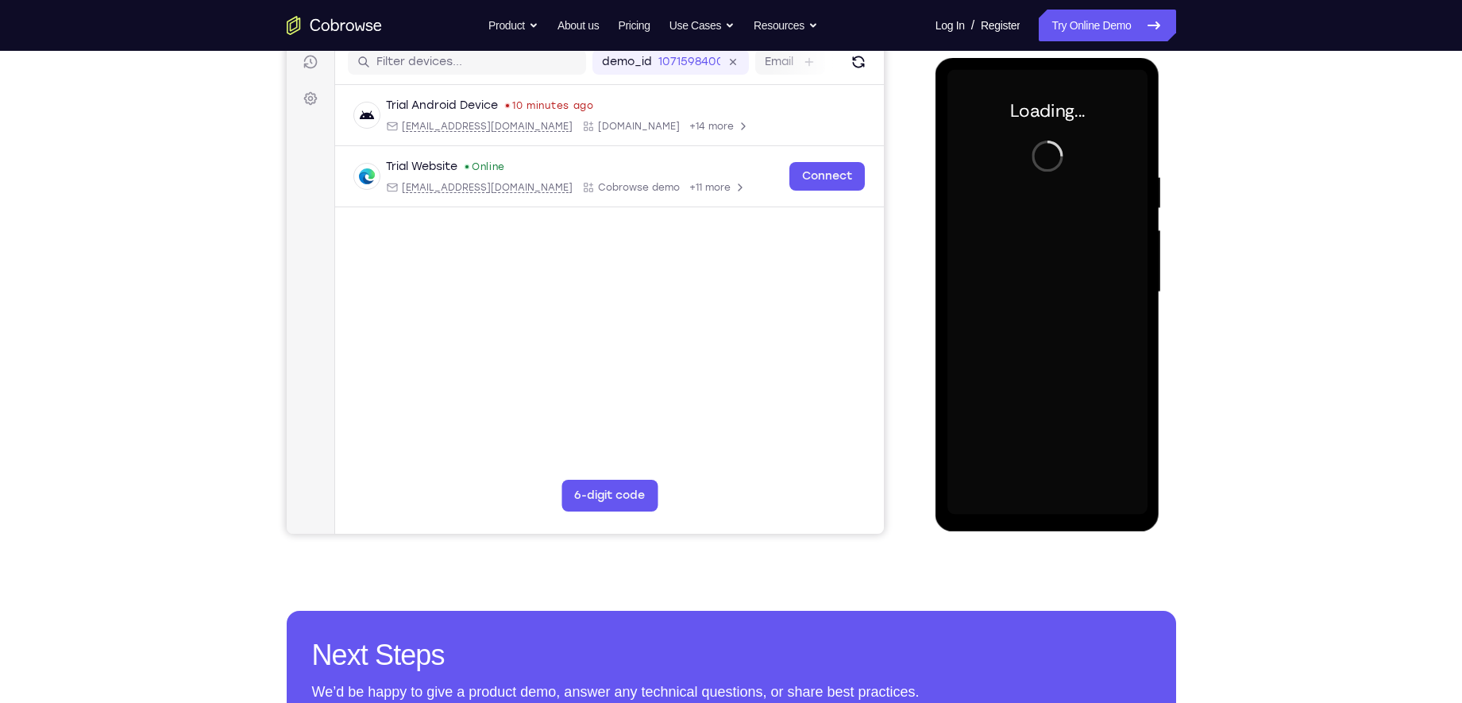
scroll to position [202, 0]
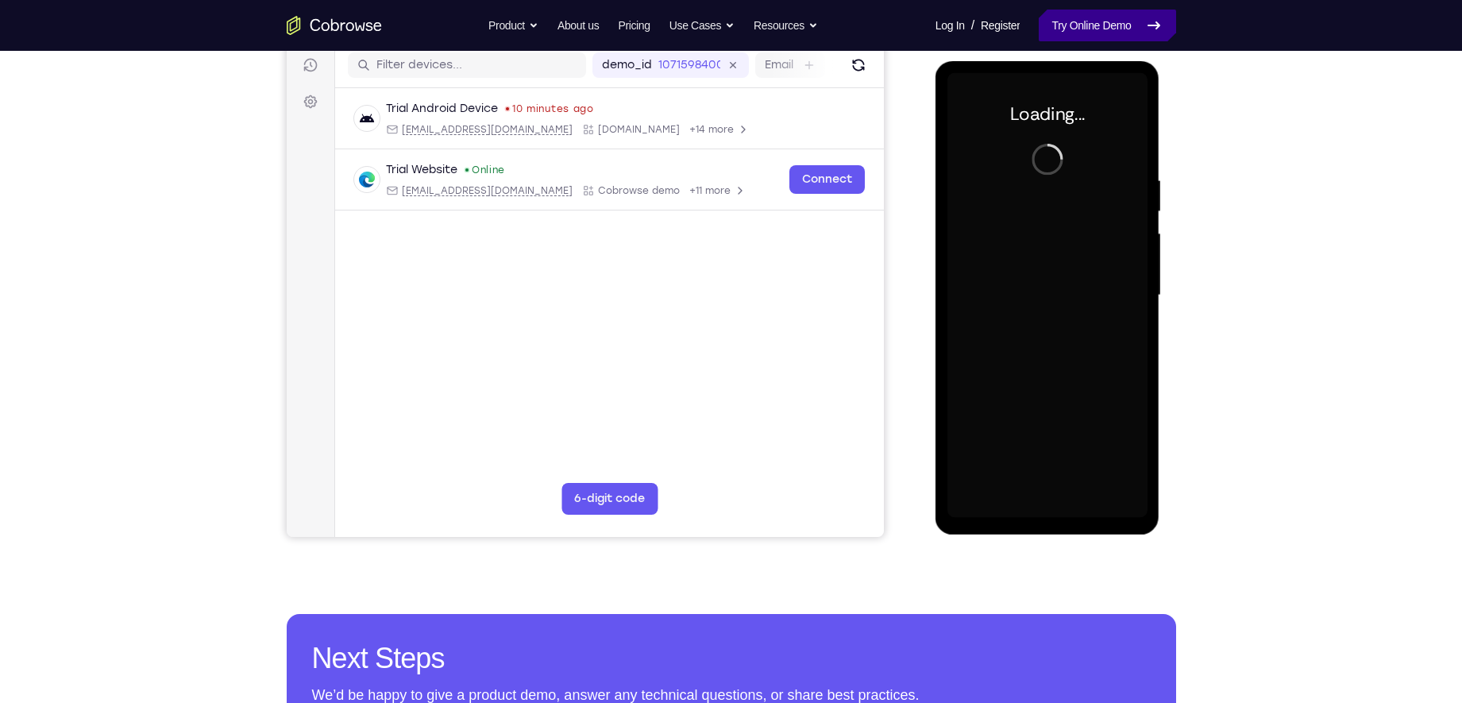
click at [1113, 36] on link "Try Online Demo" at bounding box center [1106, 26] width 137 height 32
click at [1083, 19] on link "Try Online Demo" at bounding box center [1106, 26] width 137 height 32
click at [1082, 52] on div at bounding box center [1049, 293] width 254 height 488
click at [1089, 25] on link "Try Online Demo" at bounding box center [1106, 26] width 137 height 32
click at [1097, 29] on link "Try Online Demo" at bounding box center [1106, 26] width 137 height 32
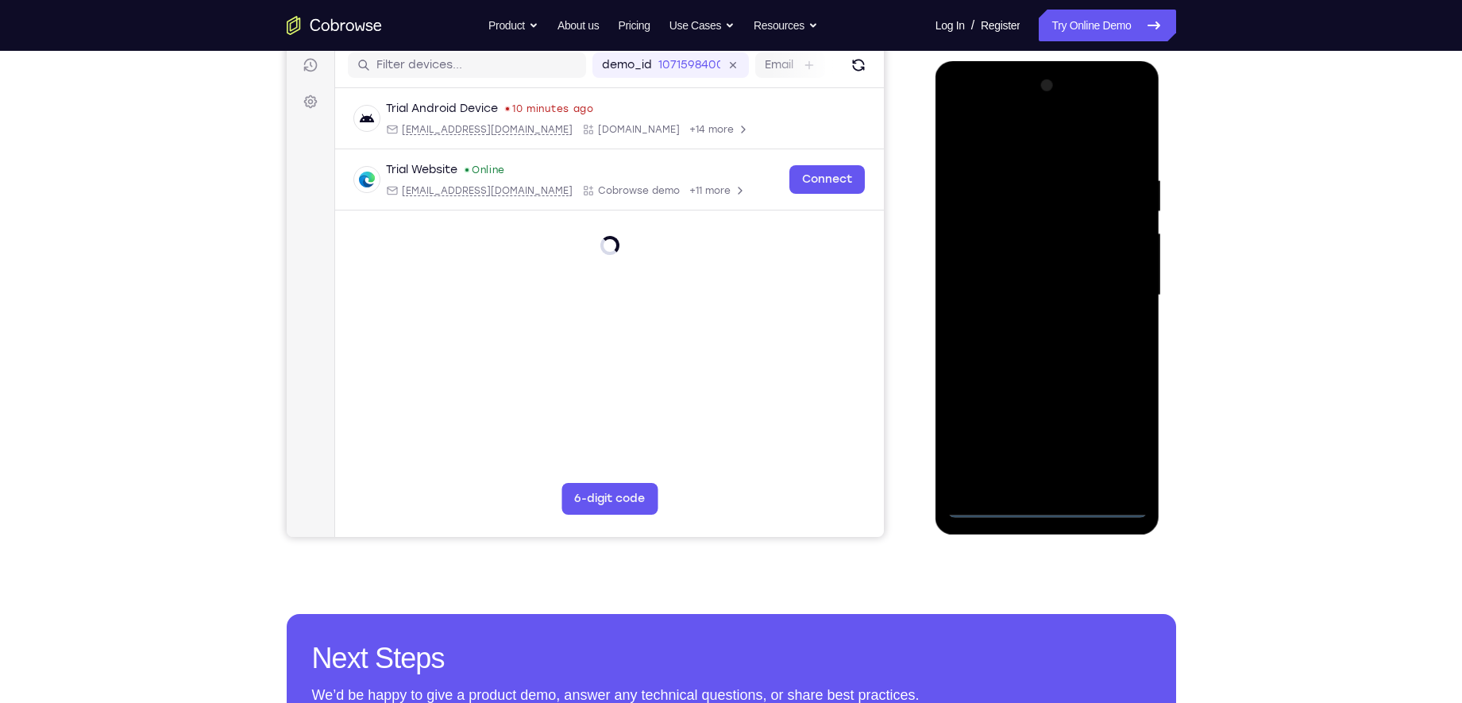
click at [1043, 514] on div at bounding box center [1047, 295] width 200 height 445
click at [1046, 501] on div at bounding box center [1047, 295] width 200 height 445
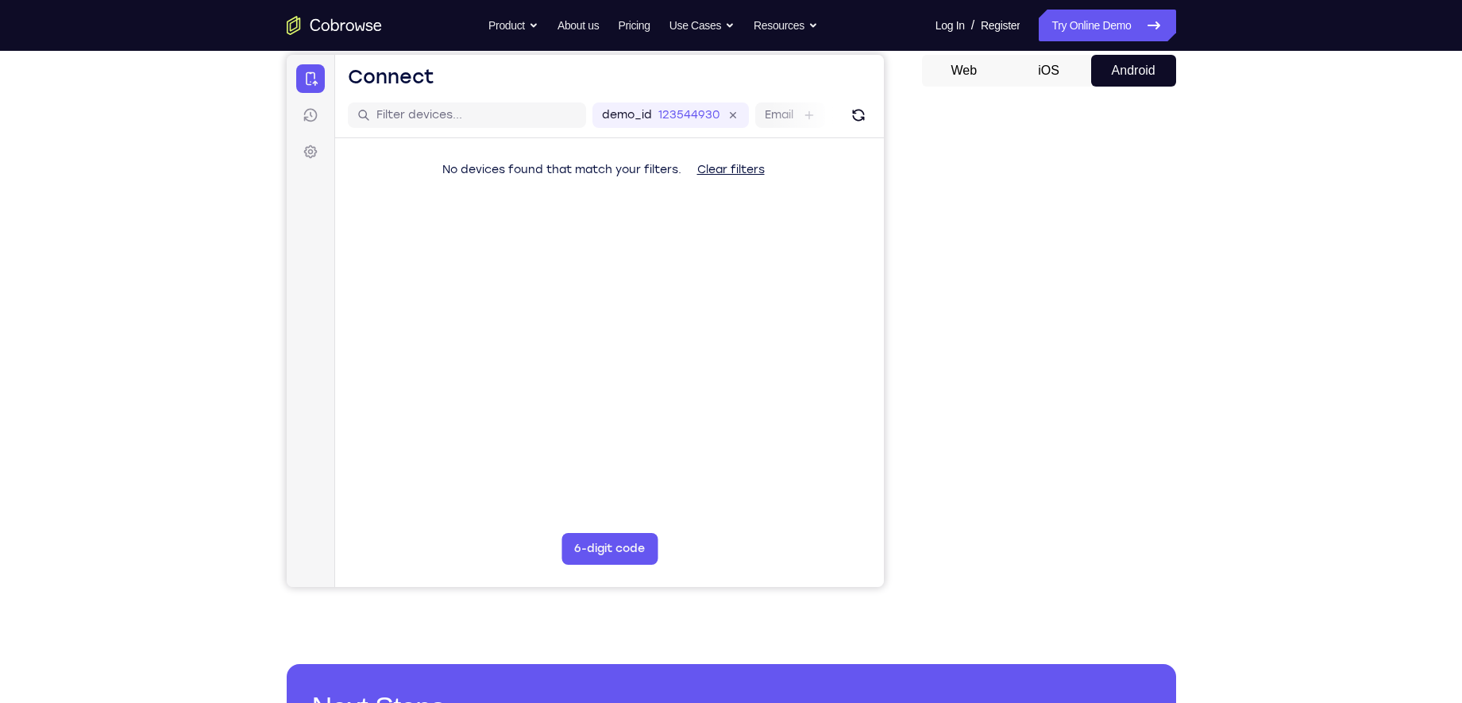
click at [1032, 73] on button "iOS" at bounding box center [1048, 71] width 85 height 32
click at [1131, 70] on button "Android" at bounding box center [1133, 71] width 85 height 32
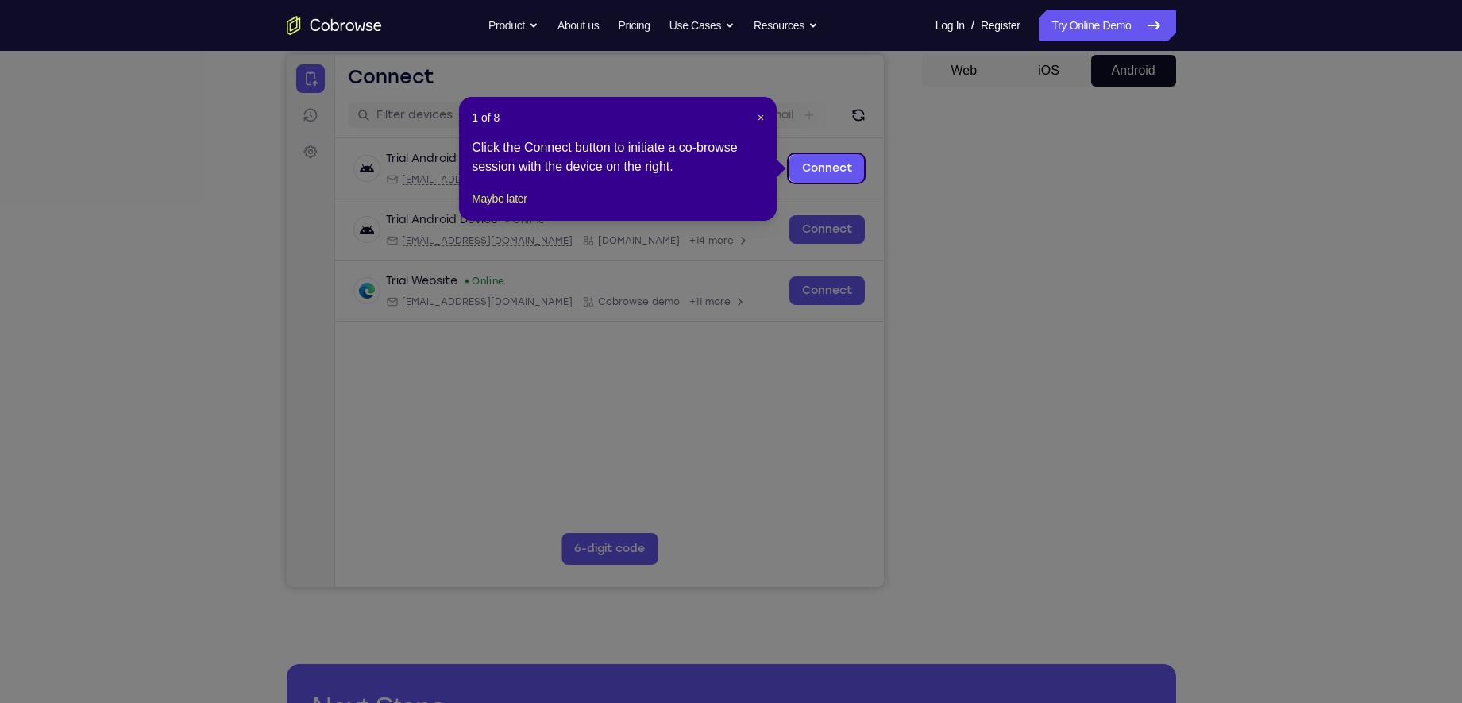
click at [754, 118] on header "1 of 8 ×" at bounding box center [618, 118] width 292 height 16
click at [764, 117] on span "×" at bounding box center [760, 117] width 6 height 13
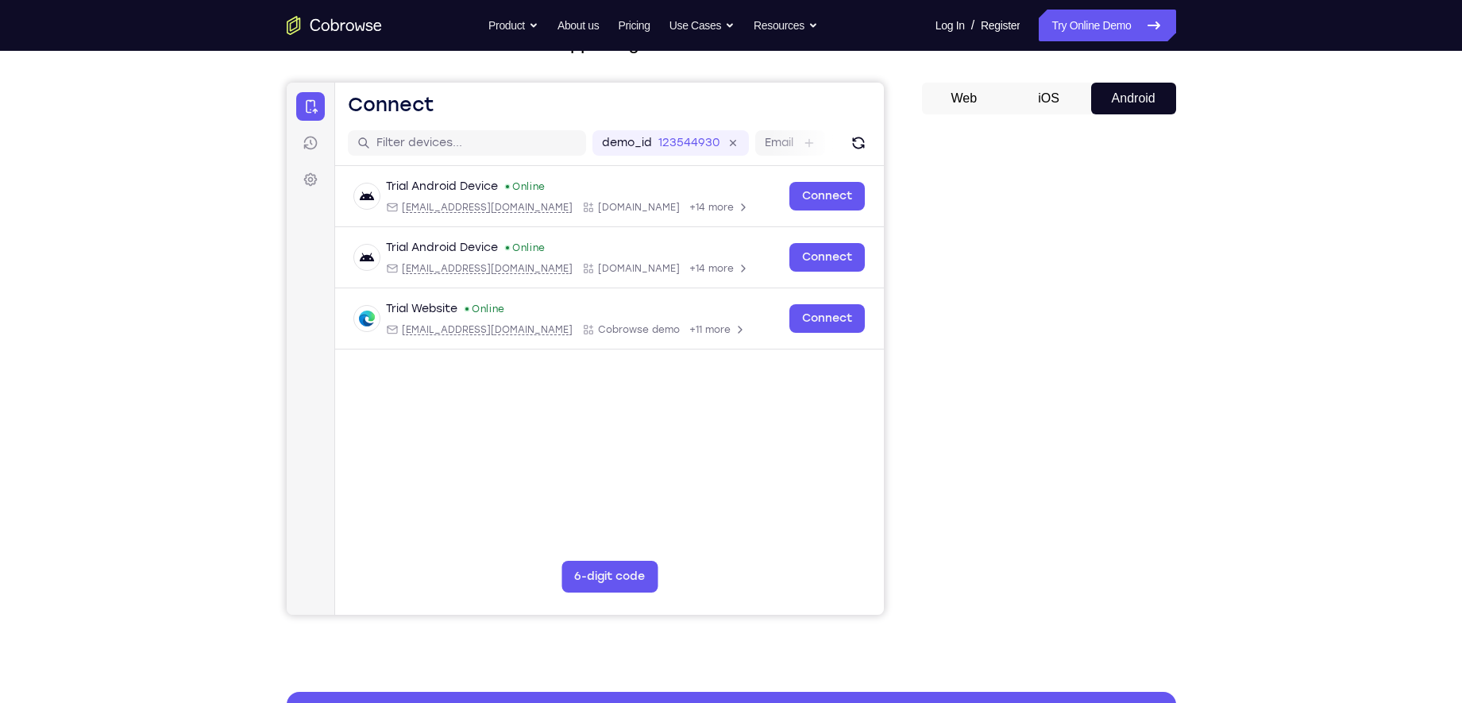
scroll to position [122, 0]
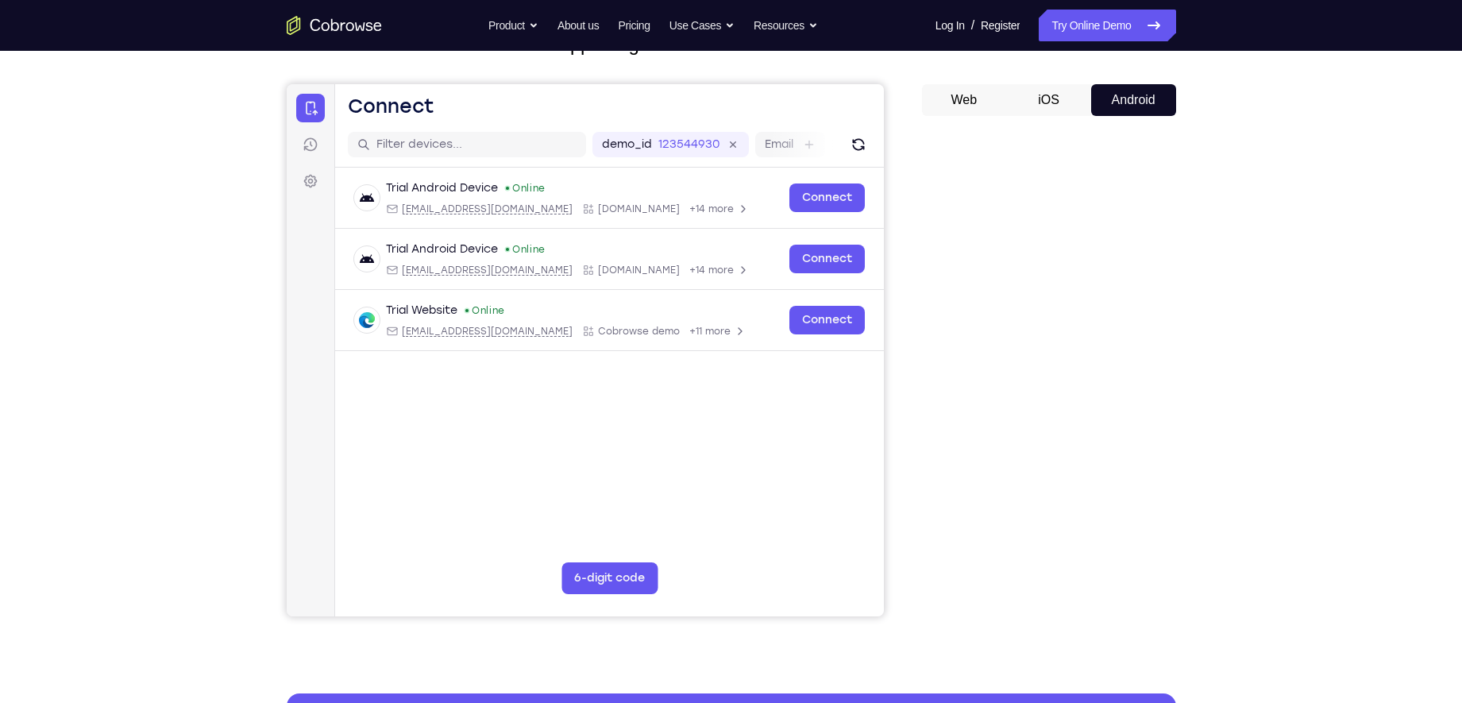
drag, startPoint x: 1162, startPoint y: 306, endPoint x: 907, endPoint y: 319, distance: 255.2
click at [907, 319] on div "Your Support Agent Your Customer Web iOS Android" at bounding box center [731, 323] width 889 height 587
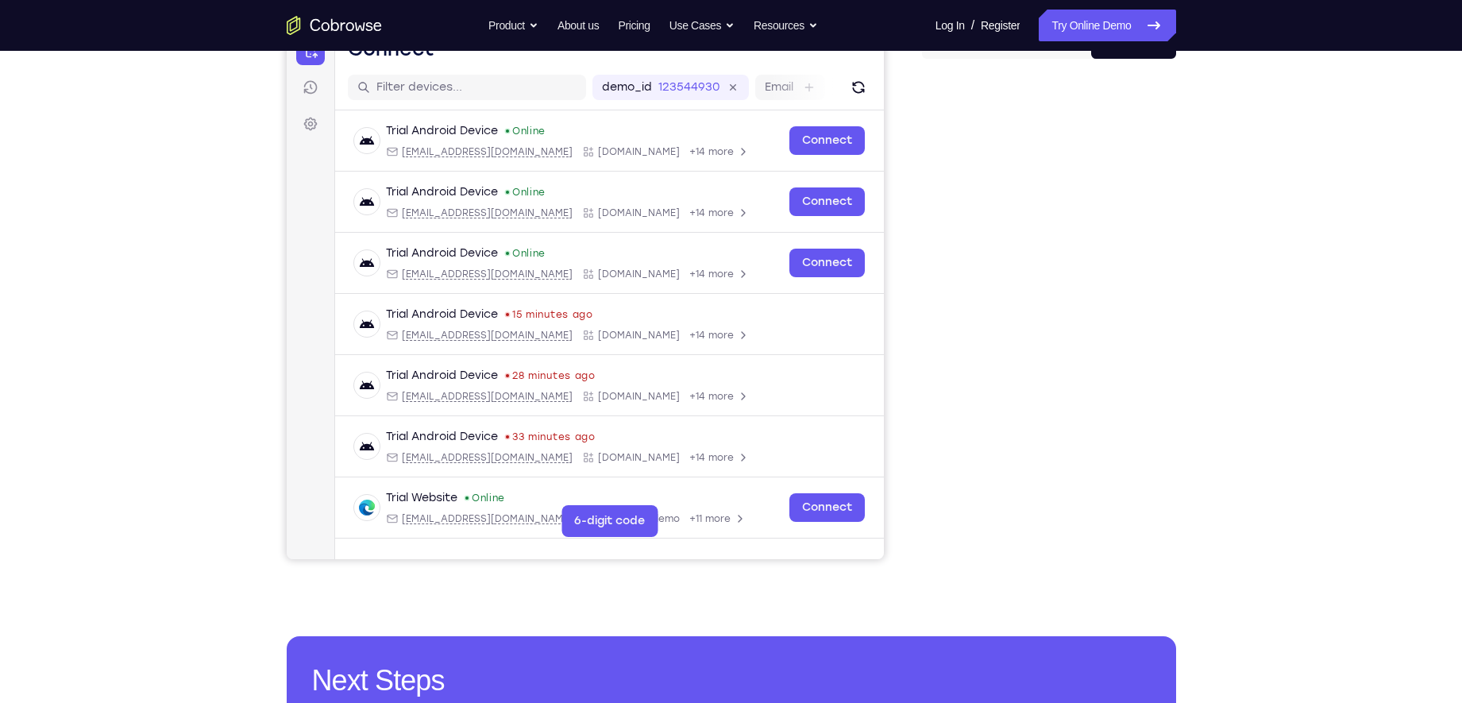
scroll to position [183, 0]
